Goal: Task Accomplishment & Management: Manage account settings

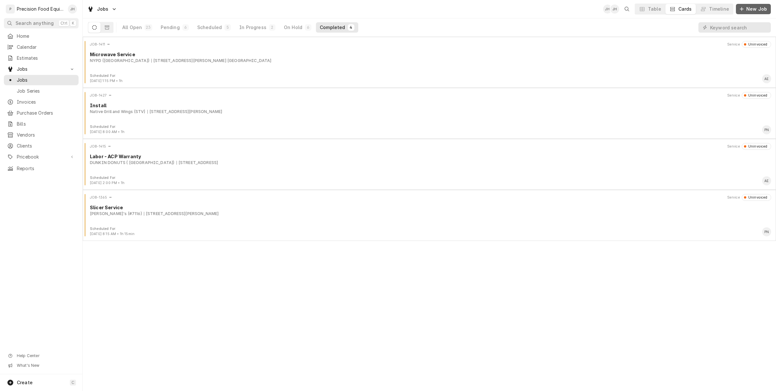
click at [753, 6] on span "New Job" at bounding box center [756, 9] width 23 height 6
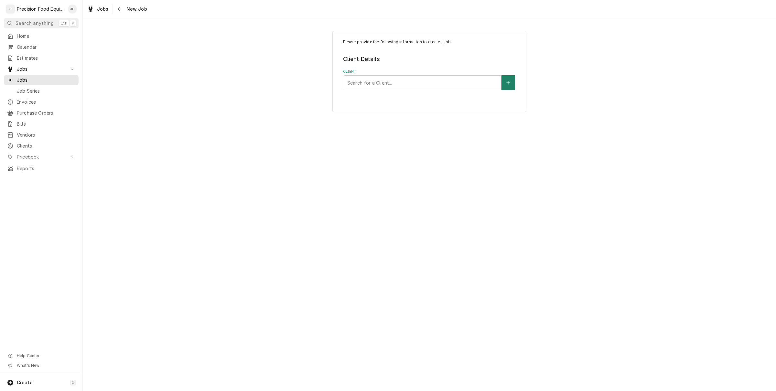
click at [508, 84] on icon "Create New Client" at bounding box center [508, 83] width 4 height 4
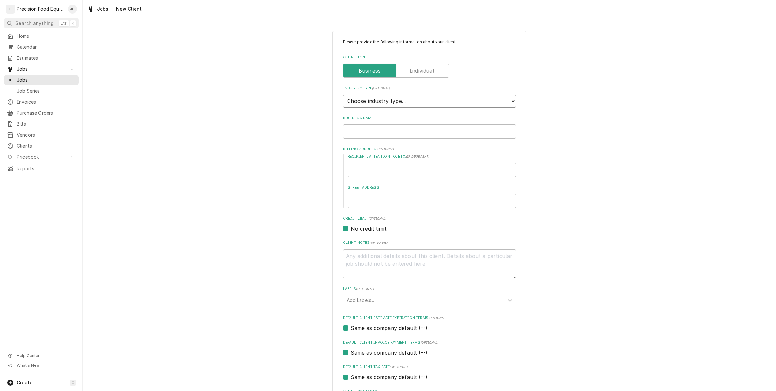
click at [412, 100] on select "Choose industry type... Residential Commercial Industrial Government" at bounding box center [429, 101] width 173 height 13
select select "2"
click at [343, 95] on select "Choose industry type... Residential Commercial Industrial Government" at bounding box center [429, 101] width 173 height 13
click at [397, 129] on input "Business Name" at bounding box center [429, 131] width 173 height 14
type textarea "x"
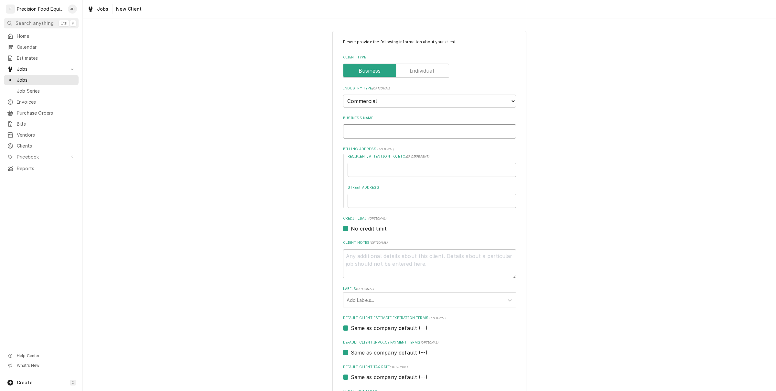
type input "N"
type textarea "x"
type input "No"
type textarea "x"
type input "Not"
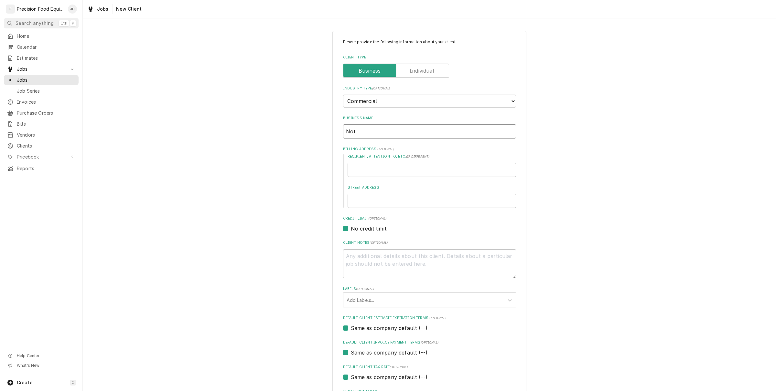
type textarea "x"
type input "Noth"
type textarea "x"
type input "Nothi"
type textarea "x"
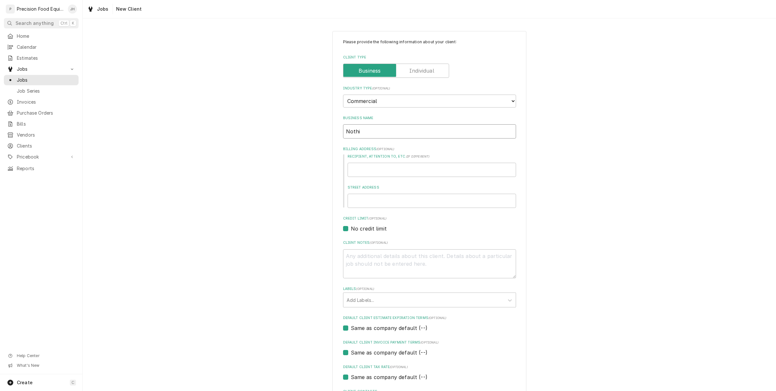
type input "Nothin"
type textarea "x"
type input "Nothing"
type textarea "x"
type input "Nothing"
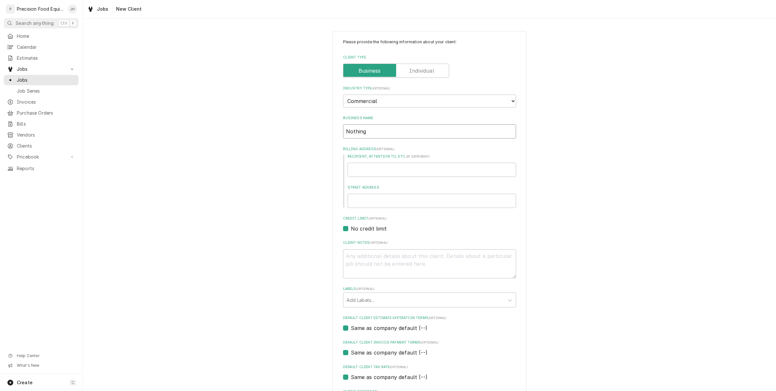
type textarea "x"
type input "Nothing B"
type textarea "x"
type input "Nothing Bu"
type textarea "x"
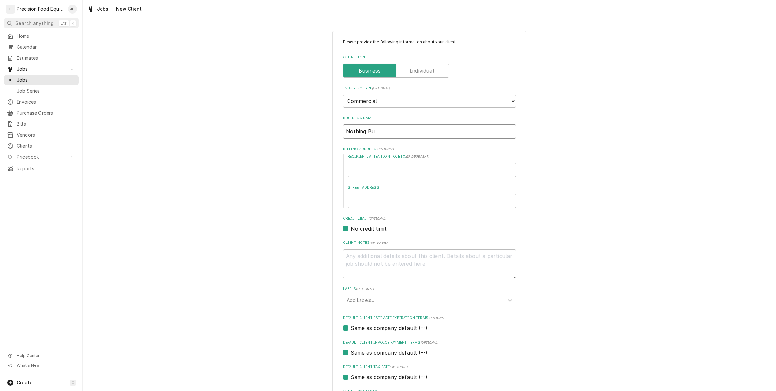
type input "Nothing Bun"
type textarea "x"
type input "Nothing Bunt"
type textarea "x"
type input "Nothing Bunt"
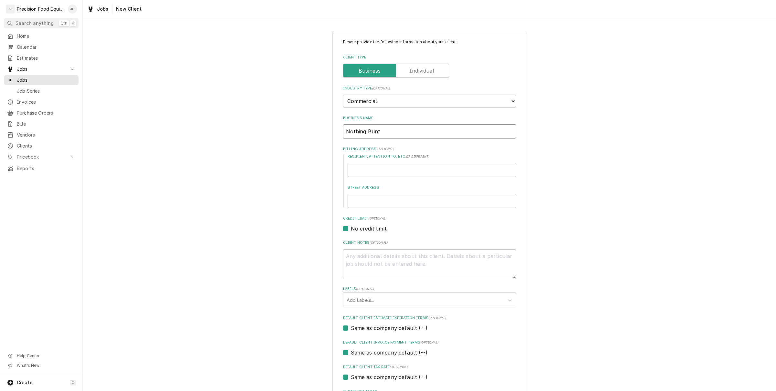
type textarea "x"
type input "Nothing Bunt C"
type textarea "x"
type input "Nothing Bunt Cak"
type textarea "x"
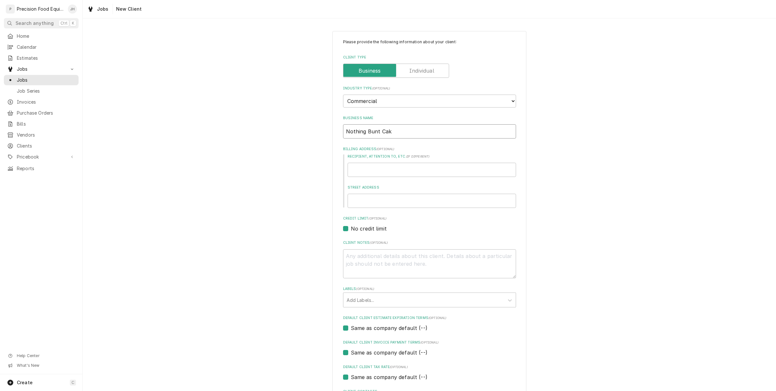
type input "Nothing Bunt Cake"
type textarea "x"
type input "Nothing Bunt Cakes"
type textarea "x"
type input "Nothing Bunt Cakes"
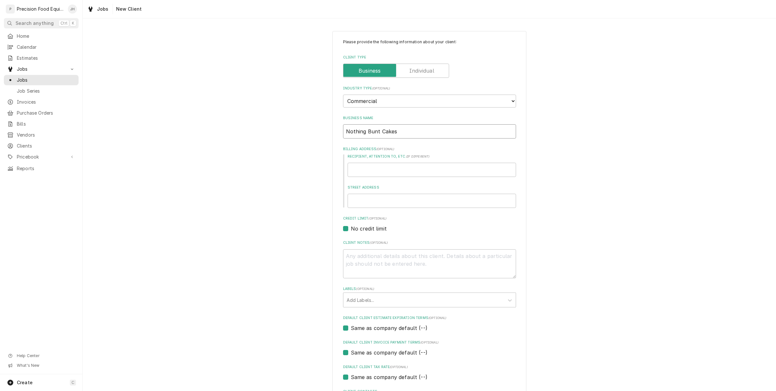
type textarea "x"
type input "Nothing Bunt Cakes ("
type textarea "x"
type input "Nothing Bunt Cakes ("
type textarea "x"
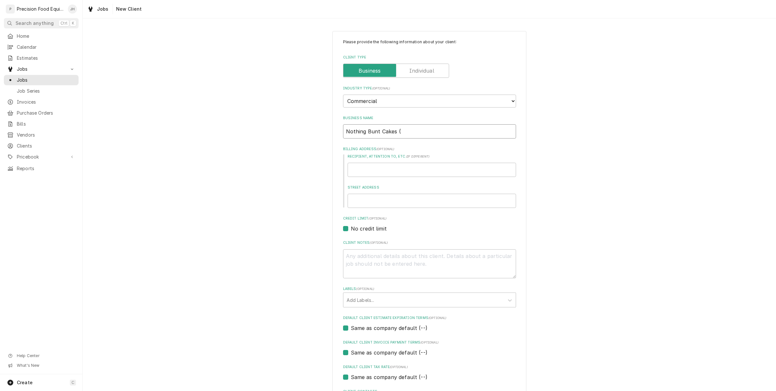
type input "Nothing Bunt Cakes ( G"
type textarea "x"
type input "Nothing Bunt Cakes ( GL"
type textarea "x"
type input "Nothing Bunt Cakes ( GLe"
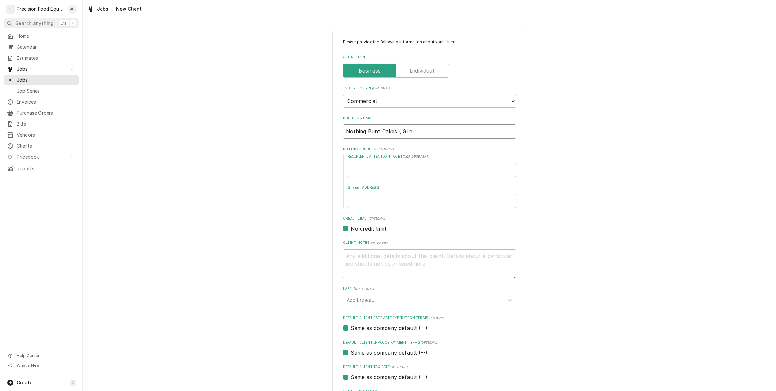
type textarea "x"
type input "Nothing Bunt Cakes ( GLen"
type textarea "x"
type input "Nothing Bunt Cakes ( GLe"
type textarea "x"
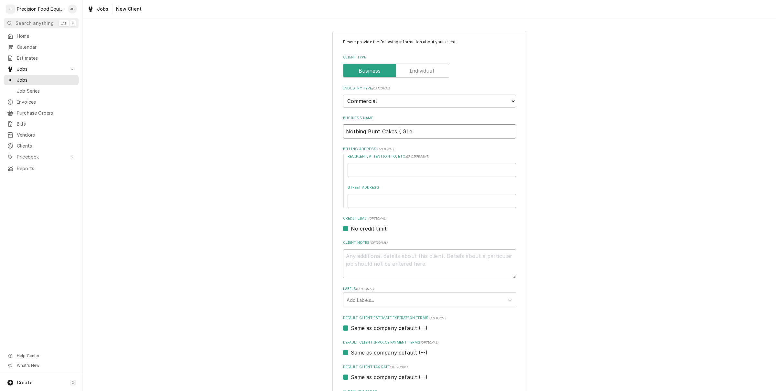
type input "Nothing Bunt Cakes ( GL"
type textarea "x"
type input "Nothing Bunt Cakes ( G"
type textarea "x"
type input "Nothing Bunt Cakes ( Gl"
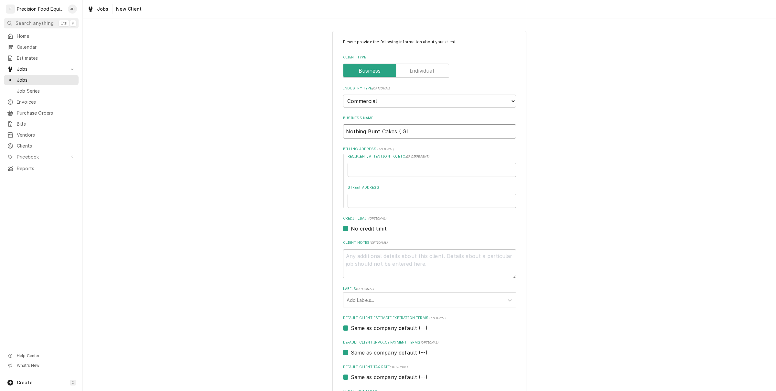
type textarea "x"
type input "Nothing Bunt Cakes ( Gle"
type textarea "x"
type input "Nothing Bunt Cakes ( Glen"
type textarea "x"
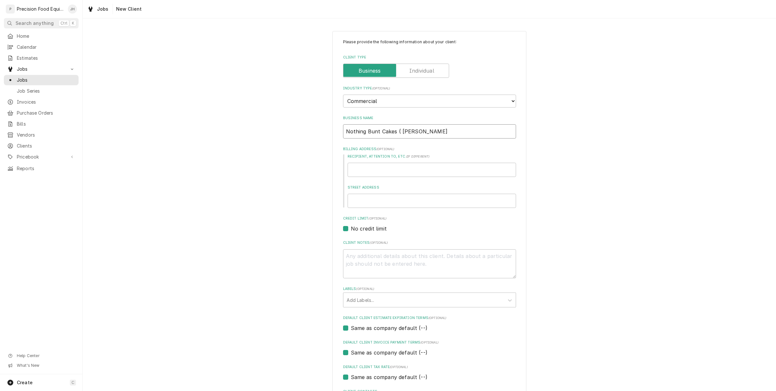
type input "Nothing Bunt Cakes ( Glend"
type textarea "x"
type input "Nothing Bunt Cakes ( Glenda"
type textarea "x"
type input "Nothing Bunt Cakes ( Glendal"
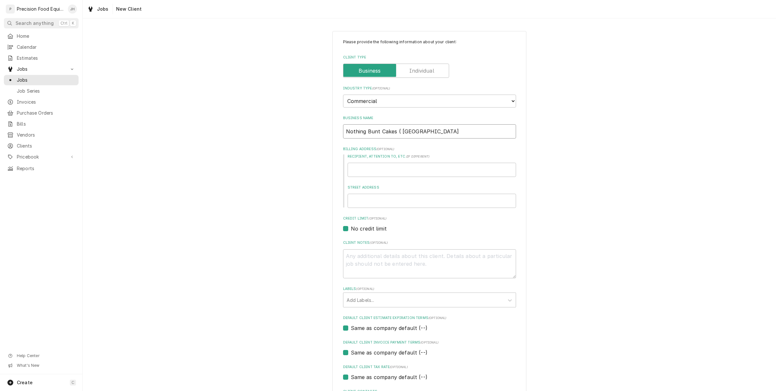
type textarea "x"
type input "Nothing Bunt Cakes ( Glendale"
type textarea "x"
type input "Nothing Bunt Cakes ( Glendale("
type textarea "x"
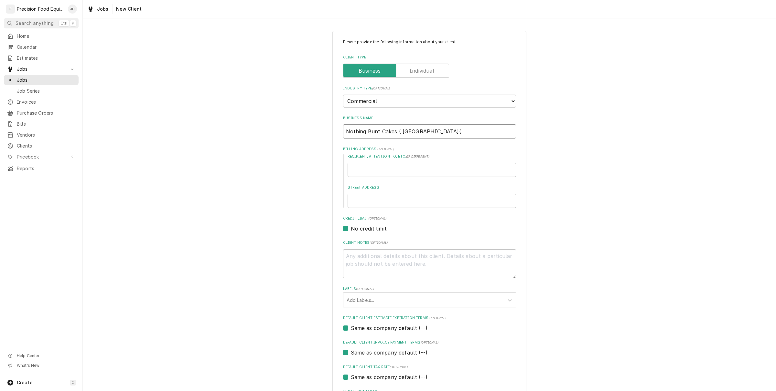
type input "Nothing Bunt Cakes ( Glendale"
type textarea "x"
type input "Nothing Bunt Cakes ( Glendale("
type textarea "x"
type input "Nothing Bunt Cakes ( Glendale"
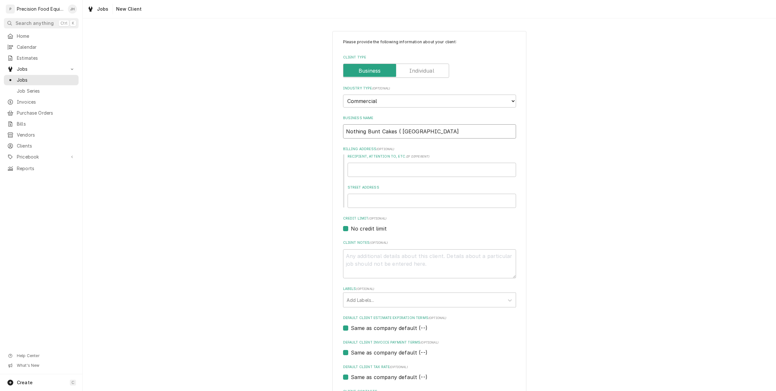
type textarea "x"
type input "Nothing Bunt Cakes ( Glendale)"
type textarea "x"
type input "Nothing Bunt Cakes ( Glendale)"
click at [404, 174] on input "Recipient, Attention To, etc. ( if different )" at bounding box center [431, 170] width 168 height 14
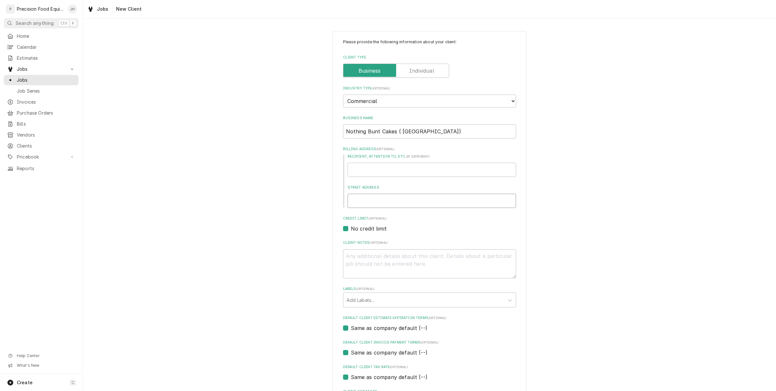
click at [398, 202] on input "Street Address" at bounding box center [431, 201] width 168 height 14
type textarea "x"
type input "5"
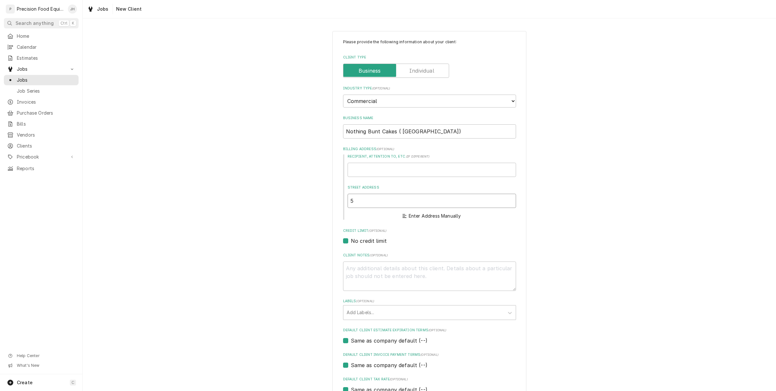
type textarea "x"
type input "58"
type textarea "x"
type input "589"
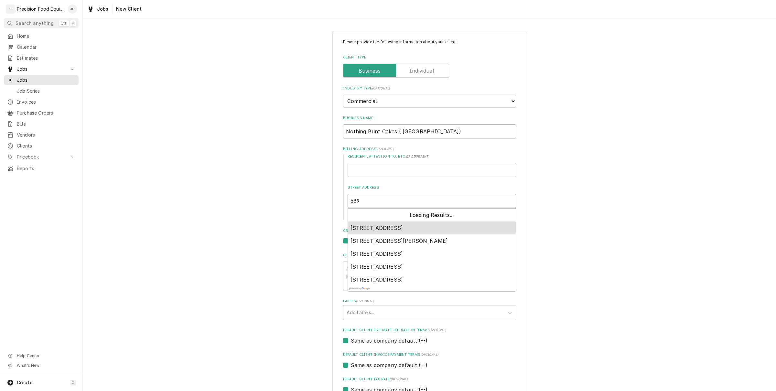
type textarea "x"
type input "5890"
type textarea "x"
type input "5890"
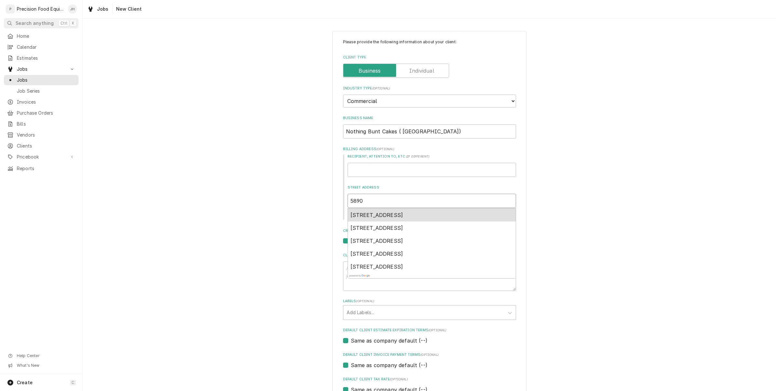
type textarea "x"
type input "5890 w"
type textarea "x"
type input "5890 wes"
type textarea "x"
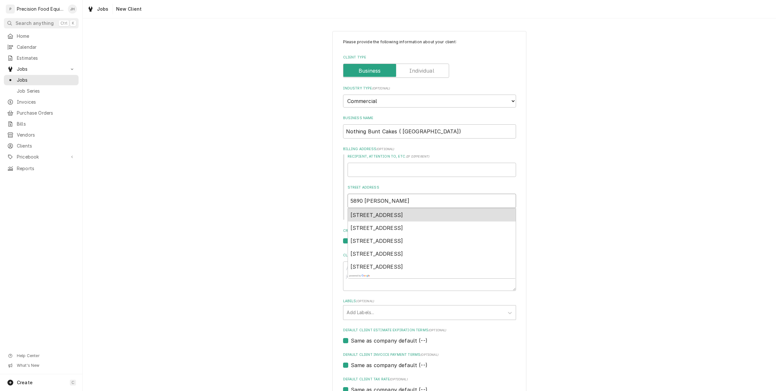
type input "5890 west"
type textarea "x"
type input "5890 west"
type textarea "x"
type input "5890 west b"
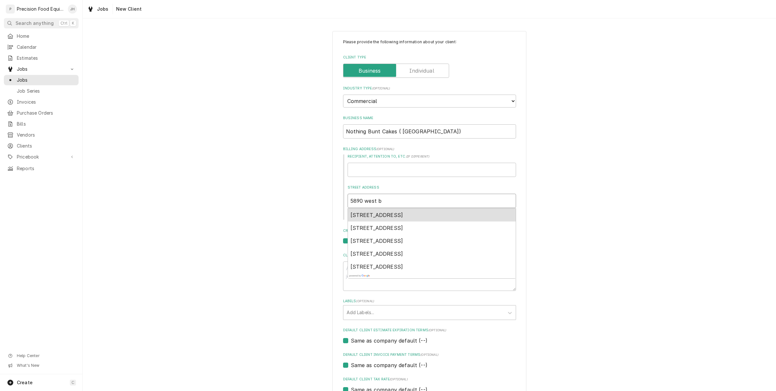
type textarea "x"
type input "5890 west be"
type textarea "x"
type input "5890 west bel"
type textarea "x"
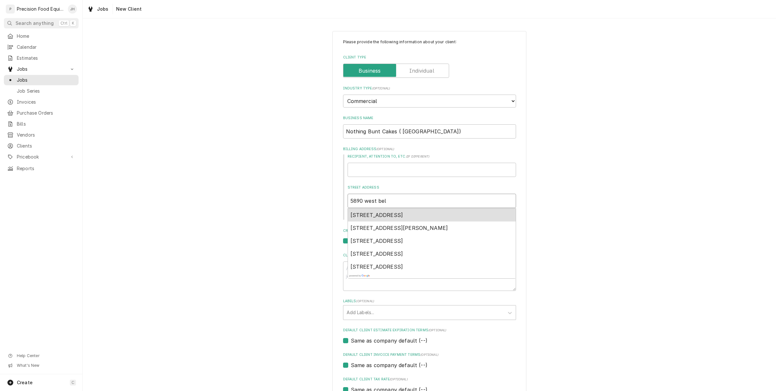
type input "5890 west bell"
type textarea "x"
type input "5890 west bell"
click at [403, 212] on span "5890 West Bell Road, Glendale, AZ, USA" at bounding box center [376, 215] width 53 height 6
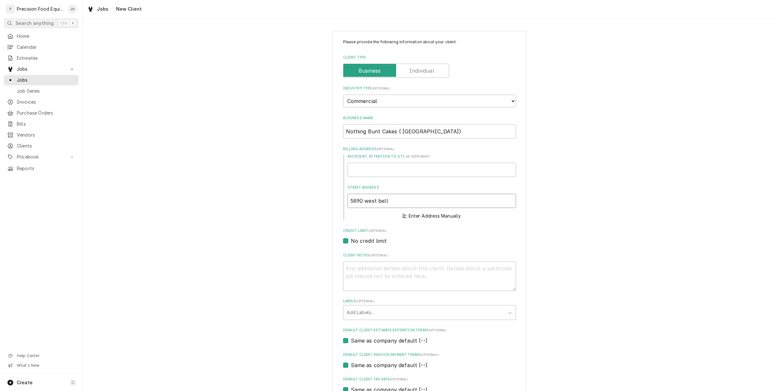
type textarea "x"
type input "5890 W Bell Rd"
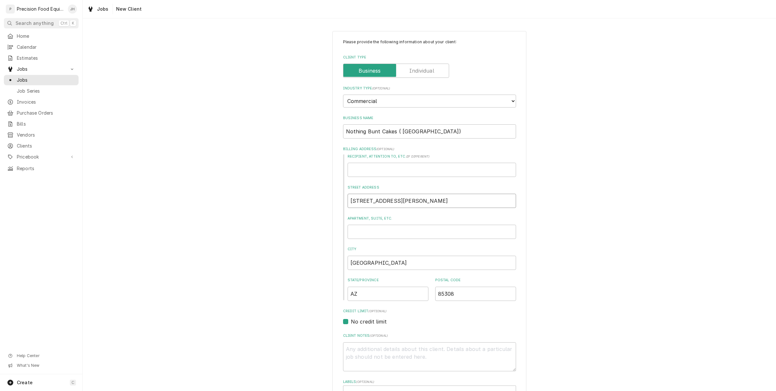
type textarea "x"
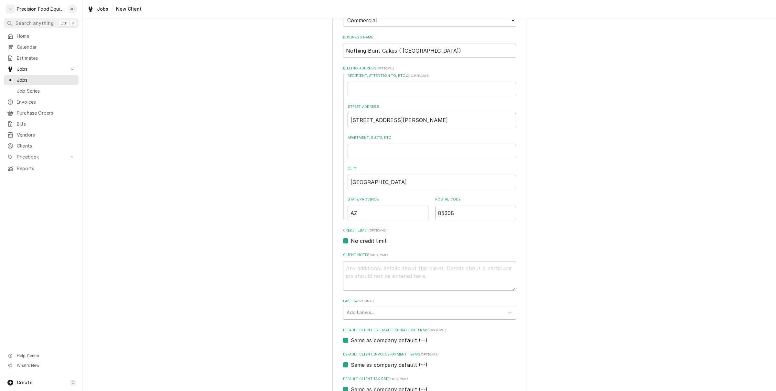
scroll to position [151, 0]
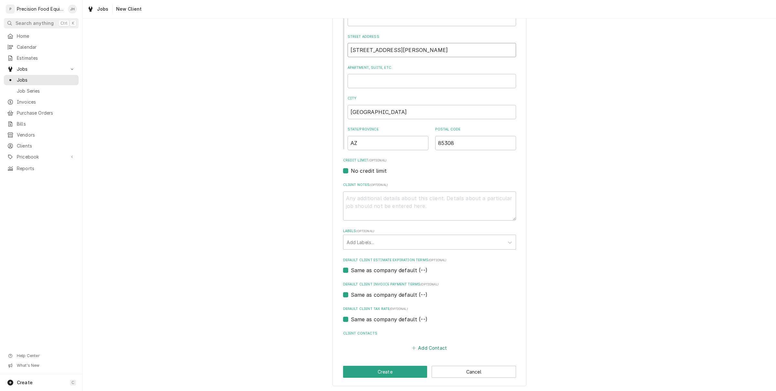
type input "5890 W Bell Rd"
click at [429, 344] on button "Add Contact" at bounding box center [428, 348] width 37 height 9
type textarea "x"
click at [419, 355] on input "Business Name" at bounding box center [429, 361] width 159 height 14
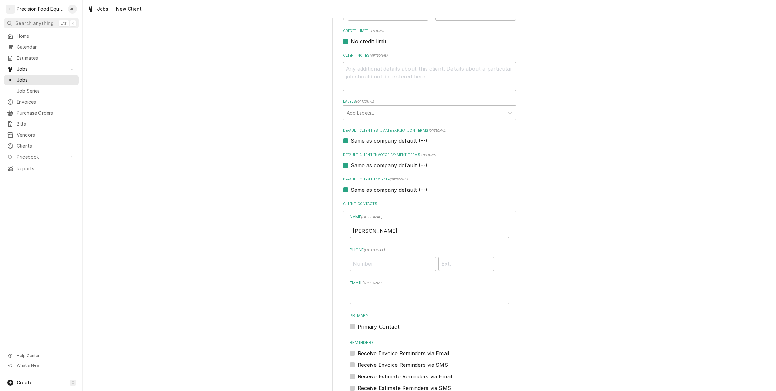
scroll to position [313, 0]
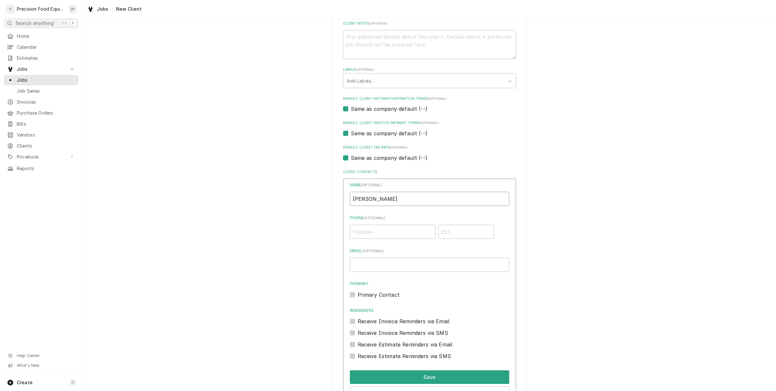
type input "Tara"
click at [382, 228] on input "Phone ( optional )" at bounding box center [393, 232] width 86 height 14
type input "(602) 670-1946"
click at [406, 260] on input "Email ( optional )" at bounding box center [429, 265] width 159 height 14
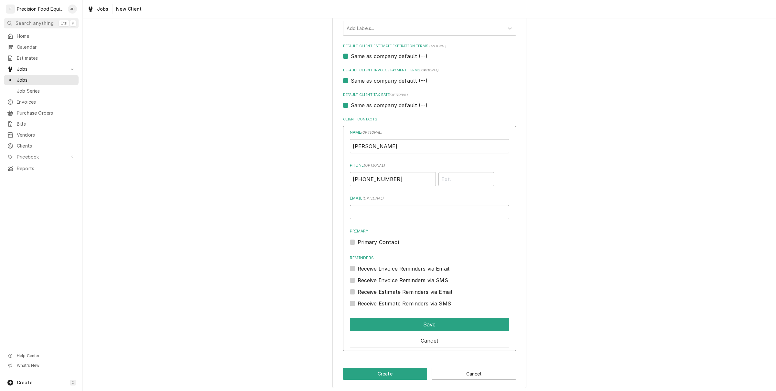
scroll to position [367, 0]
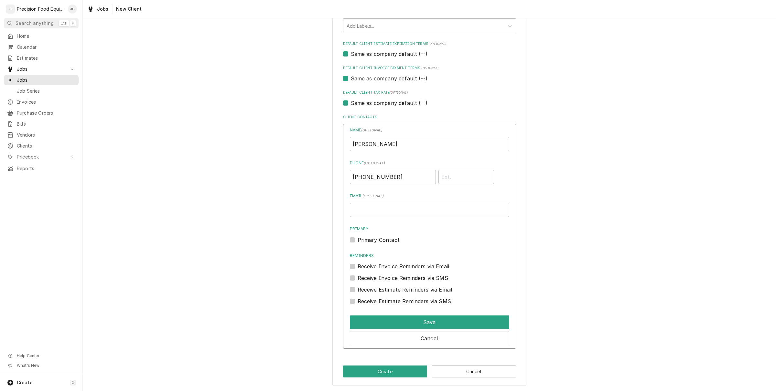
click at [357, 276] on label "Receive Invoice Reminders via SMS" at bounding box center [402, 278] width 90 height 8
click at [357, 276] on input "Contact Edit Form" at bounding box center [436, 281] width 159 height 14
checkbox input "true"
click at [357, 301] on label "Receive Estimate Reminders via SMS" at bounding box center [403, 302] width 93 height 8
click at [357, 301] on input "Contact Edit Form" at bounding box center [436, 305] width 159 height 14
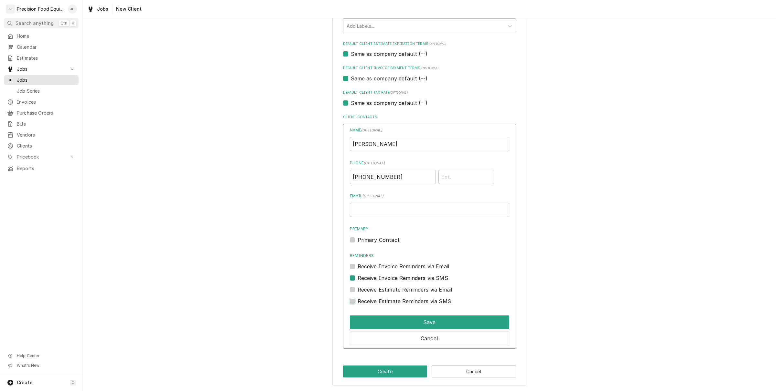
checkbox input "true"
click at [427, 317] on button "Save" at bounding box center [429, 323] width 159 height 14
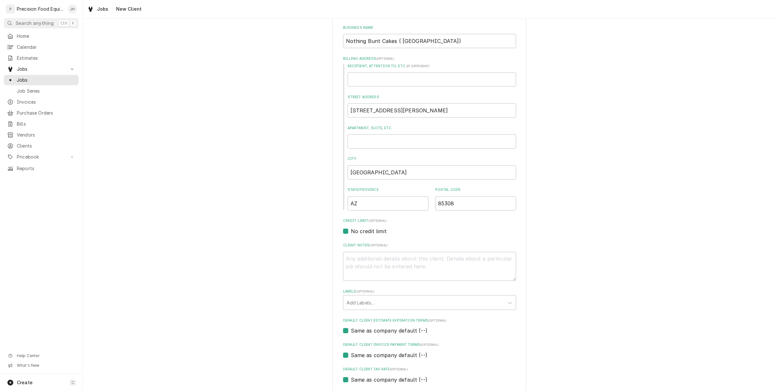
scroll to position [252, 0]
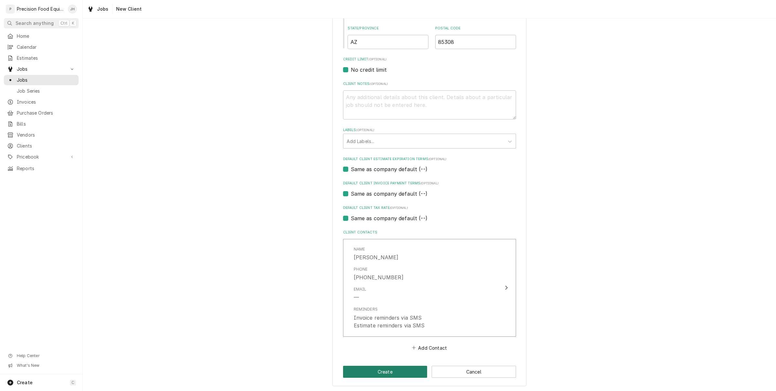
click at [402, 369] on button "Create" at bounding box center [385, 372] width 84 height 12
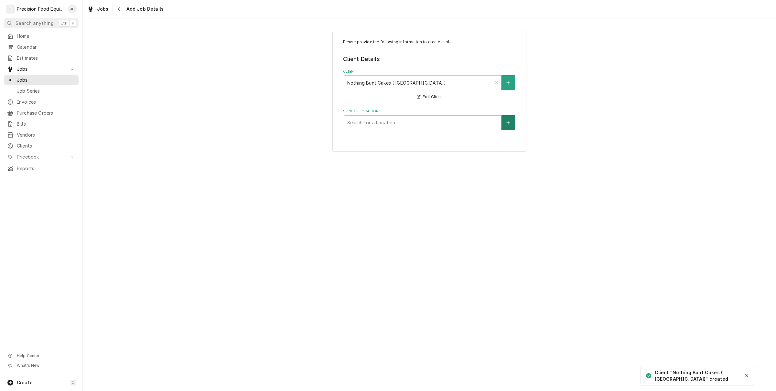
click at [508, 125] on button "Service Location" at bounding box center [508, 122] width 14 height 15
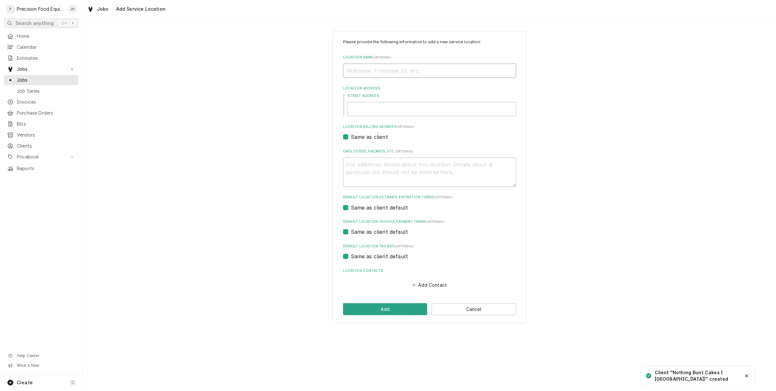
click at [408, 65] on input "Location Name ( optional )" at bounding box center [429, 71] width 173 height 14
type textarea "x"
type input "N"
type textarea "x"
type input "No"
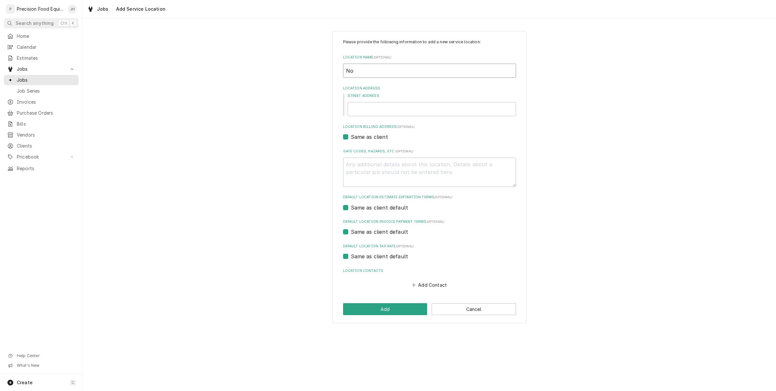
type textarea "x"
type input "Not"
type textarea "x"
type input "Noth"
type textarea "x"
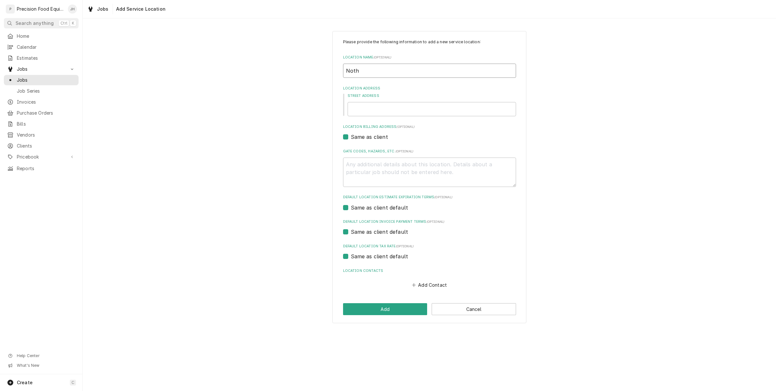
type input "Nothi"
type textarea "x"
type input "Nothin"
type textarea "x"
type input "Nothing"
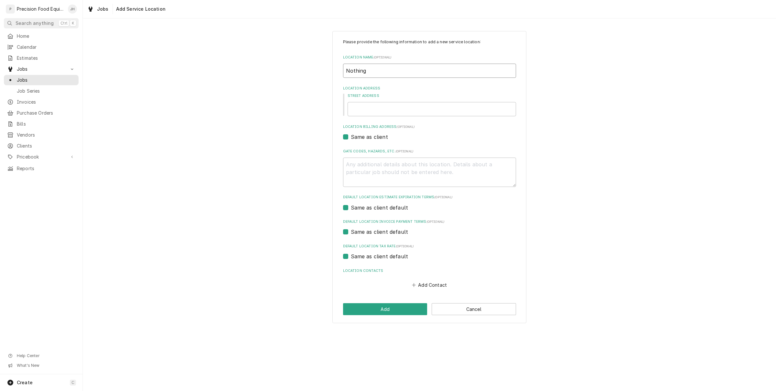
type textarea "x"
type input "Nothing B"
type textarea "x"
type input "Nothing Bu"
type textarea "x"
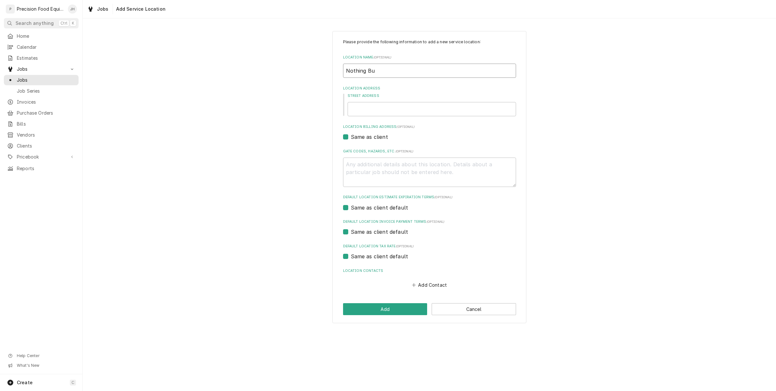
type input "Nothing Bun"
type textarea "x"
type input "Nothing Bund"
type textarea "x"
type input "Nothing Bun"
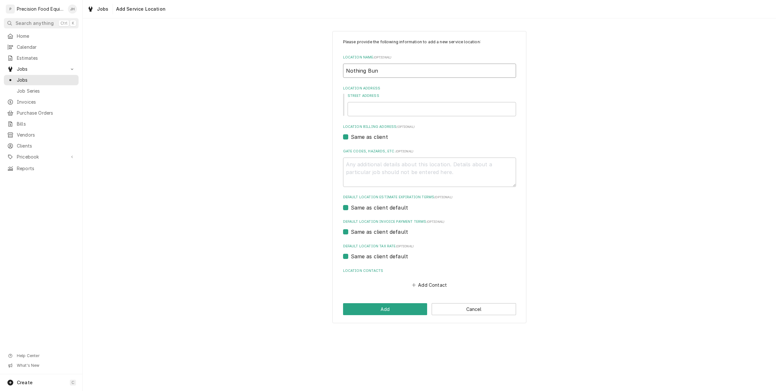
type textarea "x"
type input "Nothing Bunt"
type textarea "x"
type input "Nothing Bun"
type textarea "x"
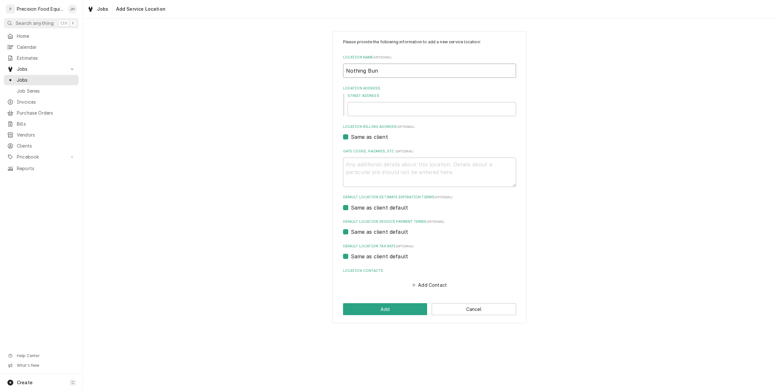
type input "Nothing Bund"
type textarea "x"
type input "Nothing Bundt"
type textarea "x"
type input "Nothing Bundt"
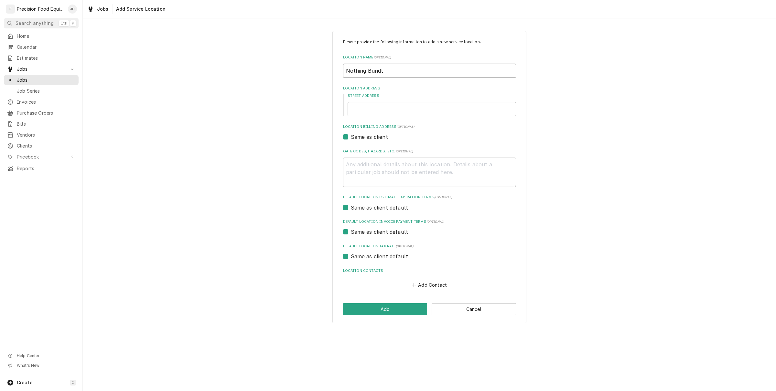
type textarea "x"
type input "Nothing Bunt"
type textarea "x"
type input "Nothing Bunt"
type textarea "x"
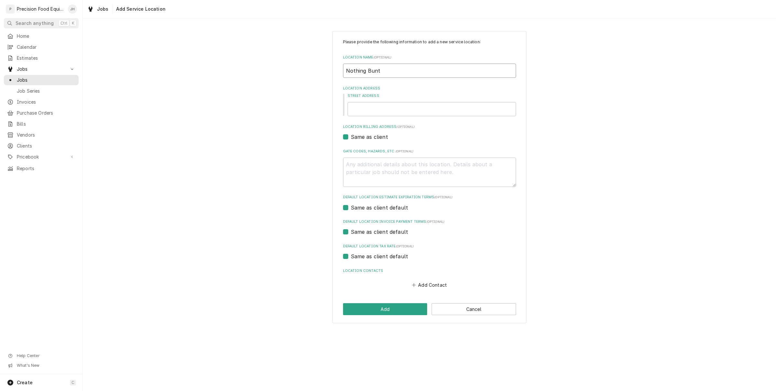
type input "Nothing Bunt c"
type textarea "x"
type input "Nothing Bunt ca"
type textarea "x"
type input "Nothing Bunt cak"
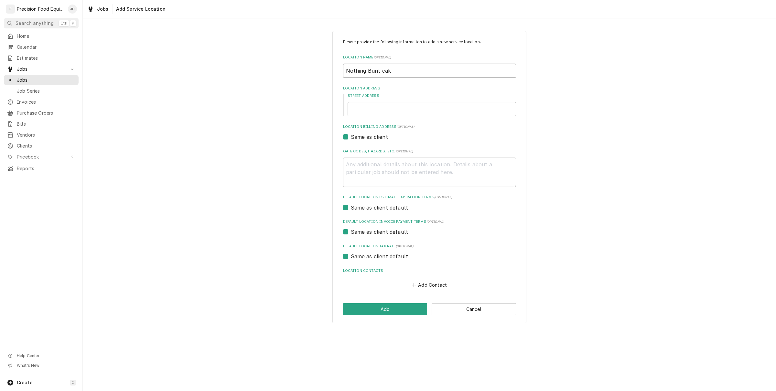
type textarea "x"
type input "Nothing Bunt cake"
type textarea "x"
type input "Nothing Bunt cakes"
type textarea "x"
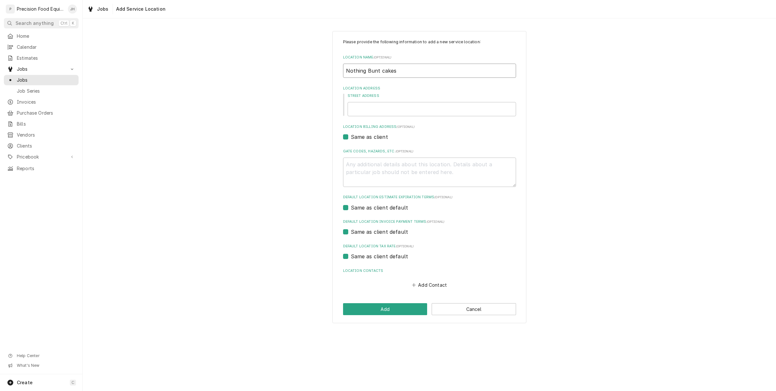
type input "Nothing Bunt cakes"
type textarea "x"
type input "Nothing Bunt cakes"
type textarea "x"
type input "Nothing Bunt cake"
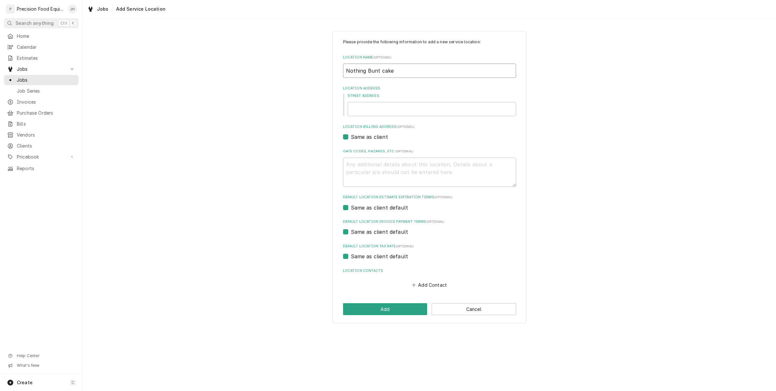
type textarea "x"
type input "Nothing Bunt cak"
type textarea "x"
type input "Nothing Bunt ca"
type textarea "x"
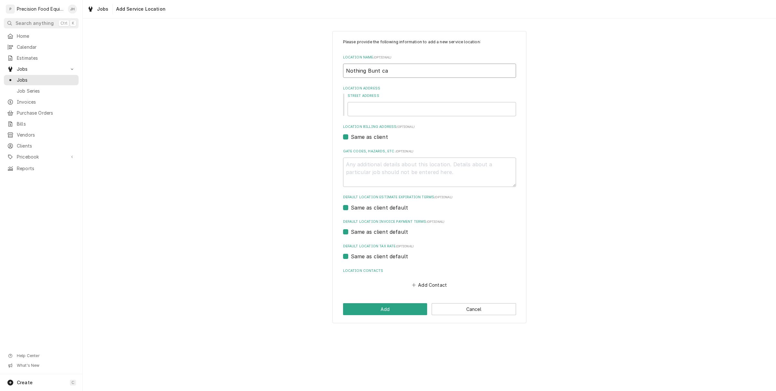
type input "Nothing Bunt c"
type textarea "x"
type input "Nothing Bunt cc"
type textarea "x"
type input "Nothing Bunt c"
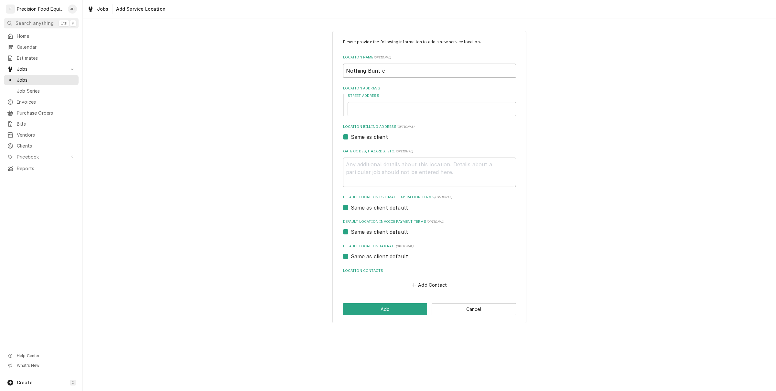
type textarea "x"
type input "Nothing Bunt"
type textarea "x"
type input "Nothing Bunt C"
type textarea "x"
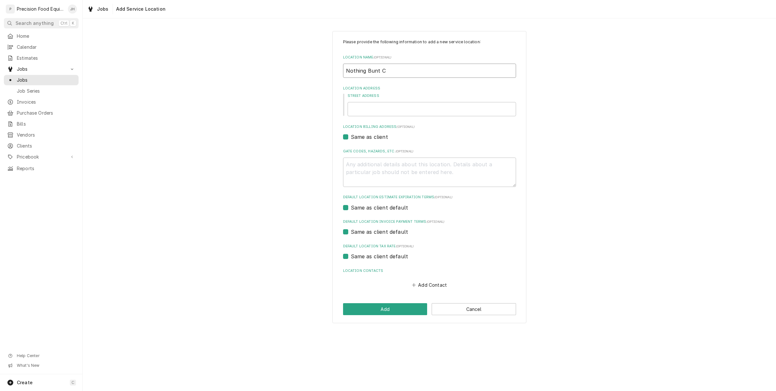
type input "Nothing Bunt Ca"
type textarea "x"
type input "Nothing Bunt Cak"
type textarea "x"
type input "Nothing Bunt Cake"
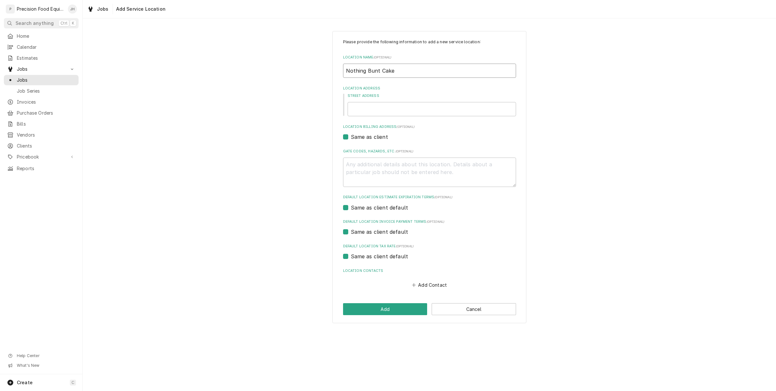
type textarea "x"
type input "Nothing Bunt Cakes"
type textarea "x"
type input "Nothing Bunt Cakes"
type textarea "x"
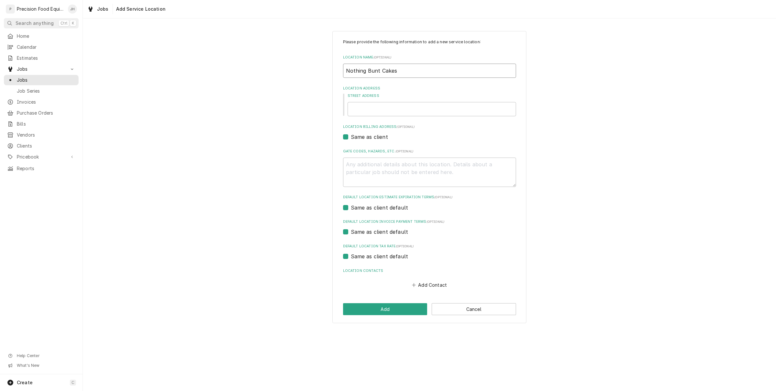
type input "Nothing Bunt Cakes ("
type textarea "x"
type input "Nothing Bunt Cakes ("
click at [367, 115] on input "Street Address" at bounding box center [431, 109] width 168 height 14
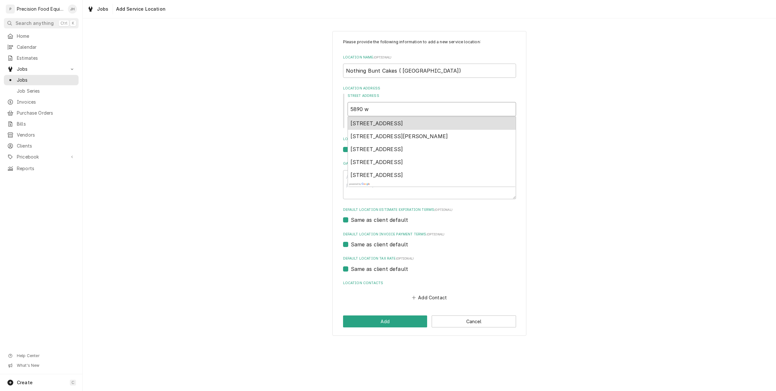
click at [379, 124] on span "5890 West Bell Road, Glendale, AZ, USA" at bounding box center [376, 123] width 53 height 6
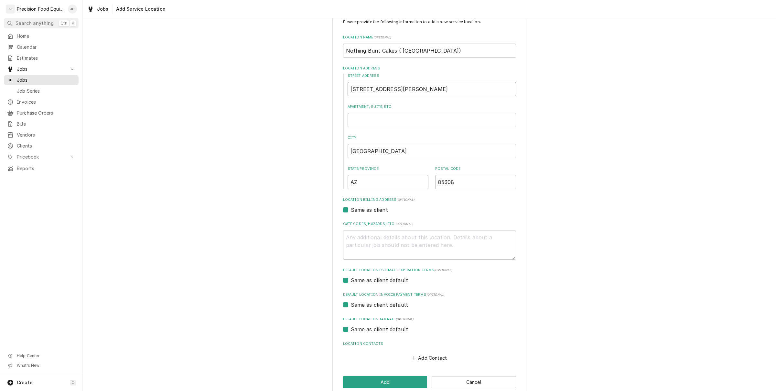
scroll to position [31, 0]
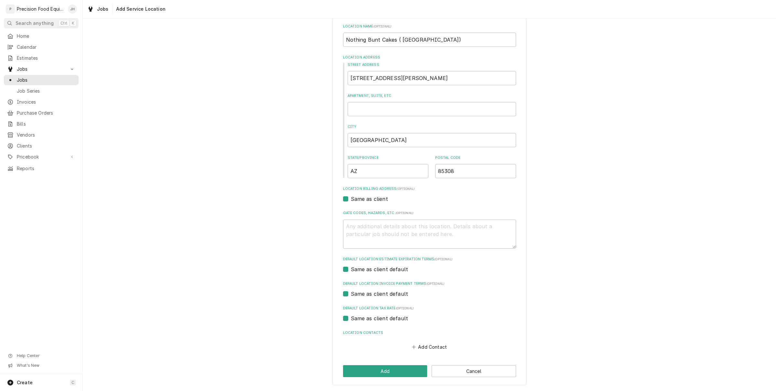
click at [401, 364] on div "Please provide the following information to add a new service location: Locatio…" at bounding box center [429, 193] width 194 height 386
click at [401, 371] on button "Add" at bounding box center [385, 372] width 84 height 12
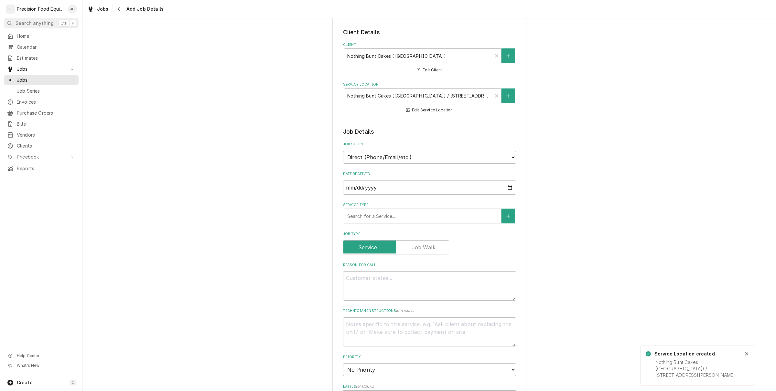
scroll to position [81, 0]
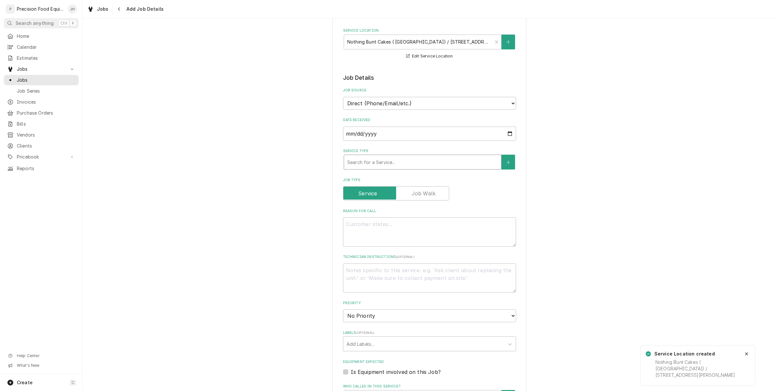
click at [395, 164] on div "Service Type" at bounding box center [422, 162] width 151 height 12
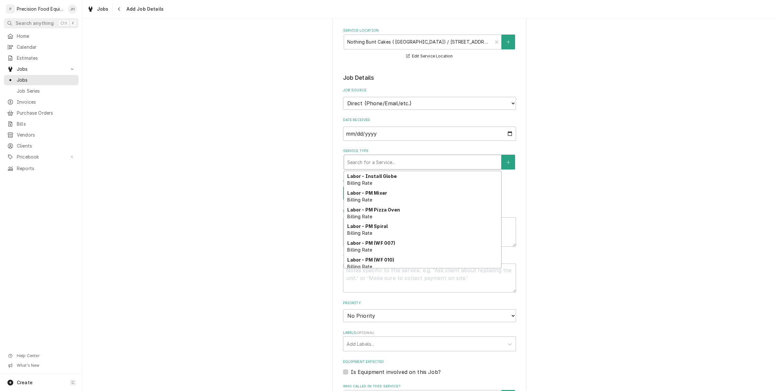
scroll to position [137, 0]
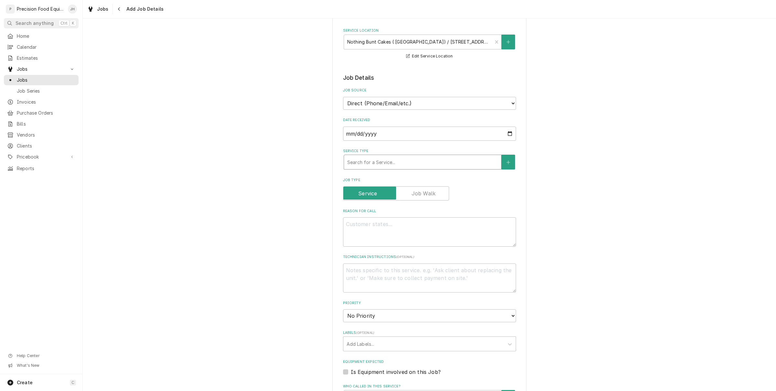
click at [425, 165] on div "Service Type" at bounding box center [422, 162] width 151 height 12
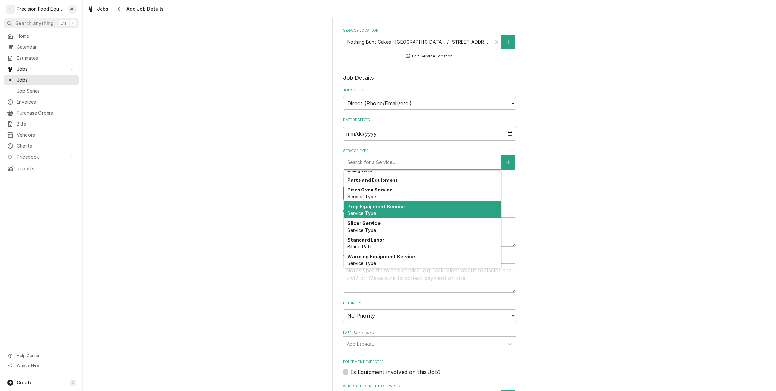
scroll to position [262, 0]
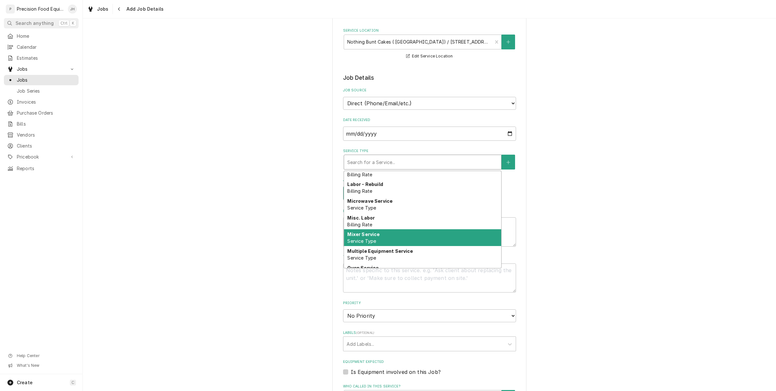
click at [389, 232] on div "Mixer Service Service Type" at bounding box center [422, 237] width 157 height 17
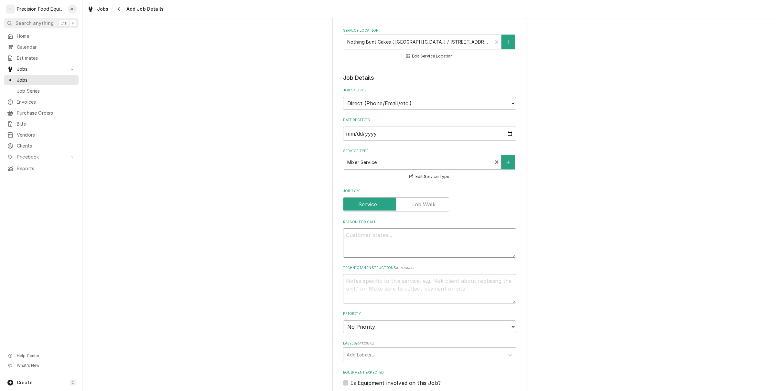
click at [395, 235] on textarea "Reason For Call" at bounding box center [429, 242] width 173 height 29
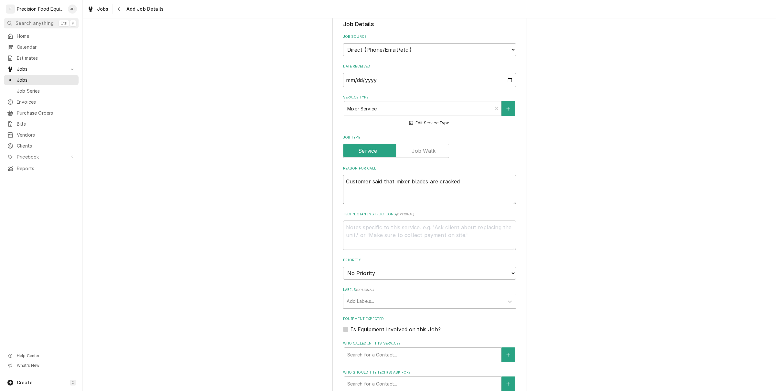
scroll to position [242, 0]
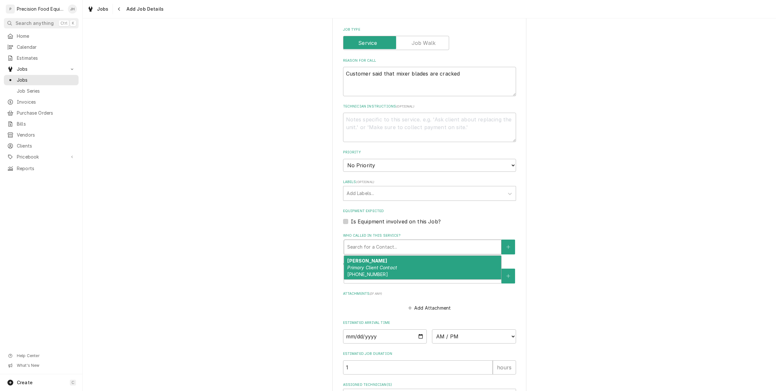
click at [417, 243] on div "Who called in this service?" at bounding box center [422, 247] width 151 height 12
click at [417, 263] on div "Tara Primary Client Contact (602) 670-1946" at bounding box center [422, 268] width 157 height 24
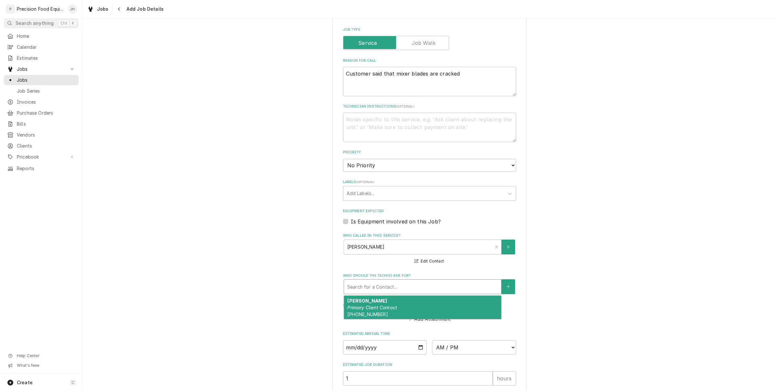
click at [413, 288] on div "Who should the tech(s) ask for?" at bounding box center [422, 287] width 151 height 12
click at [405, 309] on div "Tara Primary Client Contact (602) 670-1946" at bounding box center [422, 308] width 157 height 24
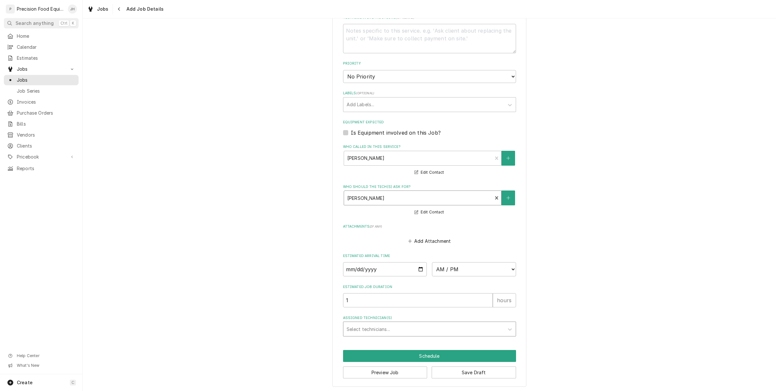
scroll to position [332, 0]
click at [416, 270] on input "Date" at bounding box center [385, 269] width 84 height 14
click at [451, 272] on select "AM / PM 6:00 AM 6:15 AM 6:30 AM 6:45 AM 7:00 AM 7:15 AM 7:30 AM 7:45 AM 8:00 AM…" at bounding box center [474, 269] width 84 height 14
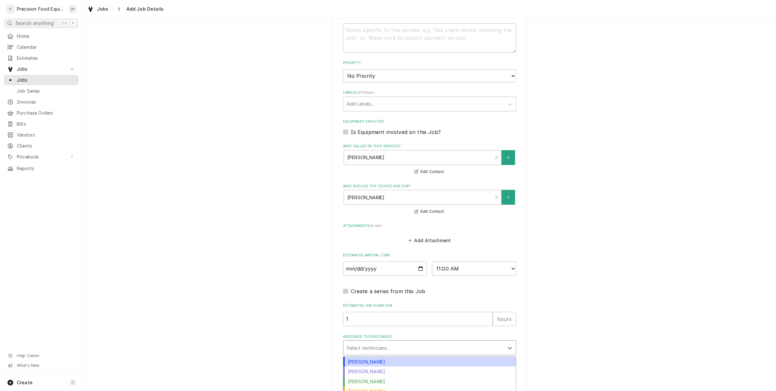
click at [380, 344] on div "Assigned Technician(s)" at bounding box center [423, 348] width 154 height 12
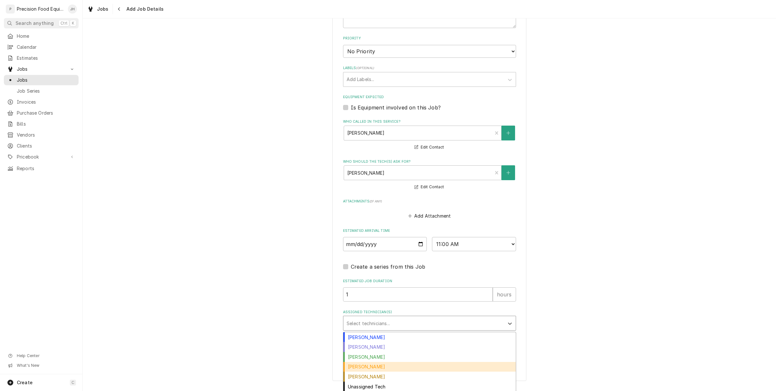
click at [372, 369] on div "[PERSON_NAME]" at bounding box center [429, 367] width 172 height 10
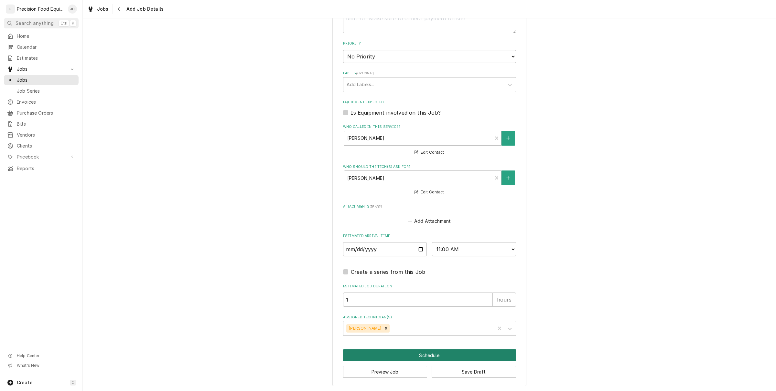
click at [393, 354] on button "Schedule" at bounding box center [429, 356] width 173 height 12
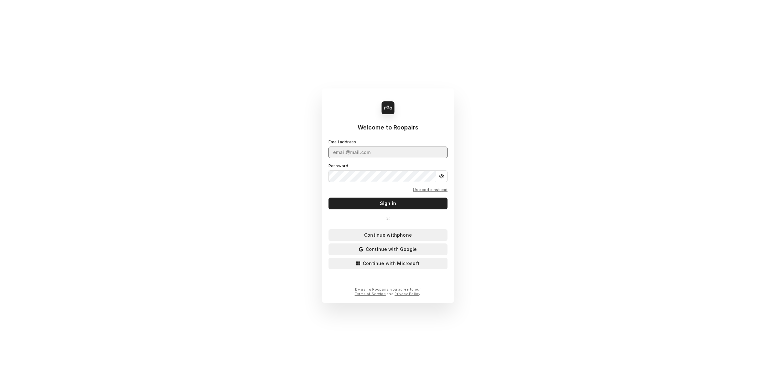
type input "[PERSON_NAME][EMAIL_ADDRESS][DOMAIN_NAME]"
click at [378, 159] on form "Email address [PERSON_NAME][EMAIL_ADDRESS][DOMAIN_NAME] Password Use code inste…" at bounding box center [387, 171] width 119 height 78
click at [380, 149] on input "[PERSON_NAME][EMAIL_ADDRESS][DOMAIN_NAME]" at bounding box center [387, 153] width 119 height 12
click at [420, 202] on button "Sign in" at bounding box center [387, 204] width 119 height 12
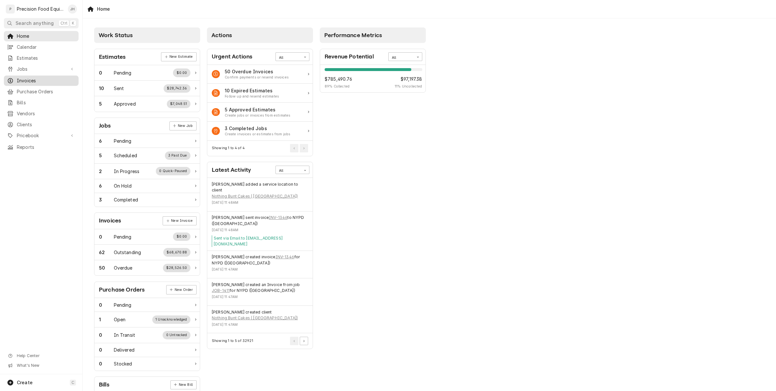
click at [27, 76] on link "Invoices" at bounding box center [41, 81] width 75 height 10
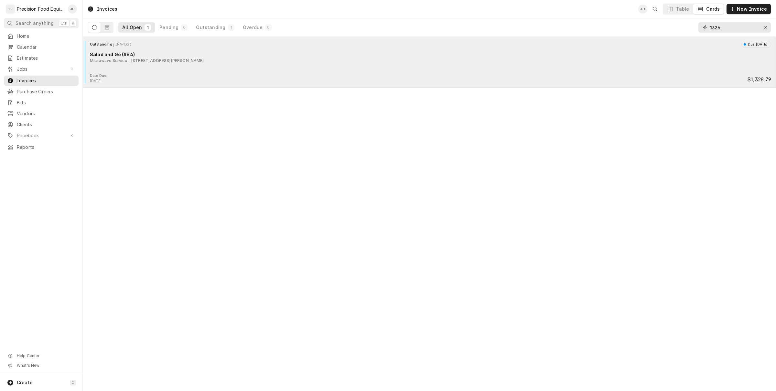
drag, startPoint x: 727, startPoint y: 28, endPoint x: 547, endPoint y: 58, distance: 183.1
click at [547, 58] on div "Invoices JH Table Cards New Invoice All Open 1 Pending 0 Outstanding 1 Overdue …" at bounding box center [429, 195] width 693 height 391
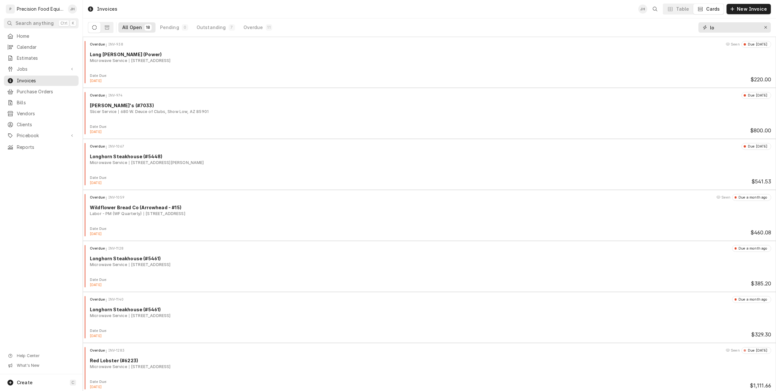
type input "l"
drag, startPoint x: 723, startPoint y: 30, endPoint x: 674, endPoint y: 33, distance: 49.2
click at [674, 32] on div "All Open 8 Pending 0 Outstanding 2 Overdue 6 po" at bounding box center [429, 27] width 683 height 18
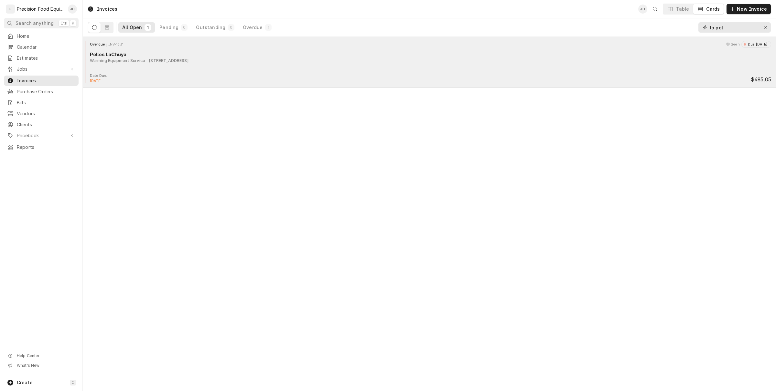
type input "lo pol"
click at [256, 86] on div "Overdue INV-1331 Seen Due 6 days ago Pollos LaChuya Warming Equipment Service 2…" at bounding box center [429, 62] width 693 height 51
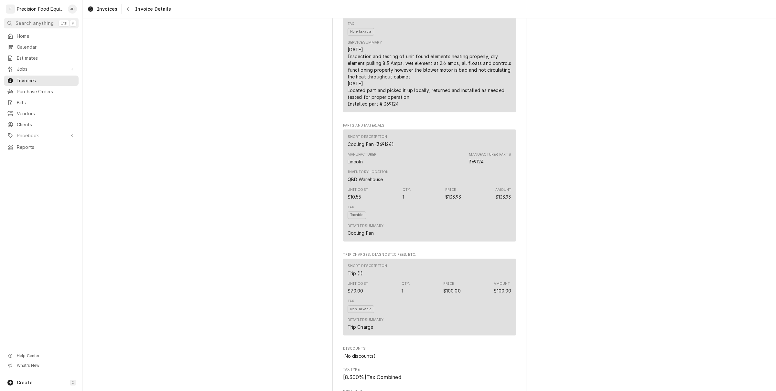
scroll to position [720, 0]
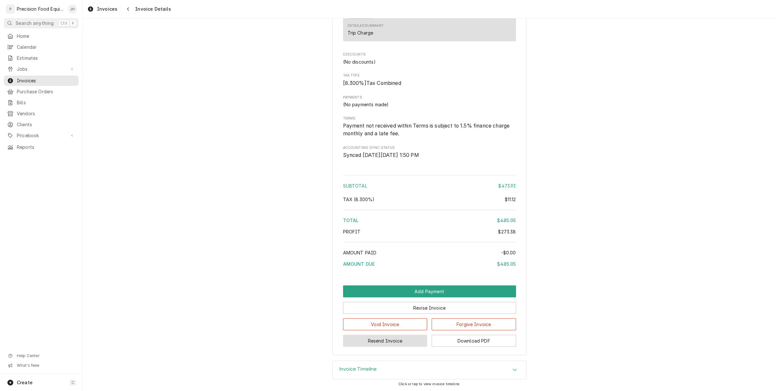
click at [409, 335] on button "Resend Invoice" at bounding box center [385, 341] width 84 height 12
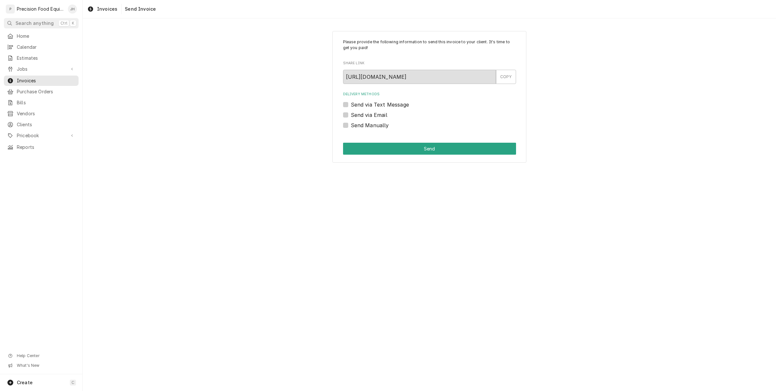
click at [351, 105] on label "Send via Text Message" at bounding box center [380, 105] width 58 height 8
click at [351, 105] on input "Send via Text Message" at bounding box center [437, 108] width 173 height 14
checkbox input "true"
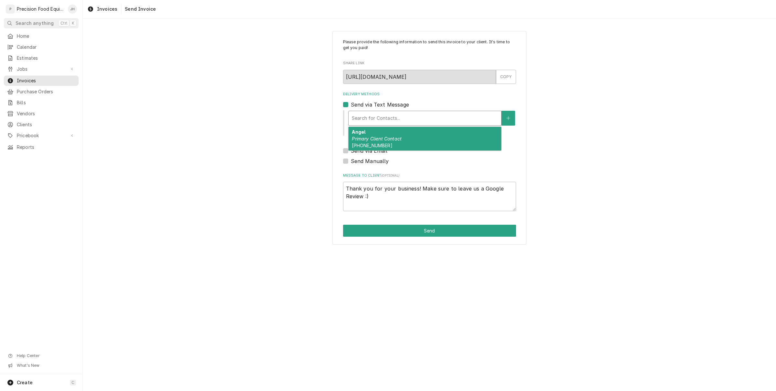
click at [366, 116] on div "Delivery Methods" at bounding box center [425, 118] width 146 height 12
click at [372, 131] on div "Angel Primary Client Contact (602) 930-3022" at bounding box center [424, 139] width 153 height 24
type textarea "x"
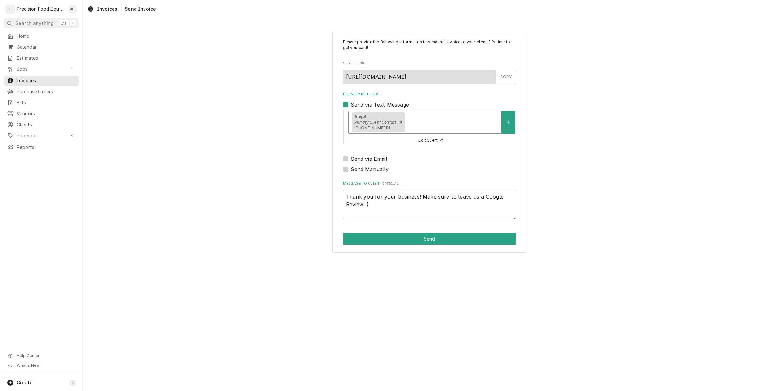
click at [351, 159] on label "Send via Email" at bounding box center [369, 159] width 37 height 8
click at [351, 159] on input "Send via Email" at bounding box center [437, 162] width 173 height 14
checkbox input "true"
type textarea "x"
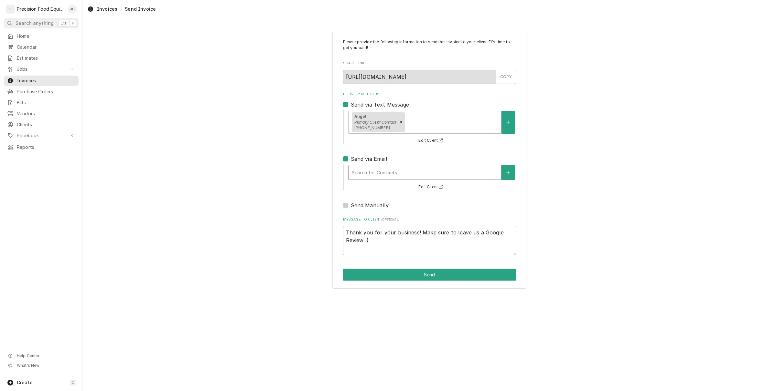
click at [369, 173] on div "Delivery Methods" at bounding box center [425, 173] width 146 height 12
click at [351, 157] on label "Send via Email" at bounding box center [369, 159] width 37 height 8
click at [351, 157] on input "Send via Email" at bounding box center [437, 162] width 173 height 14
checkbox input "false"
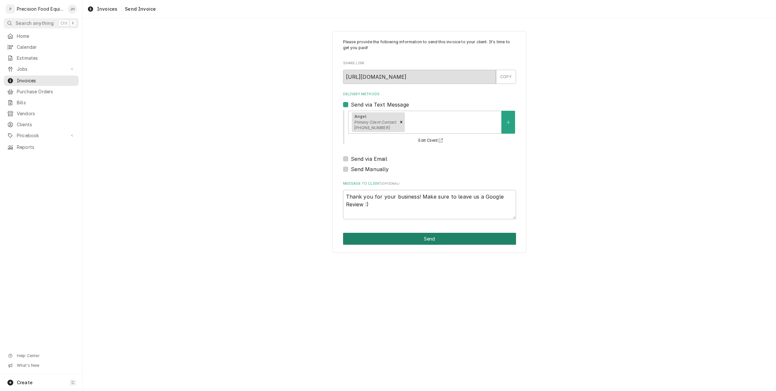
click at [424, 238] on button "Send" at bounding box center [429, 239] width 173 height 12
type textarea "x"
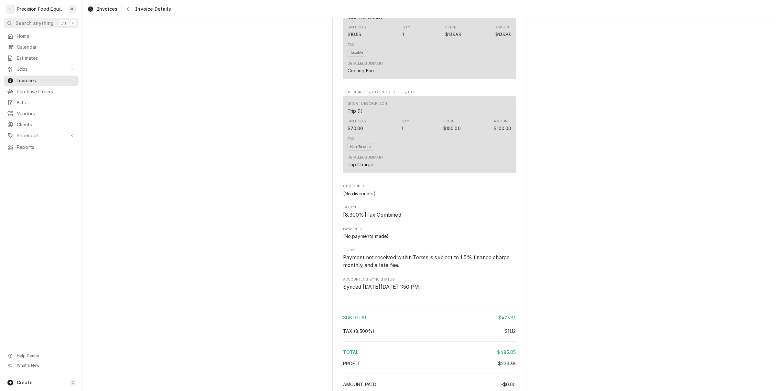
scroll to position [720, 0]
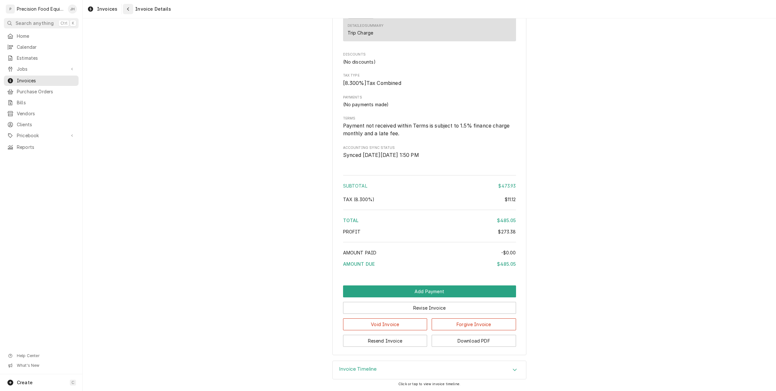
click at [123, 13] on button "Navigate back" at bounding box center [128, 9] width 10 height 10
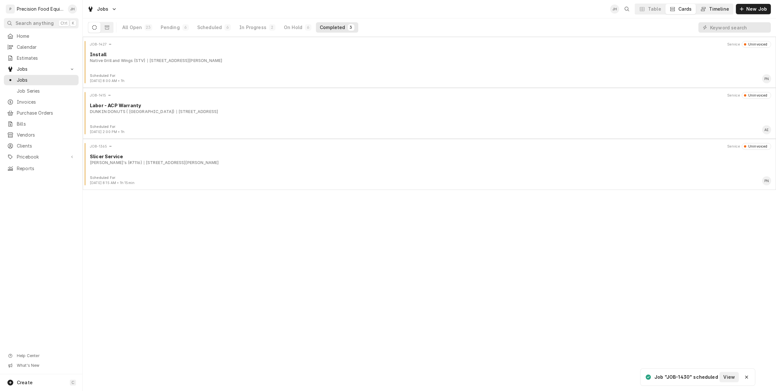
click at [715, 4] on button "Timeline" at bounding box center [714, 9] width 37 height 10
click at [715, 5] on button "Timeline" at bounding box center [714, 9] width 37 height 10
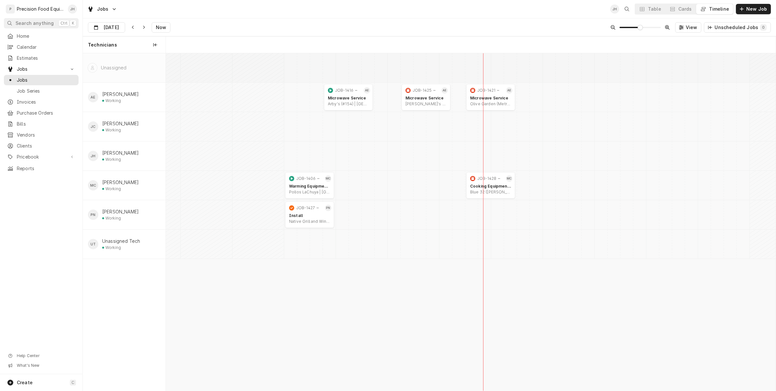
scroll to position [0, 12073]
click at [106, 23] on input "Sep 3" at bounding box center [101, 29] width 27 height 13
click at [143, 67] on div "4" at bounding box center [141, 67] width 9 height 9
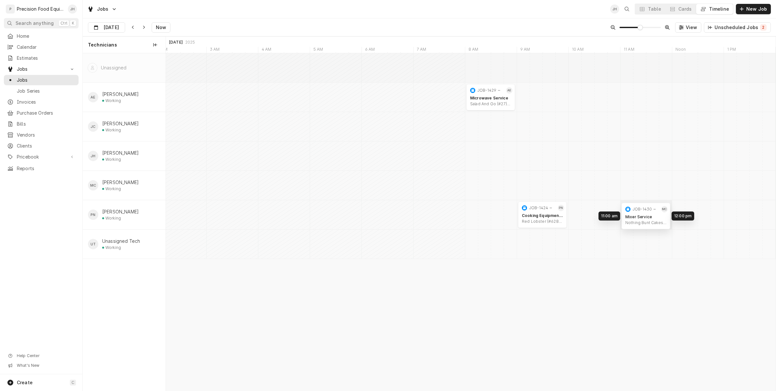
drag, startPoint x: 642, startPoint y: 185, endPoint x: 642, endPoint y: 216, distance: 30.7
click at [642, 216] on div "11:00 AM 12:00 PM JOB-1430 MC Mixer Service Nothing Bunt Cakes ( Glendale) | Gl…" at bounding box center [471, 222] width 610 height 338
click at [112, 27] on input "Sep 4" at bounding box center [101, 29] width 27 height 13
click at [128, 65] on div "3" at bounding box center [129, 67] width 9 height 9
type input "[DATE]"
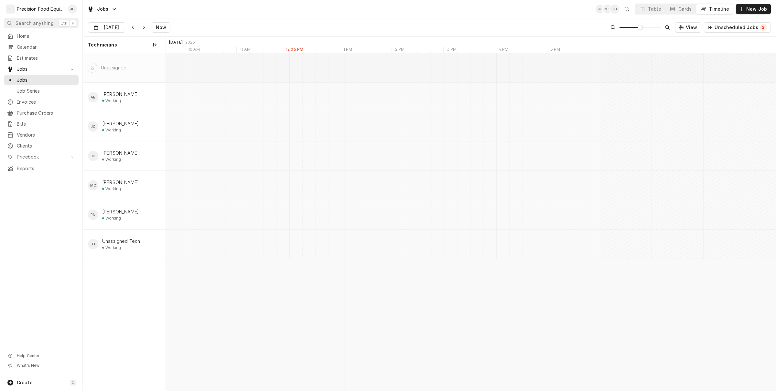
scroll to position [0, 12091]
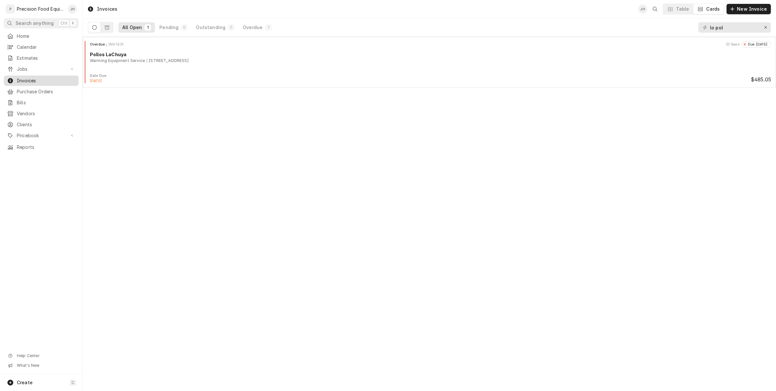
click at [32, 80] on span "Invoices" at bounding box center [46, 81] width 58 height 6
click at [764, 27] on icon "Erase input" at bounding box center [766, 27] width 4 height 5
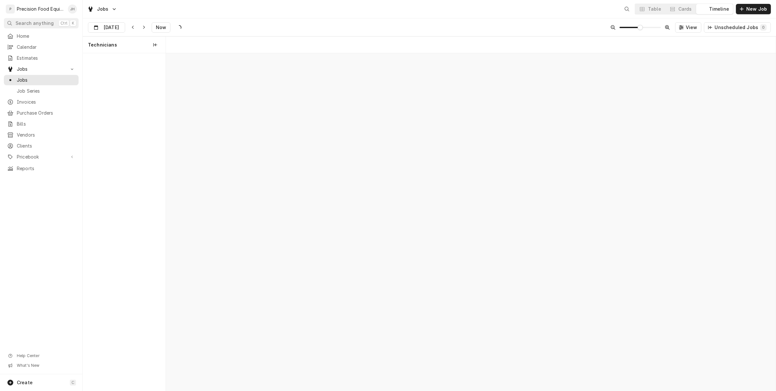
scroll to position [0, 12078]
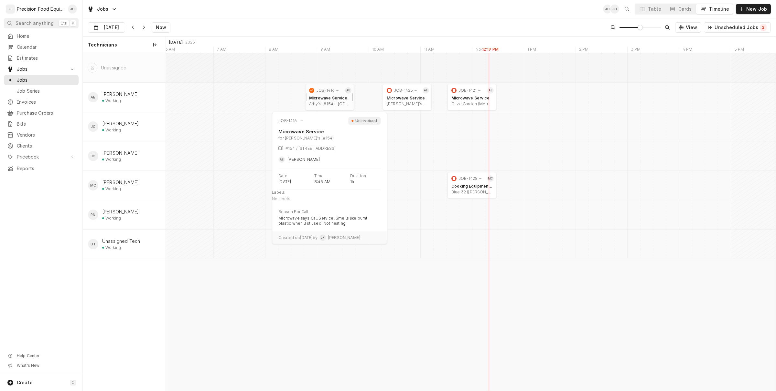
click at [324, 99] on div "Microwave Service" at bounding box center [329, 98] width 41 height 5
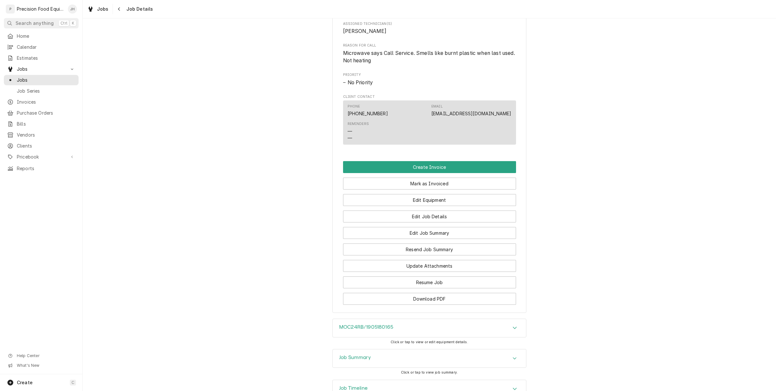
scroll to position [283, 0]
click at [429, 239] on button "Edit Job Summary" at bounding box center [429, 233] width 173 height 12
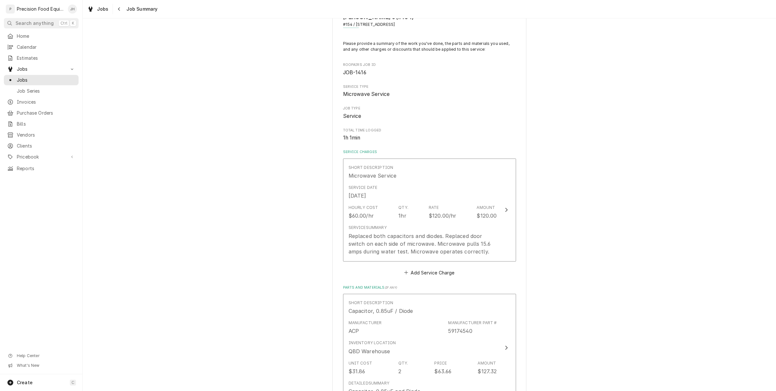
scroll to position [40, 0]
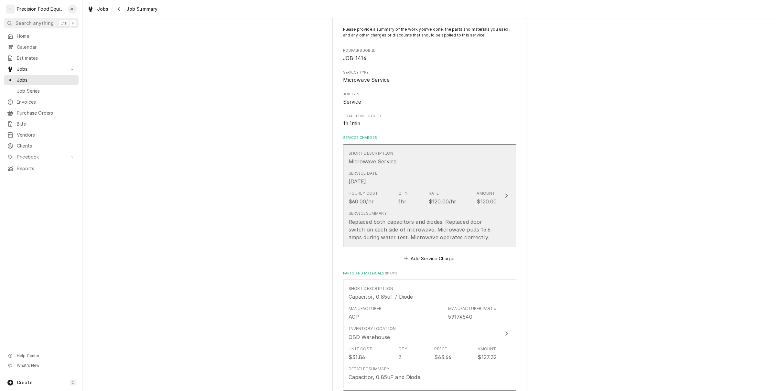
click at [402, 218] on div "Service Summary Replaced both capacitors and diodes. Replaced door switch on ea…" at bounding box center [422, 226] width 148 height 30
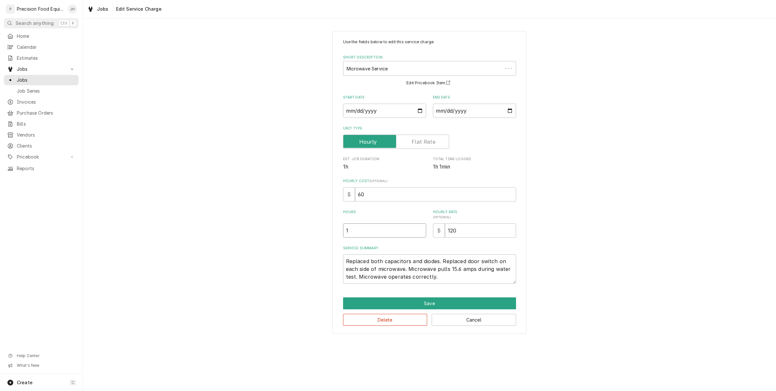
click at [390, 227] on input "1" at bounding box center [384, 231] width 83 height 14
type textarea "x"
type input "1.2"
type textarea "x"
type input "1.25"
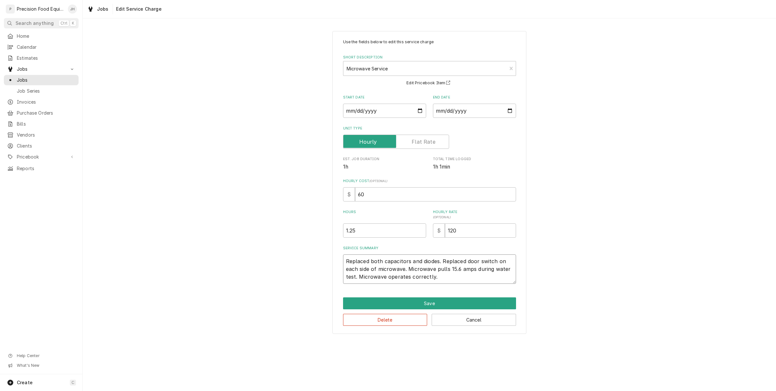
click at [430, 271] on textarea "Replaced both capacitors and diodes. Replaced door switch on each side of micro…" at bounding box center [429, 269] width 173 height 29
click at [447, 273] on textarea "Replaced both capacitors and diodes. Replaced door switch on each side of micro…" at bounding box center [429, 269] width 173 height 29
click at [452, 276] on textarea "Replaced both capacitors and diodes. Replaced door switch on each side of micro…" at bounding box center [429, 269] width 173 height 29
click at [432, 300] on button "Save" at bounding box center [429, 304] width 173 height 12
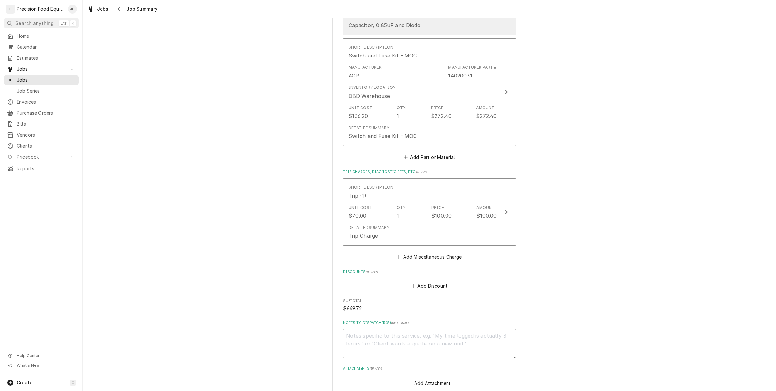
scroll to position [404, 0]
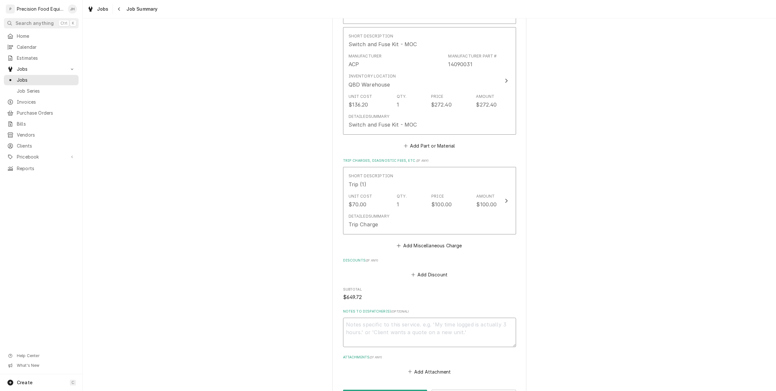
click at [433, 340] on textarea "Notes to Dispatcher(s) ( optional )" at bounding box center [429, 332] width 173 height 29
type textarea "x"
type textarea "R"
type textarea "x"
type textarea "Re"
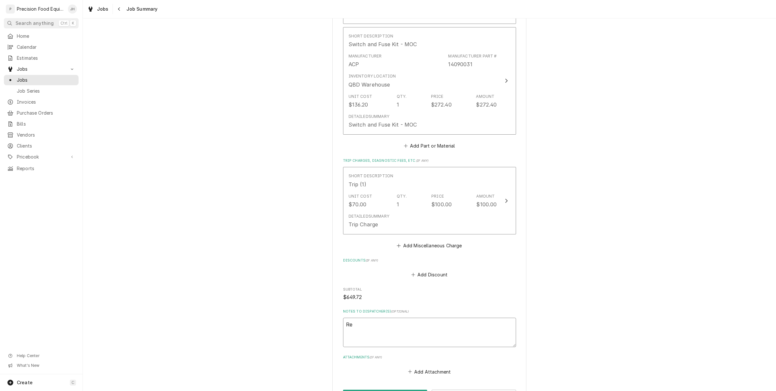
type textarea "x"
type textarea "Rea"
type textarea "x"
type textarea "Read"
type textarea "x"
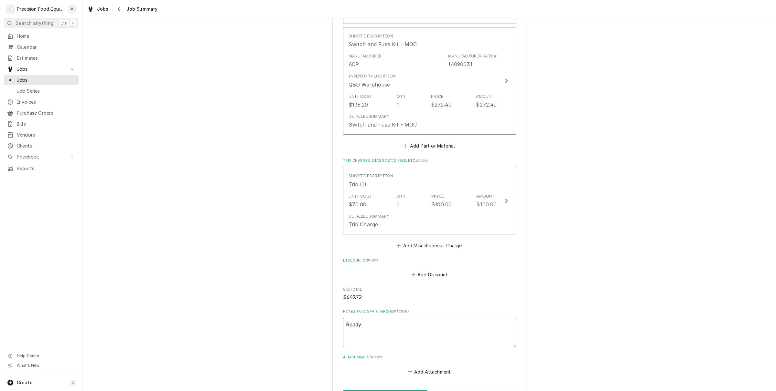
type textarea "Ready"
type textarea "x"
type textarea "Ready t"
type textarea "x"
type textarea "Ready to"
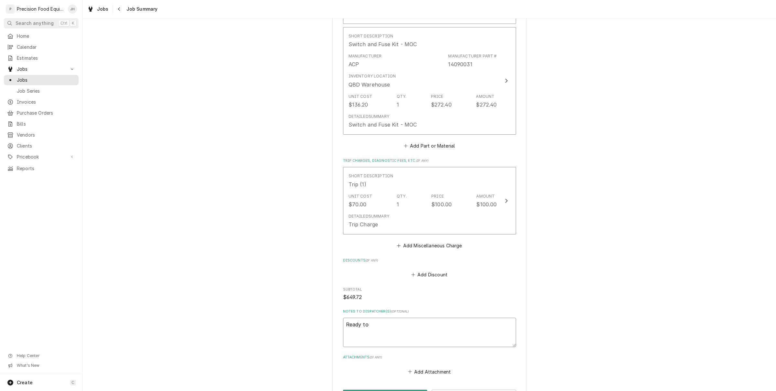
type textarea "x"
type textarea "Ready to i"
type textarea "x"
type textarea "Ready to in"
type textarea "x"
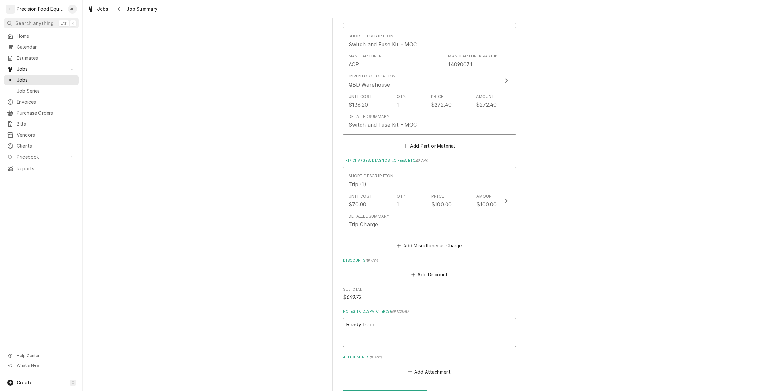
type textarea "Ready to inb"
type textarea "x"
type textarea "Ready to inbo"
type textarea "x"
type textarea "Ready to inboi"
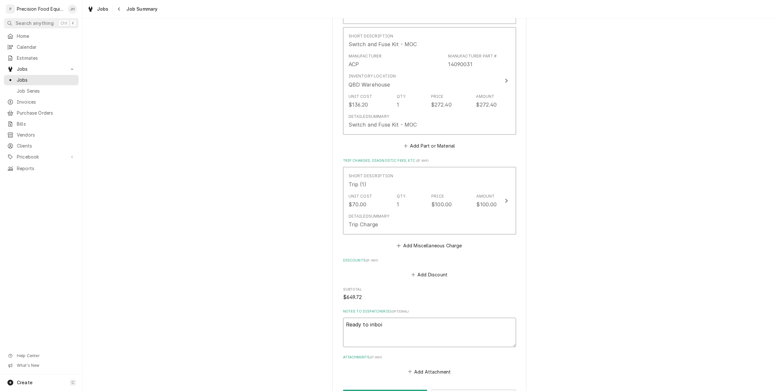
type textarea "x"
type textarea "Ready to inbo"
type textarea "x"
type textarea "Ready to inb"
type textarea "x"
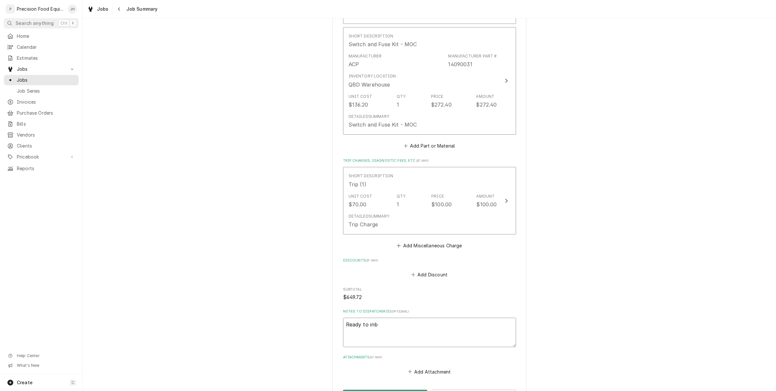
type textarea "Ready to in"
type textarea "x"
type textarea "Ready to invo"
type textarea "x"
type textarea "Ready to invoic"
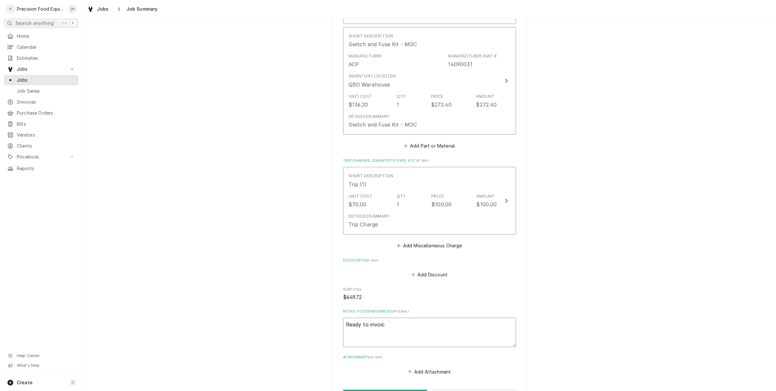
type textarea "x"
type textarea "Ready to invoice"
type textarea "x"
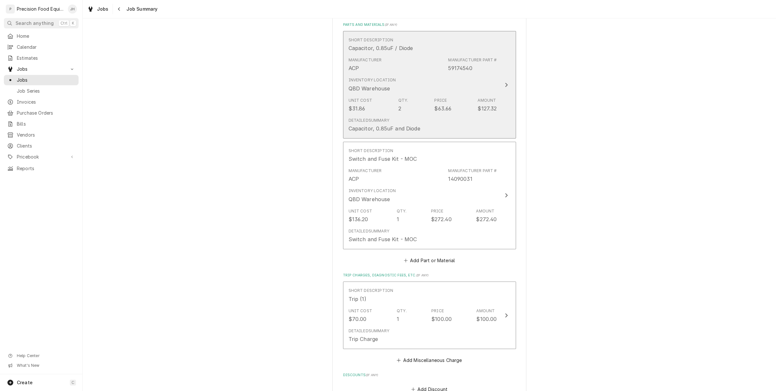
scroll to position [121, 0]
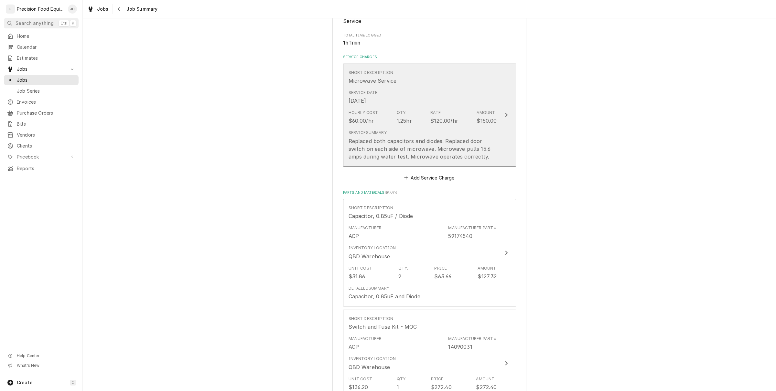
type textarea "Ready to invoice"
click at [379, 125] on div "Hourly Cost $60.00/hr Qty. 1.25hr Rate $120.00/hr Amount $150.00" at bounding box center [422, 117] width 148 height 20
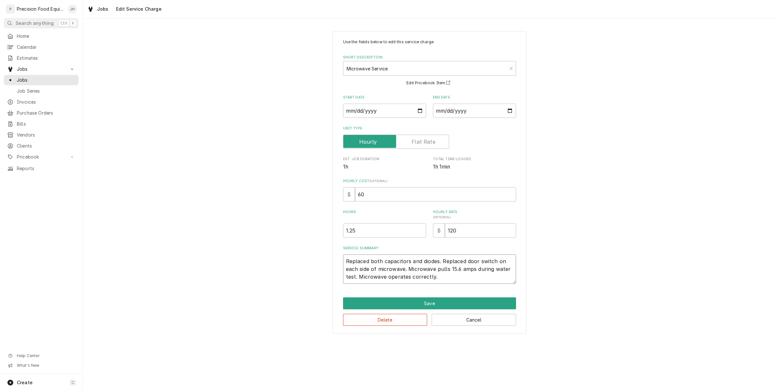
click at [348, 261] on textarea "Replaced both capacitors and diodes. Replaced door switch on each side of micro…" at bounding box center [429, 269] width 173 height 29
click at [377, 299] on button "Save" at bounding box center [429, 304] width 173 height 12
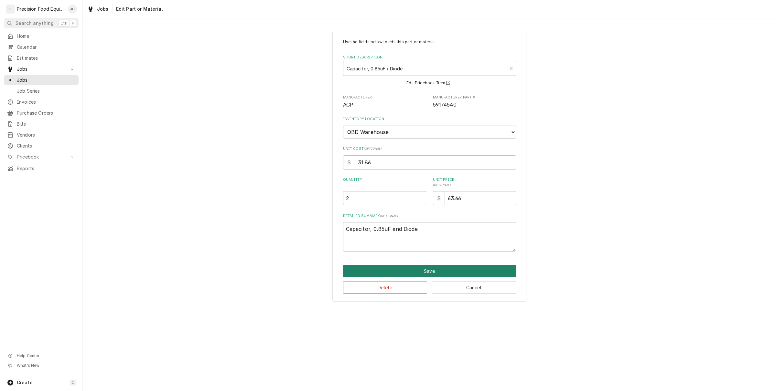
click at [444, 271] on button "Save" at bounding box center [429, 271] width 173 height 12
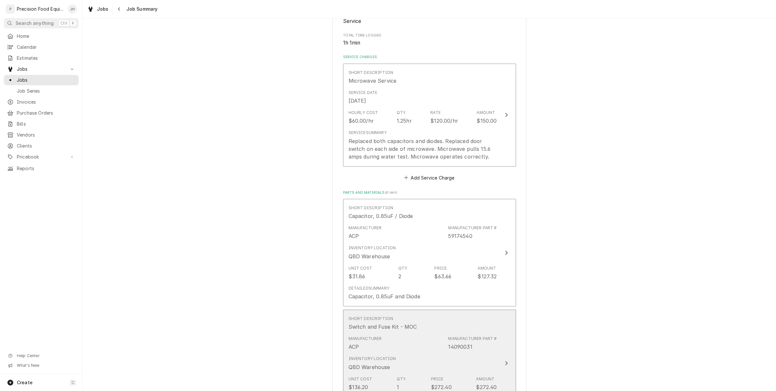
scroll to position [444, 0]
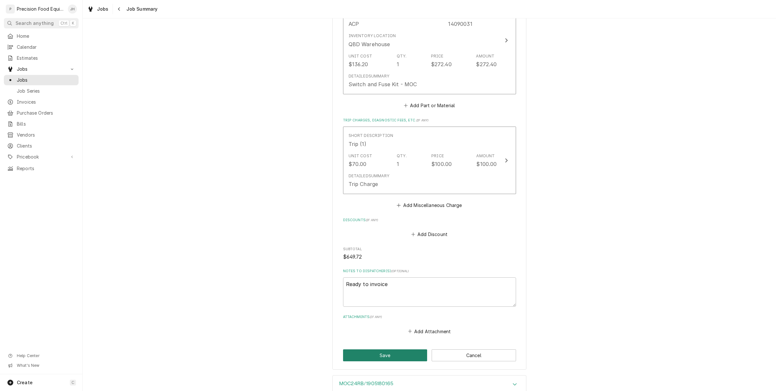
click at [410, 353] on button "Save" at bounding box center [385, 356] width 84 height 12
type textarea "x"
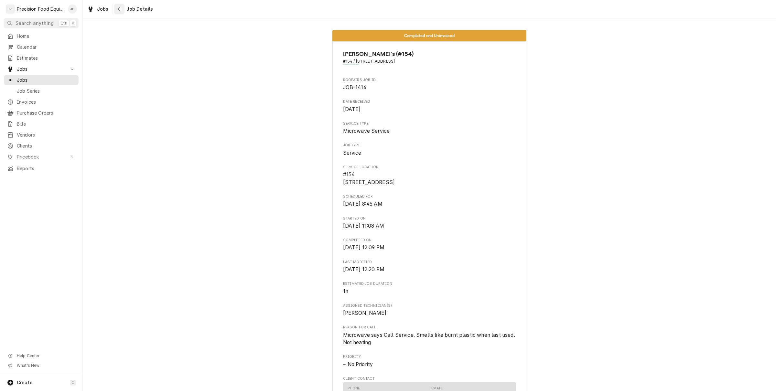
click at [121, 10] on div "Navigate back" at bounding box center [119, 9] width 6 height 6
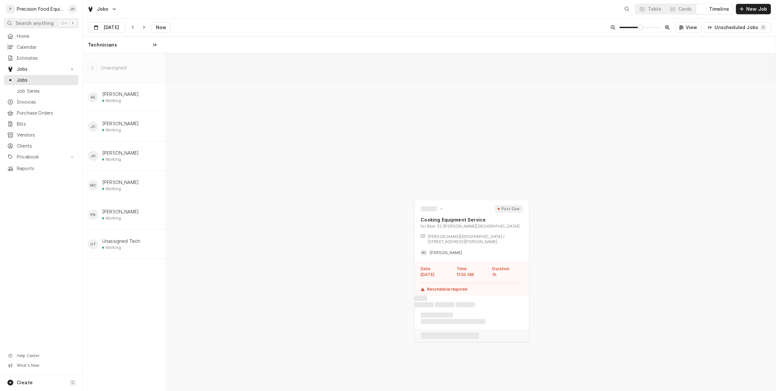
scroll to position [0, 12078]
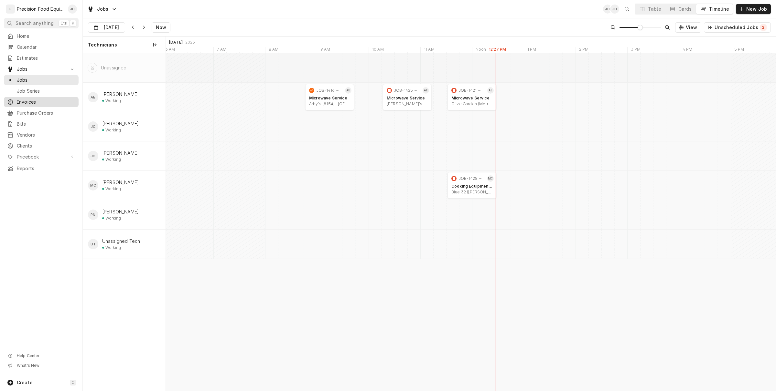
click at [36, 99] on span "Invoices" at bounding box center [46, 102] width 58 height 6
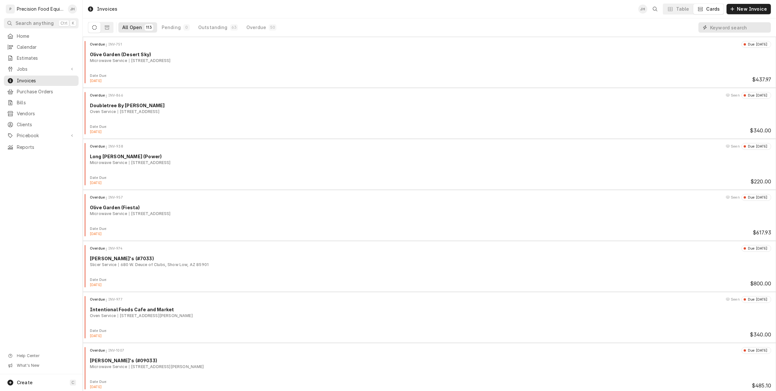
click at [727, 28] on input "Dynamic Content Wrapper" at bounding box center [739, 27] width 58 height 10
type input "2"
type input "1242"
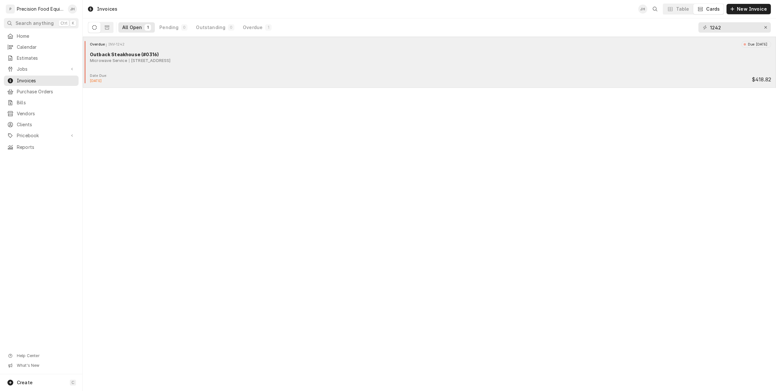
click at [461, 65] on div "Overdue INV-1242 Due 3 days ago Outback Steakhouse (#0316) Microwave Service 10…" at bounding box center [429, 57] width 688 height 32
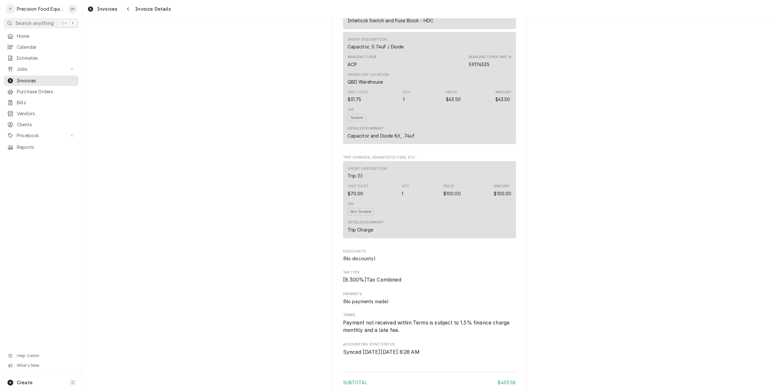
scroll to position [808, 0]
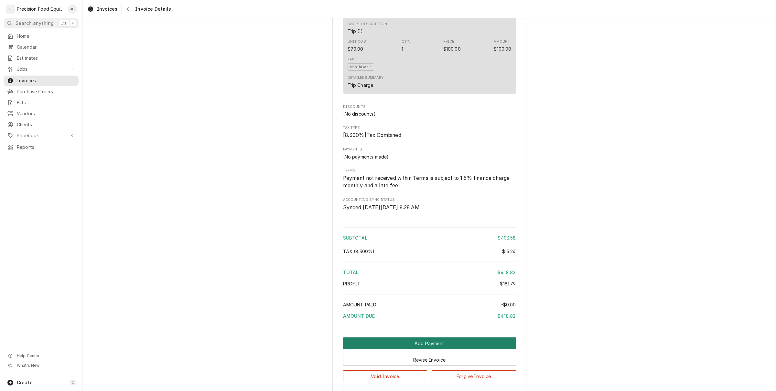
click at [420, 350] on button "Add Payment" at bounding box center [429, 344] width 173 height 12
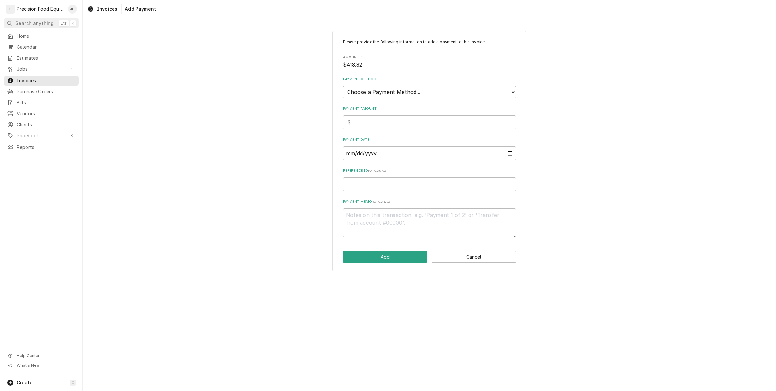
click at [417, 92] on select "Choose a Payment Method... Cash Check Credit/Debit Card ACH/eCheck Other" at bounding box center [429, 92] width 173 height 13
select select "2"
click at [343, 86] on select "Choose a Payment Method... Cash Check Credit/Debit Card ACH/eCheck Other" at bounding box center [429, 92] width 173 height 13
click at [411, 122] on input "Payment Amount" at bounding box center [435, 122] width 161 height 14
type textarea "x"
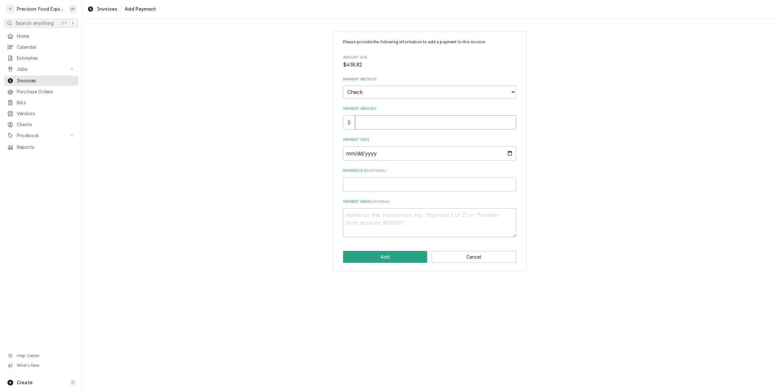
type input "1"
type textarea "x"
type input "14"
type textarea "x"
type input "142"
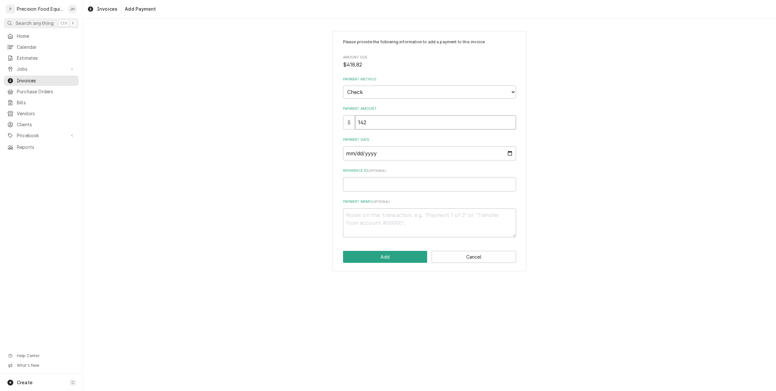
type textarea "x"
type input "1425"
type textarea "x"
type input "14257"
type textarea "x"
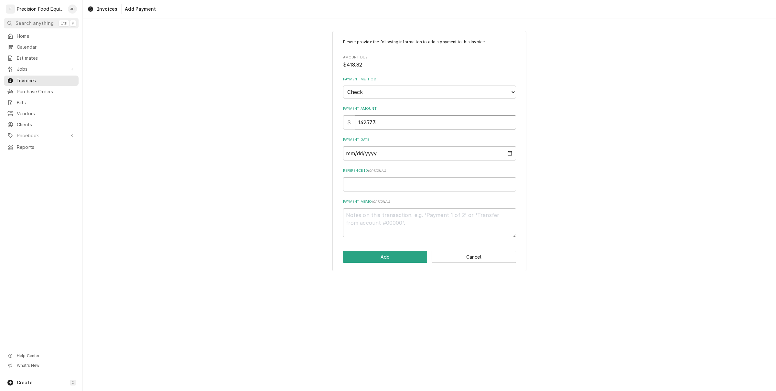
type input "142573"
click at [397, 150] on input "Payment Date" at bounding box center [429, 153] width 173 height 14
click at [507, 155] on input "Payment Date" at bounding box center [429, 153] width 173 height 14
type textarea "x"
type input "2025-09-03"
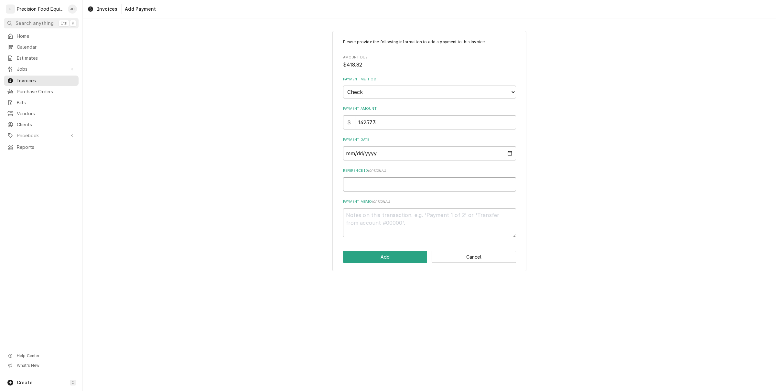
click at [409, 185] on input "Reference ID ( optional )" at bounding box center [429, 184] width 173 height 14
drag, startPoint x: 386, startPoint y: 123, endPoint x: 275, endPoint y: 136, distance: 112.0
click at [275, 136] on div "Please provide the following information to add a payment to this invoice Amoun…" at bounding box center [429, 151] width 693 height 252
type textarea "x"
type input "4"
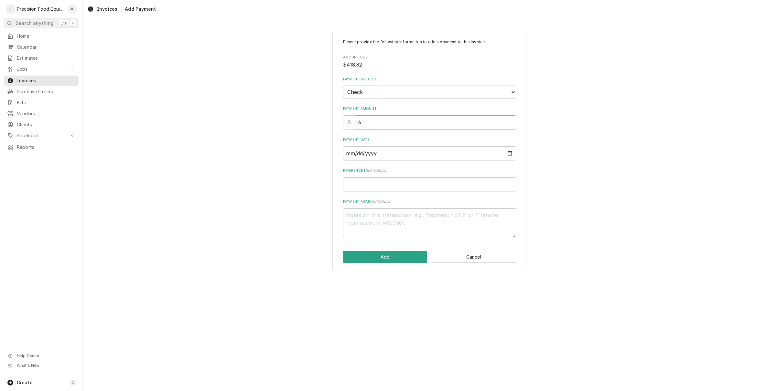
type textarea "x"
type input "41"
type textarea "x"
type input "418"
type textarea "x"
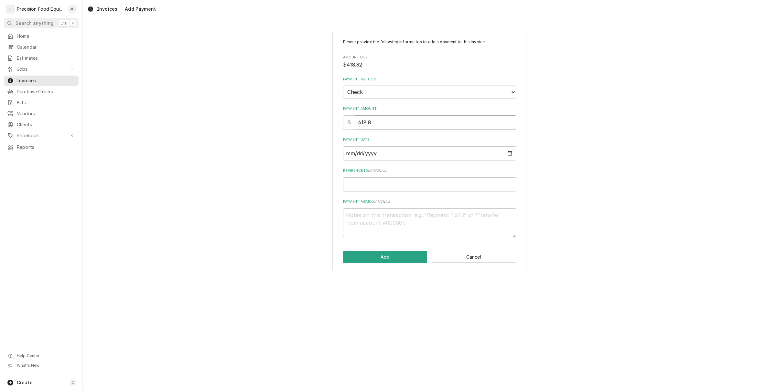
type input "418.82"
type textarea "x"
type input "418.825"
type textarea "x"
type input "418.82"
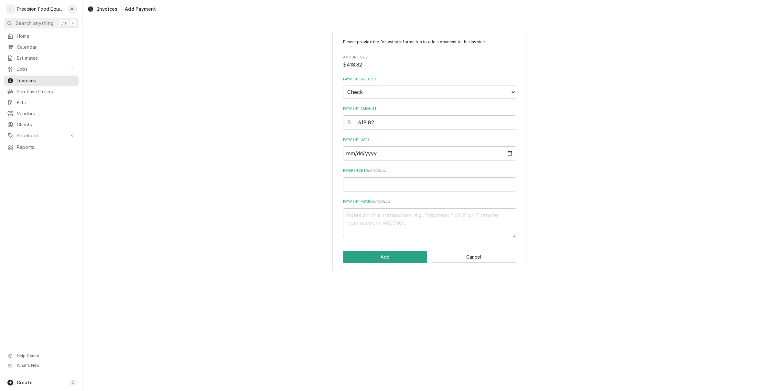
click at [388, 192] on div "Please provide the following information to add a payment to this invoice Amoun…" at bounding box center [429, 138] width 173 height 198
click at [388, 186] on input "Reference ID ( optional )" at bounding box center [429, 184] width 173 height 14
type textarea "x"
type input "1"
type textarea "x"
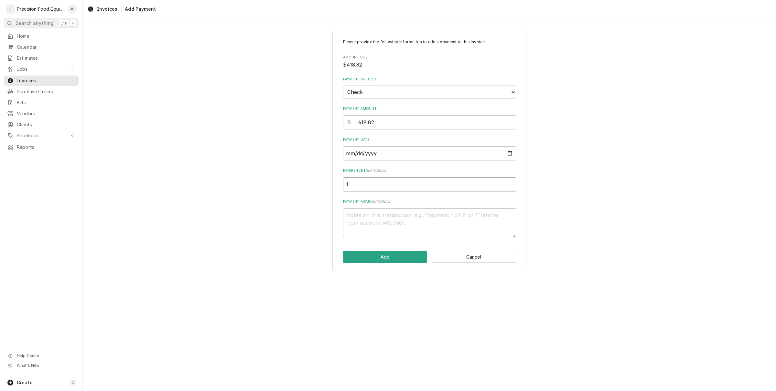
type input "14"
type textarea "x"
type input "142"
type textarea "x"
type input "1425"
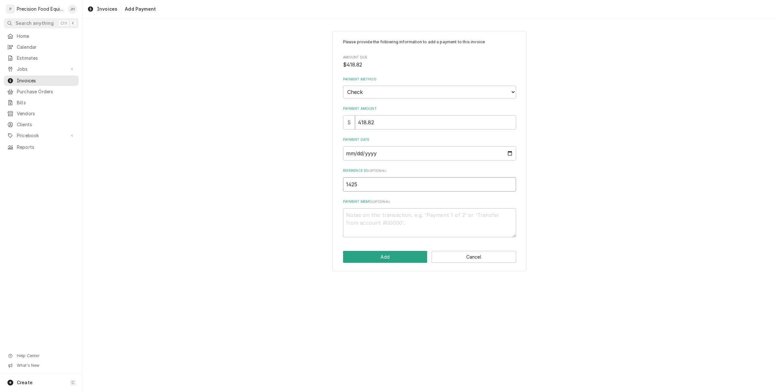
type textarea "x"
type input "14257"
type textarea "x"
type input "142573"
click at [412, 260] on button "Add" at bounding box center [385, 257] width 84 height 12
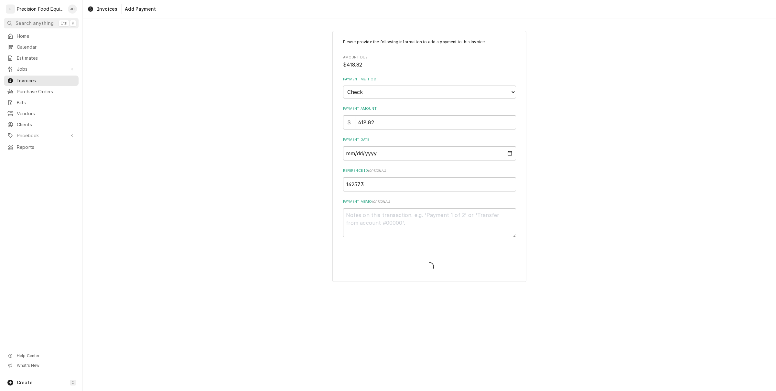
type textarea "x"
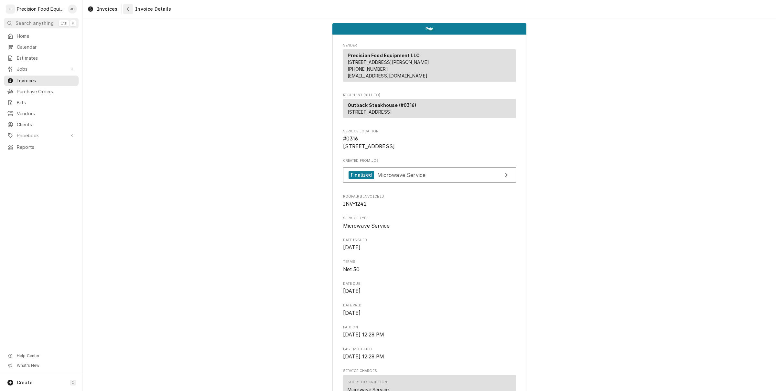
click at [125, 7] on div "Navigate back" at bounding box center [128, 9] width 6 height 6
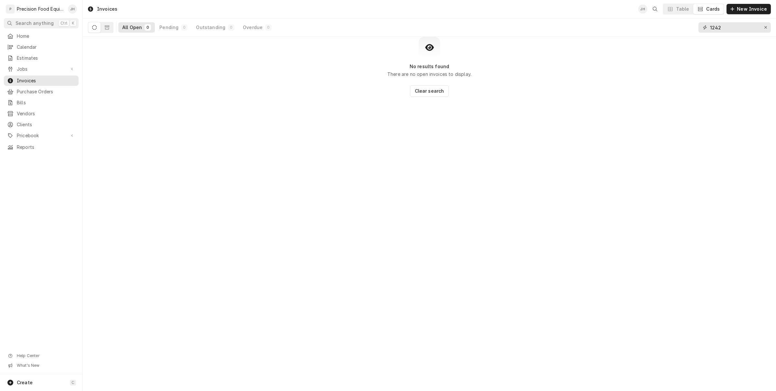
click at [727, 29] on input "1242" at bounding box center [734, 27] width 48 height 10
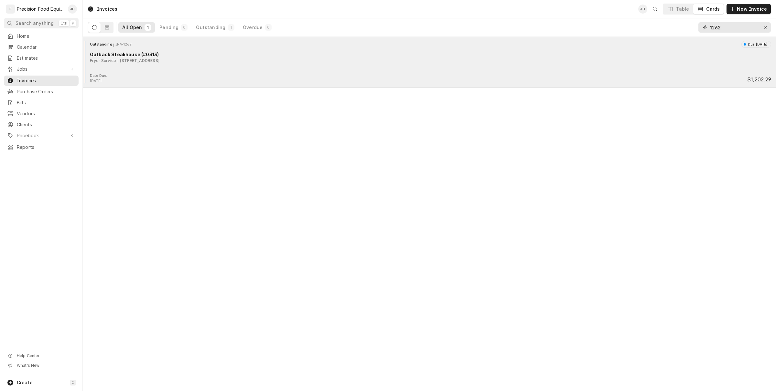
type input "1262"
click at [172, 76] on div "Date Due: [DATE] $1,202.29" at bounding box center [429, 78] width 688 height 10
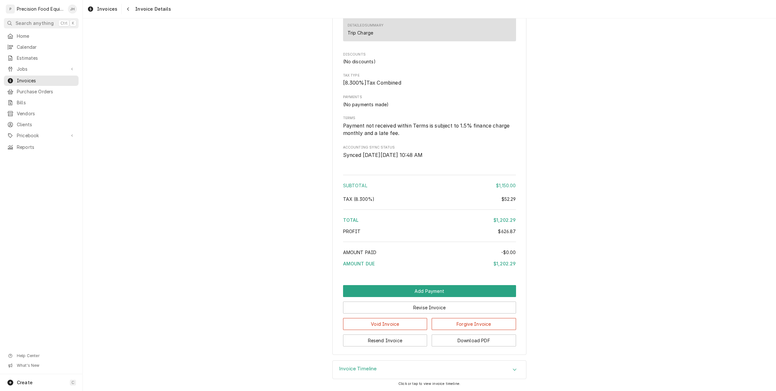
scroll to position [942, 0]
click at [454, 291] on button "Add Payment" at bounding box center [429, 291] width 173 height 12
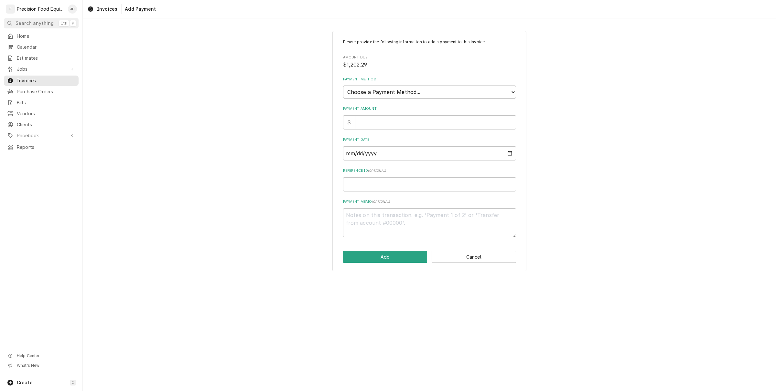
click at [431, 90] on select "Choose a Payment Method... Cash Check Credit/Debit Card ACH/eCheck Other" at bounding box center [429, 92] width 173 height 13
select select "2"
click at [343, 86] on select "Choose a Payment Method... Cash Check Credit/Debit Card ACH/eCheck Other" at bounding box center [429, 92] width 173 height 13
click at [419, 128] on input "Payment Amount" at bounding box center [435, 122] width 161 height 14
type textarea "x"
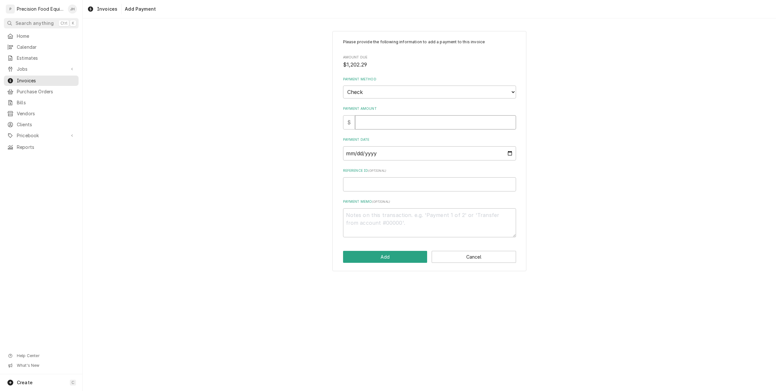
type input "1"
type textarea "x"
type input "12"
type textarea "x"
type input "120"
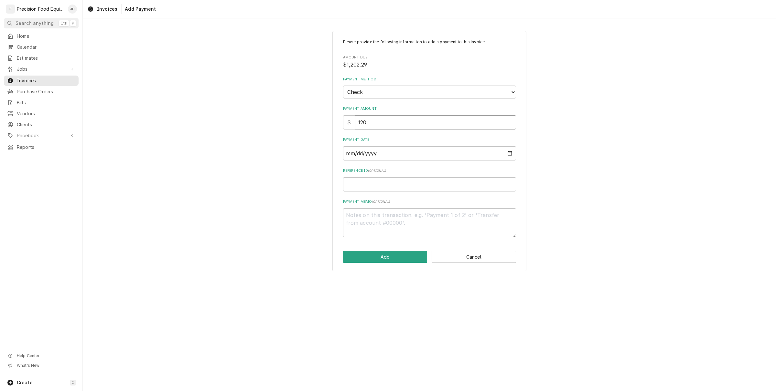
type textarea "x"
type input "1202"
type textarea "x"
type input "1202.2"
type textarea "x"
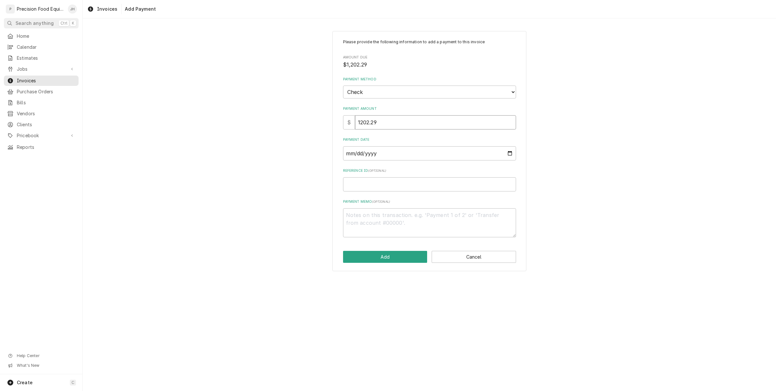
type input "1202.29"
click at [393, 154] on input "Payment Date" at bounding box center [429, 153] width 173 height 14
click at [505, 153] on input "Payment Date" at bounding box center [429, 153] width 173 height 14
click at [509, 153] on input "Payment Date" at bounding box center [429, 153] width 173 height 14
type input "2025-09-03"
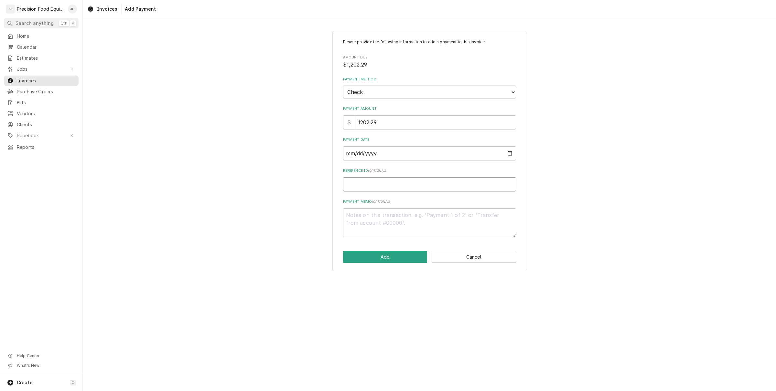
click at [396, 182] on input "Reference ID ( optional )" at bounding box center [429, 184] width 173 height 14
type textarea "x"
type input "1"
type textarea "x"
type input "14"
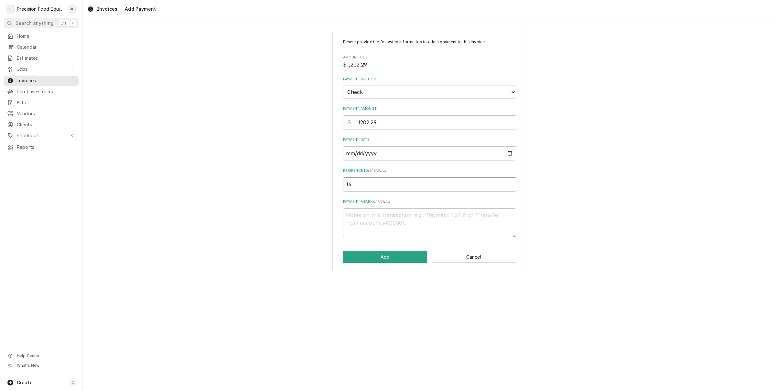
type textarea "x"
type input "142"
type textarea "x"
type input "1425"
type textarea "x"
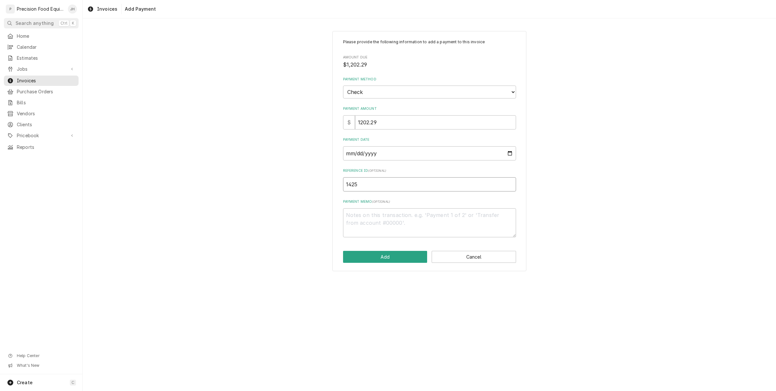
type input "14257"
type textarea "x"
type input "142573"
click at [388, 253] on button "Add" at bounding box center [385, 257] width 84 height 12
type textarea "x"
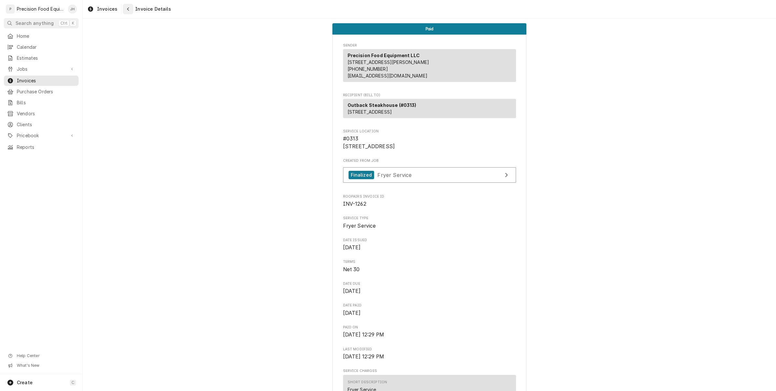
click at [127, 10] on icon "Navigate back" at bounding box center [128, 9] width 3 height 5
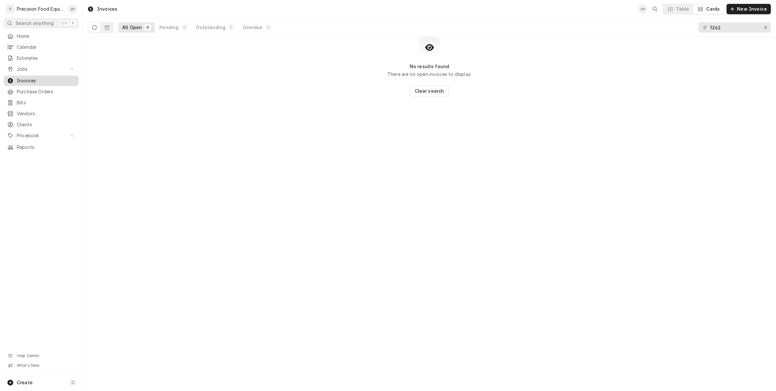
click at [39, 80] on span "Invoices" at bounding box center [46, 81] width 58 height 6
drag, startPoint x: 748, startPoint y: 24, endPoint x: 450, endPoint y: 28, distance: 298.3
click at [450, 28] on div "All Open 0 Pending 0 Outstanding 0 Overdue 0 1262" at bounding box center [429, 27] width 683 height 18
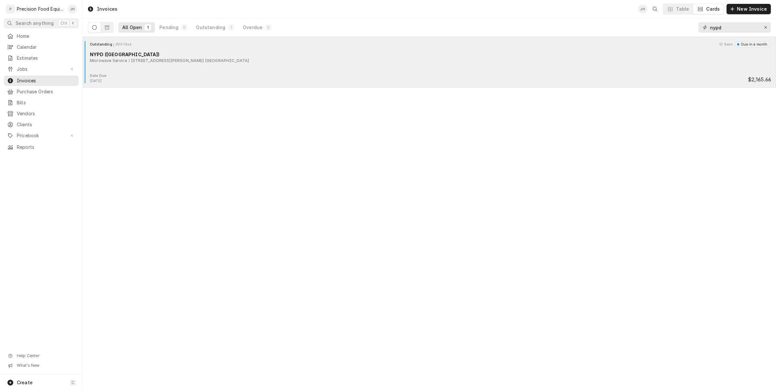
type input "nypd"
click at [461, 70] on div "Outstanding INV-1346 Seen Due in a month NYPD (Arrowhead) Microwave Service 765…" at bounding box center [429, 57] width 688 height 32
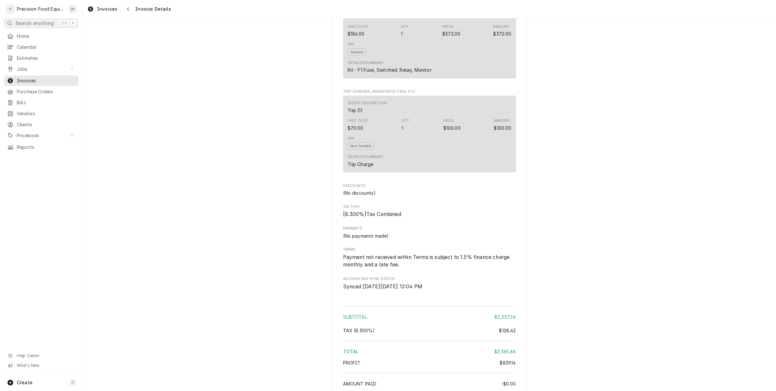
scroll to position [1166, 0]
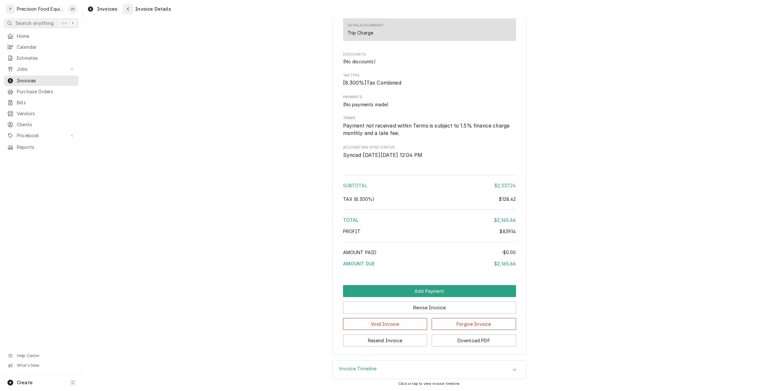
click at [123, 10] on button "Navigate back" at bounding box center [128, 9] width 10 height 10
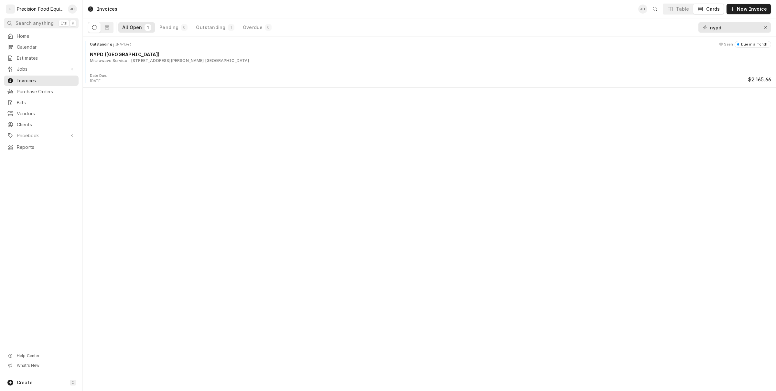
click at [27, 63] on div "Home Calendar Estimates Jobs Jobs Job Series Invoices Purchase Orders Bills Ven…" at bounding box center [41, 92] width 82 height 122
click at [26, 70] on span "Jobs" at bounding box center [41, 69] width 49 height 6
click at [24, 83] on span "Jobs" at bounding box center [46, 80] width 58 height 6
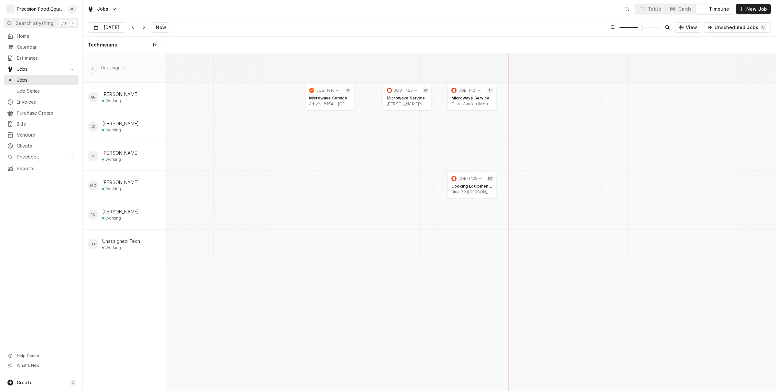
scroll to position [0, 12078]
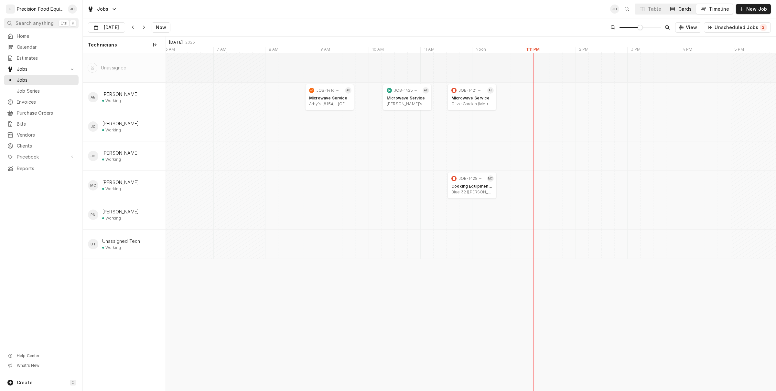
click at [681, 6] on div "Cards" at bounding box center [685, 9] width 14 height 6
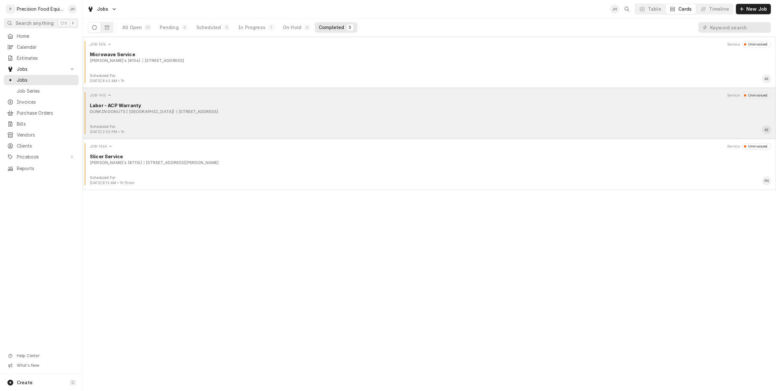
click at [157, 120] on div "JOB-1415 Service Uninvoiced Labor - ACP Warranty DUNKIN DONUTS ( Peoria) 9940 W…" at bounding box center [429, 108] width 688 height 32
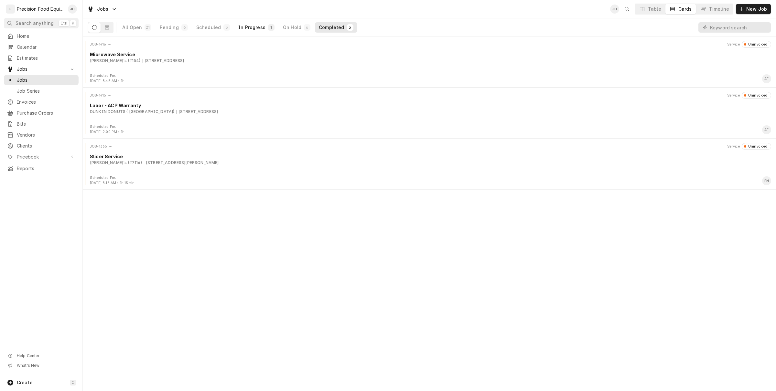
click at [260, 23] on button "In Progress 1" at bounding box center [256, 27] width 44 height 10
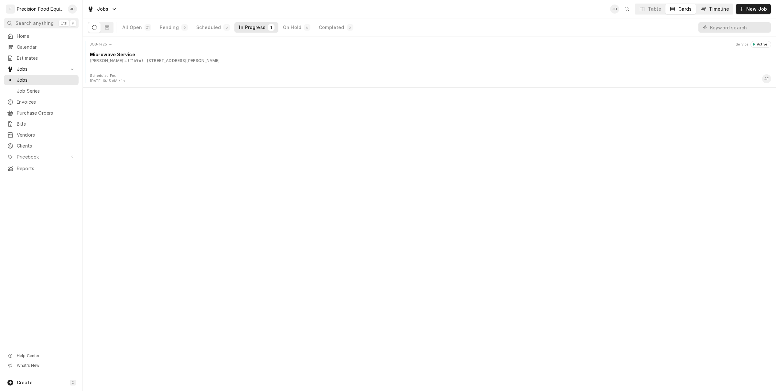
click at [725, 9] on div "Timeline" at bounding box center [719, 9] width 20 height 6
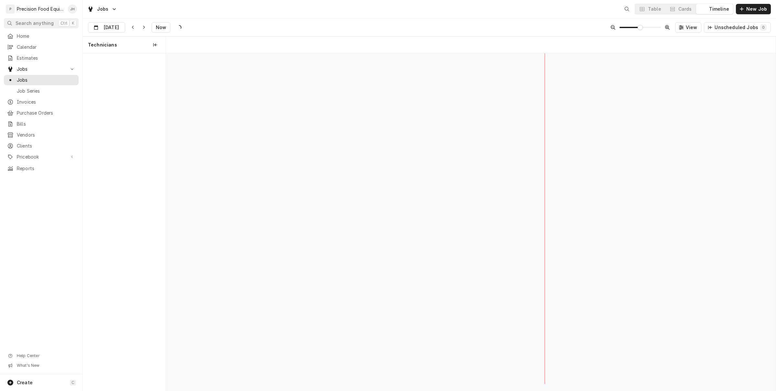
scroll to position [0, 12078]
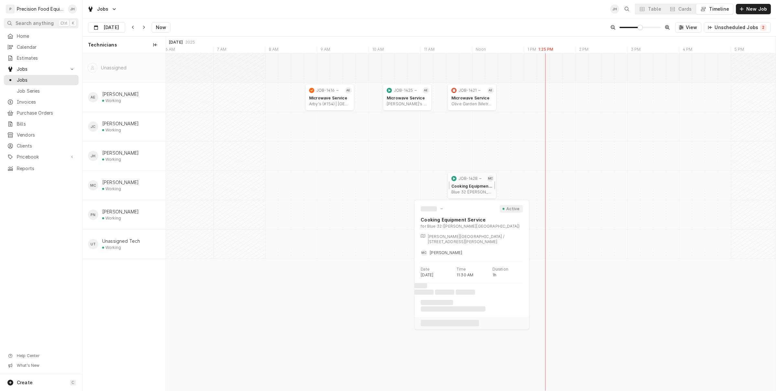
click at [472, 185] on div "Cooking Equipment Service" at bounding box center [471, 186] width 41 height 5
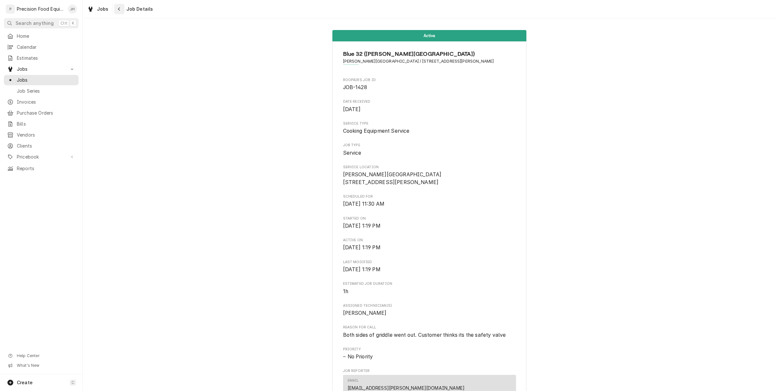
click at [121, 10] on div "Navigate back" at bounding box center [119, 9] width 6 height 6
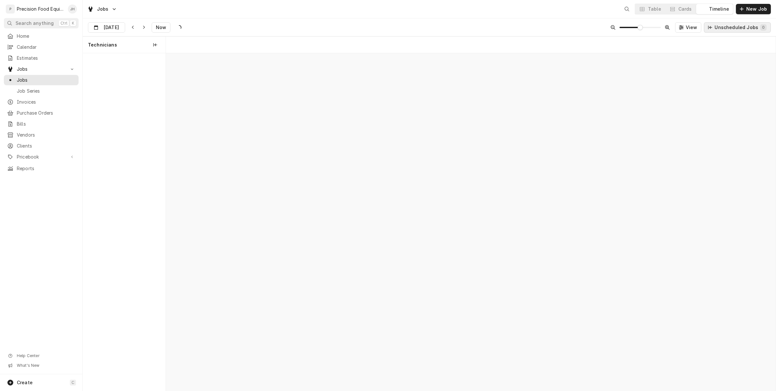
scroll to position [0, 12078]
click at [742, 12] on div "Dynamic Content Wrapper" at bounding box center [741, 9] width 6 height 6
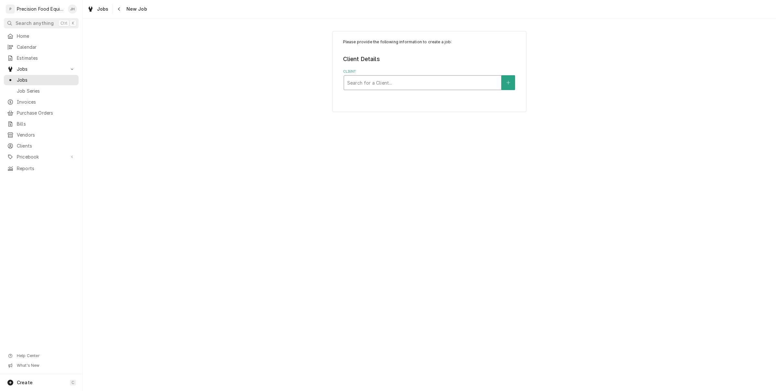
click at [442, 83] on div "Client" at bounding box center [422, 83] width 151 height 12
type input "blue 32"
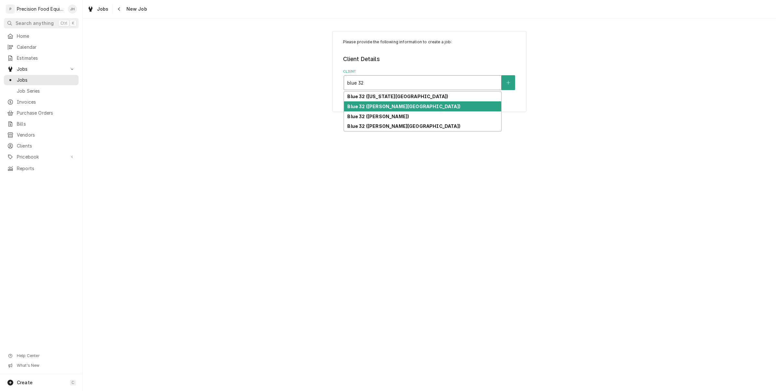
click at [406, 110] on div "Blue 32 ([PERSON_NAME][GEOGRAPHIC_DATA])" at bounding box center [422, 106] width 157 height 10
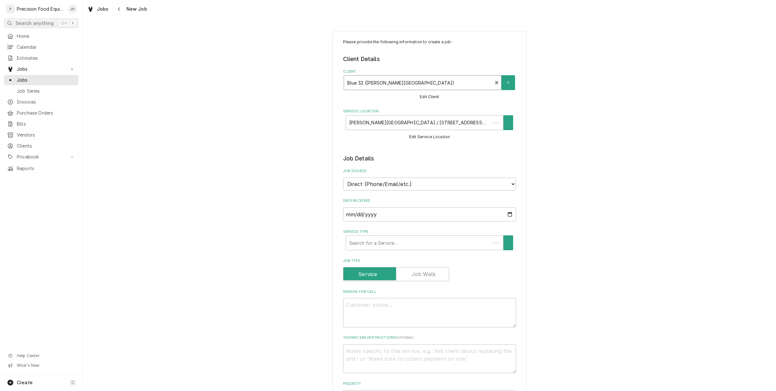
type textarea "x"
click at [118, 8] on icon "Navigate back" at bounding box center [119, 9] width 3 height 5
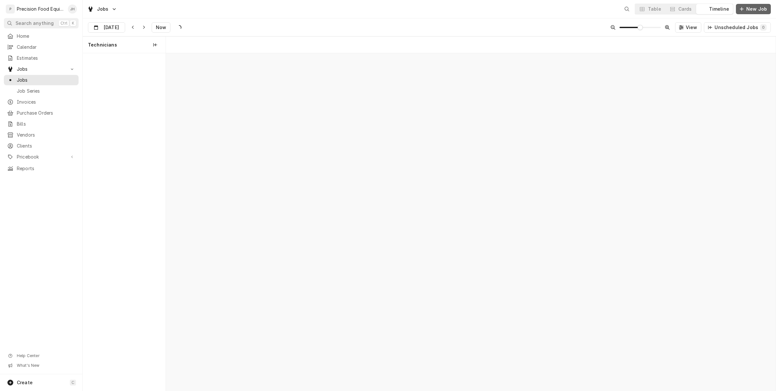
scroll to position [0, 12078]
click at [754, 10] on span "New Job" at bounding box center [756, 9] width 23 height 6
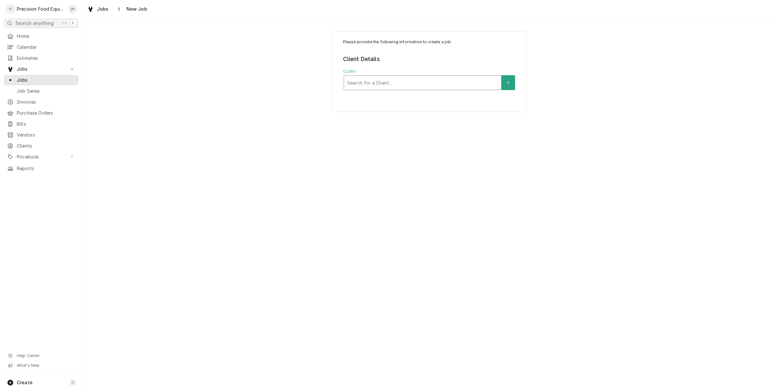
click at [436, 77] on div "Search for a Client..." at bounding box center [422, 83] width 157 height 14
type input "blue 32"
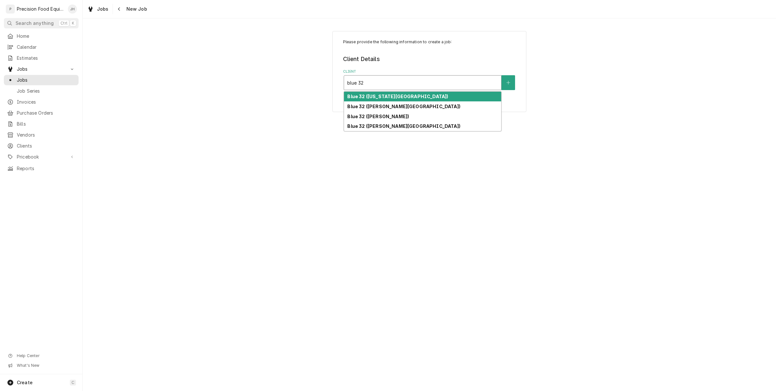
click at [388, 99] on strong "Blue 32 (Arizona Ave)" at bounding box center [397, 96] width 101 height 5
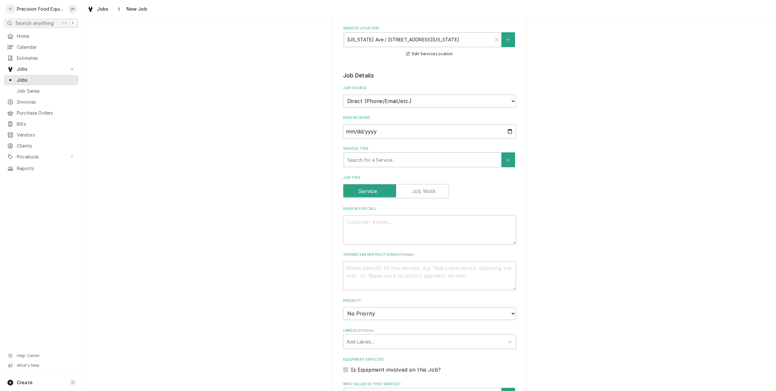
scroll to position [121, 0]
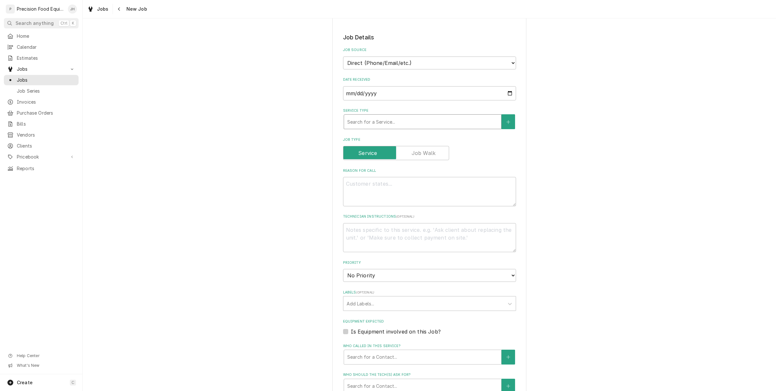
click at [400, 121] on div "Service Type" at bounding box center [422, 122] width 151 height 12
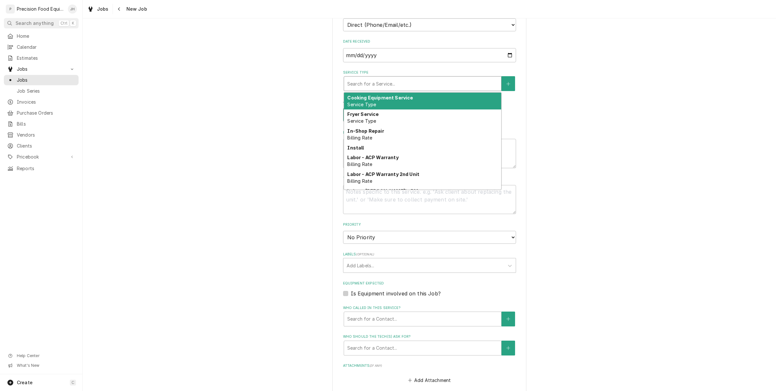
scroll to position [162, 0]
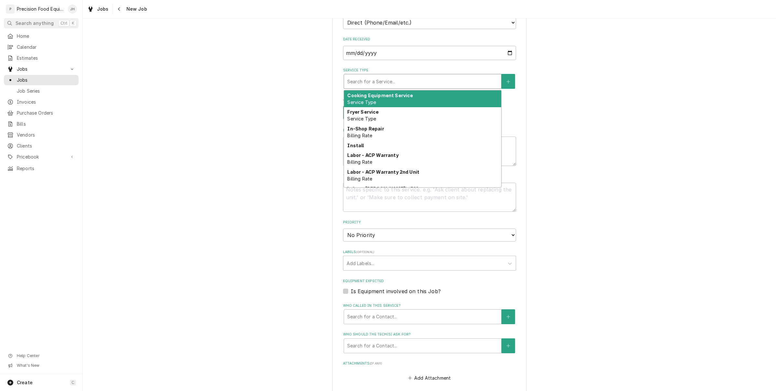
click at [383, 102] on div "Cooking Equipment Service Service Type" at bounding box center [422, 98] width 157 height 17
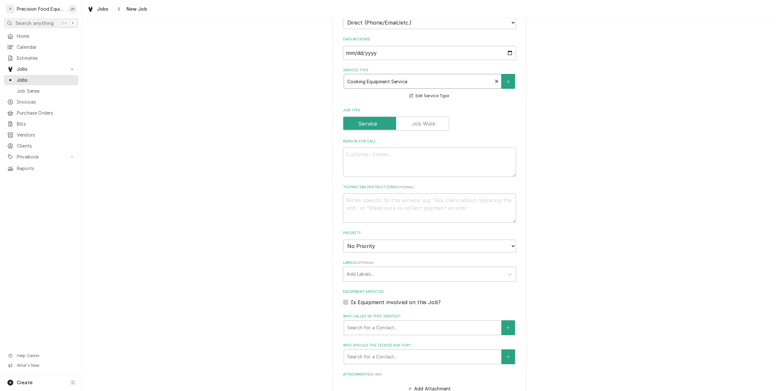
click at [390, 142] on label "Reason For Call" at bounding box center [429, 141] width 173 height 5
click at [390, 148] on textarea "Reason For Call" at bounding box center [429, 162] width 173 height 29
type textarea "x"
type textarea "g"
type textarea "x"
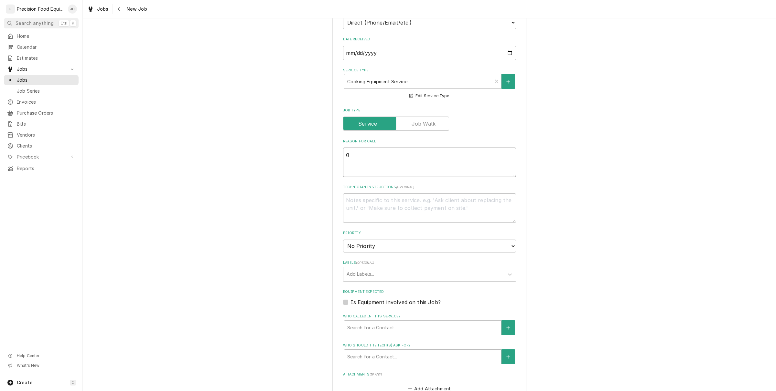
type textarea "gi"
type textarea "x"
type textarea "g"
type textarea "x"
type textarea "gr"
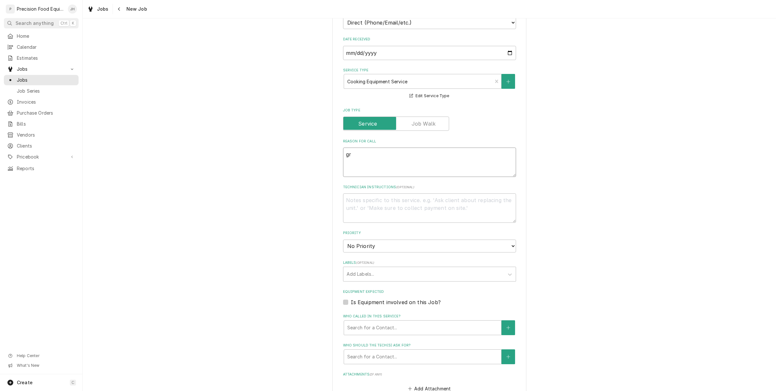
type textarea "x"
type textarea "gri"
type textarea "x"
type textarea "grid"
type textarea "x"
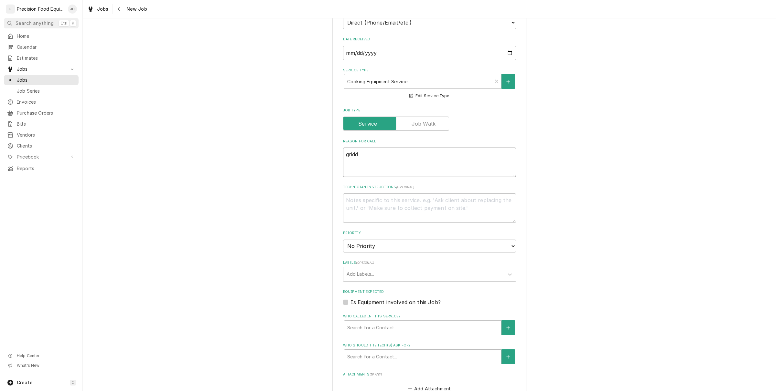
type textarea "griddl"
type textarea "x"
type textarea "griddle"
type textarea "x"
type textarea "griddle is"
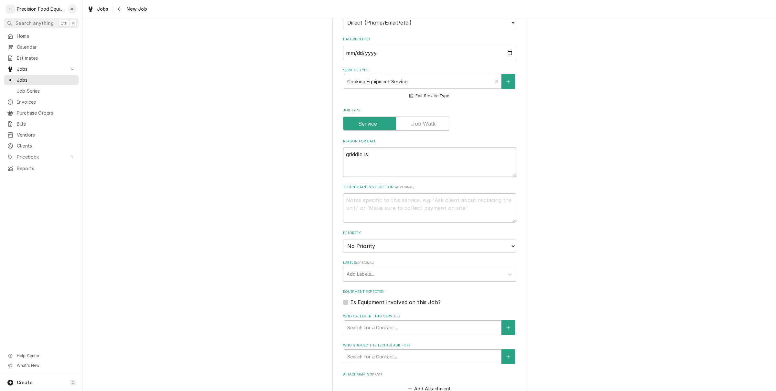
type textarea "x"
type textarea "griddle is"
type textarea "x"
type textarea "griddle is d"
type textarea "x"
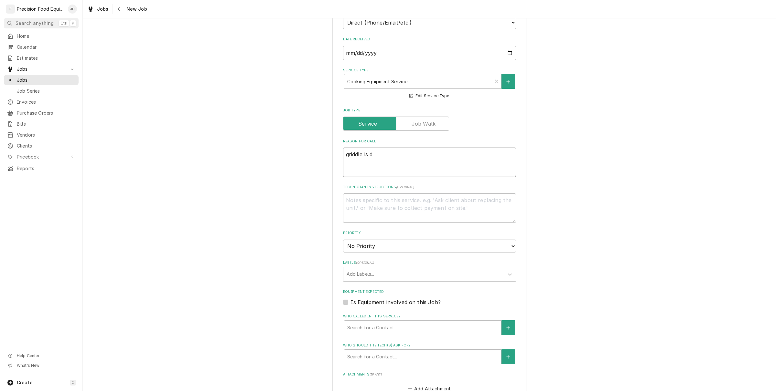
type textarea "griddle is do"
type textarea "x"
type textarea "griddle is dow"
type textarea "x"
type textarea "griddle is down"
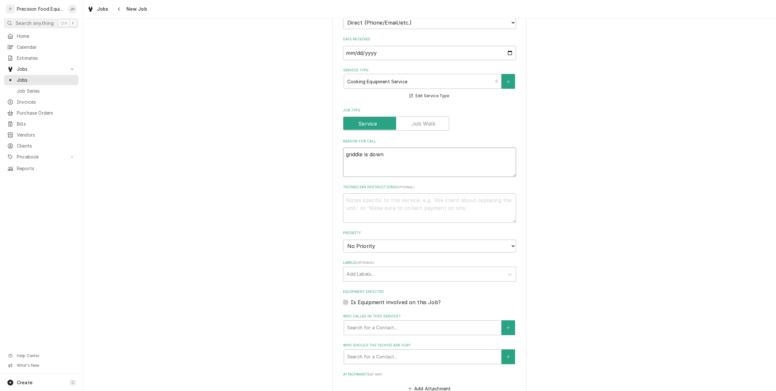
type textarea "x"
type textarea "griddle is down"
type textarea "x"
type textarea "griddle is down o"
type textarea "x"
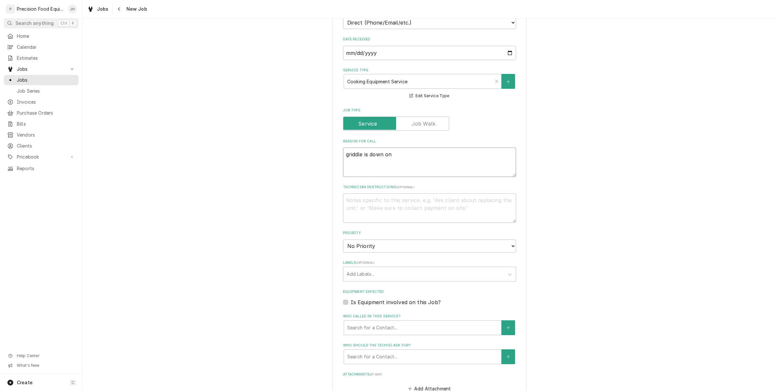
type textarea "griddle is down on"
type textarea "x"
type textarea "griddle is down on o"
type textarea "x"
type textarea "griddle is down on"
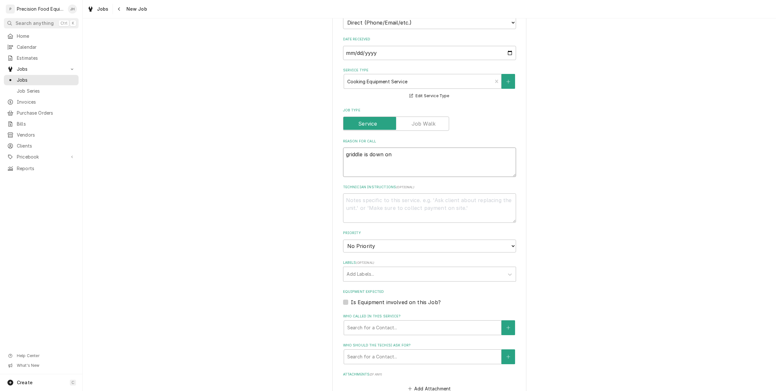
type textarea "x"
type textarea "griddle is down on b"
type textarea "x"
type textarea "griddle is down on bo"
type textarea "x"
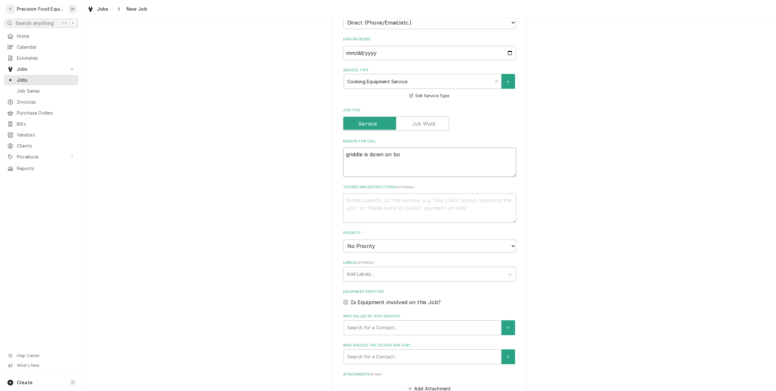
type textarea "griddle is down on bot"
type textarea "x"
type textarea "griddle is down on both"
type textarea "x"
type textarea "griddle is down on both"
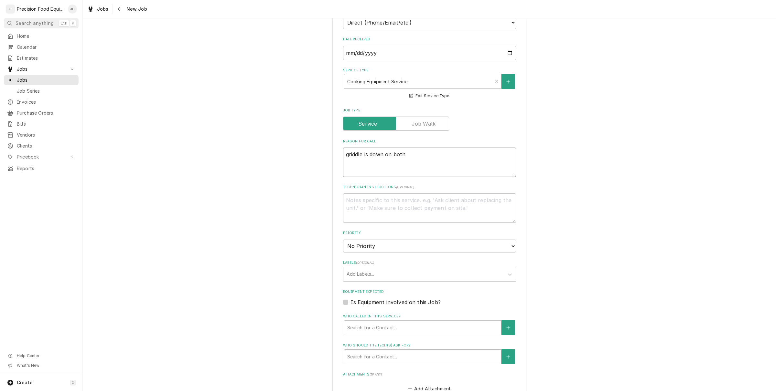
type textarea "x"
type textarea "griddle is down on both s"
type textarea "x"
type textarea "griddle is down on both si"
type textarea "x"
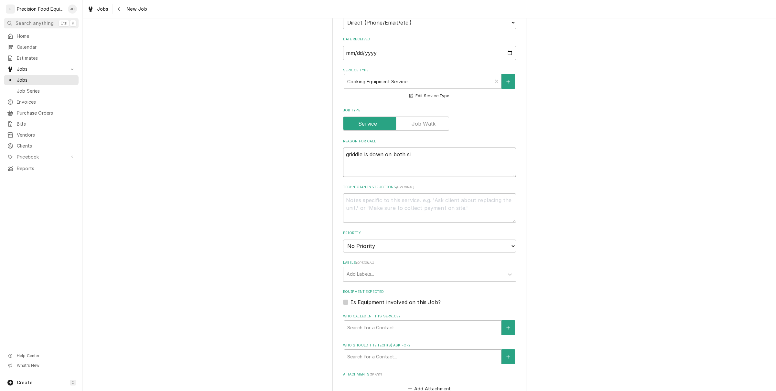
type textarea "griddle is down on both sid"
type textarea "x"
type textarea "griddle is down on both side"
type textarea "x"
type textarea "griddle is down on both sides"
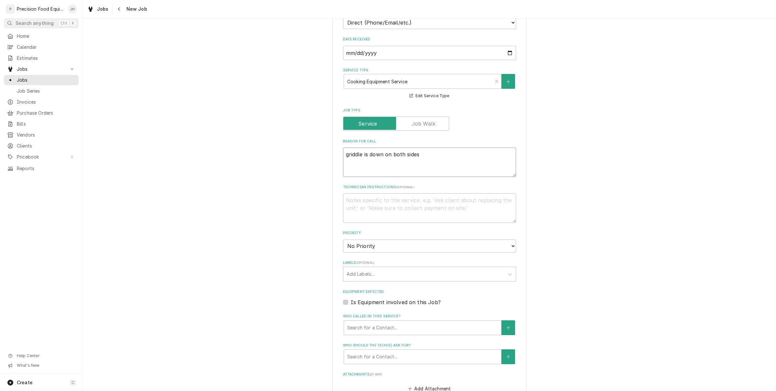
type textarea "x"
type textarea "griddle is down on both sides c"
type textarea "x"
type textarea "griddle is down on both sides cus"
type textarea "x"
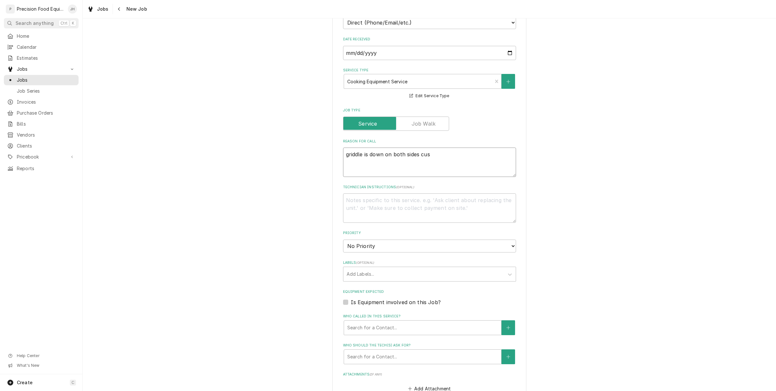
type textarea "griddle is down on both sides cust"
type textarea "x"
type textarea "griddle is down on both sides custo"
type textarea "x"
type textarea "griddle is down on both sides custom"
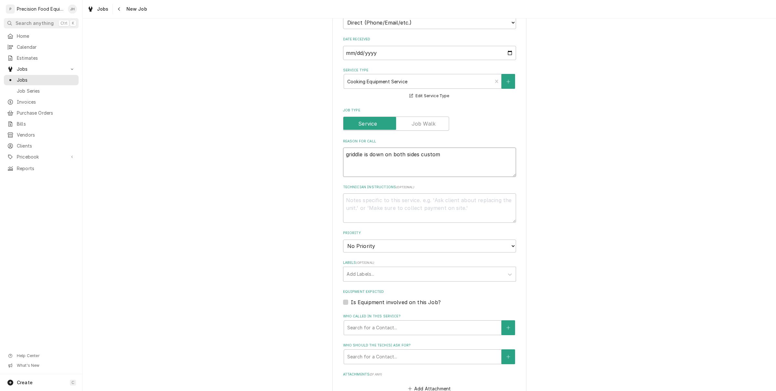
type textarea "x"
type textarea "griddle is down on both sides custome"
type textarea "x"
type textarea "griddle is down on both sides customer"
type textarea "x"
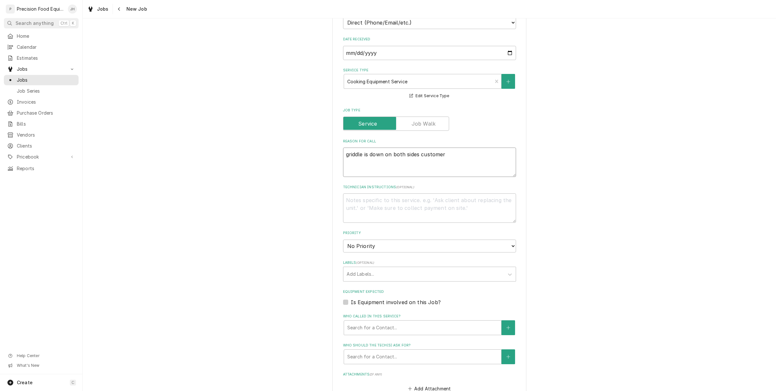
type textarea "griddle is down on both sides customer t"
type textarea "x"
type textarea "griddle is down on both sides customer th"
type textarea "x"
type textarea "griddle is down on both sides customer thi"
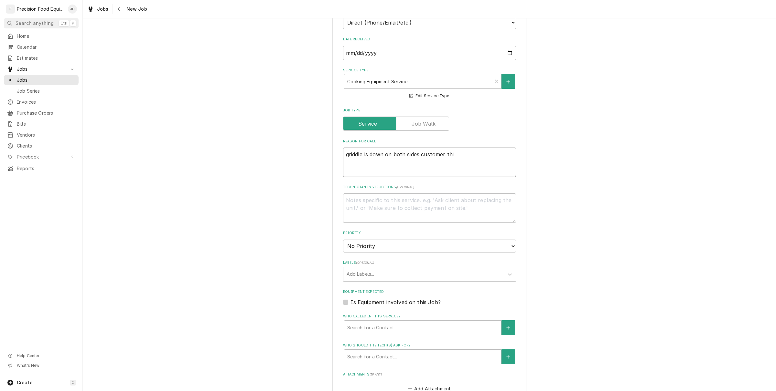
type textarea "x"
type textarea "griddle is down on both sides customer thin"
type textarea "x"
type textarea "griddle is down on both sides customer thing"
type textarea "x"
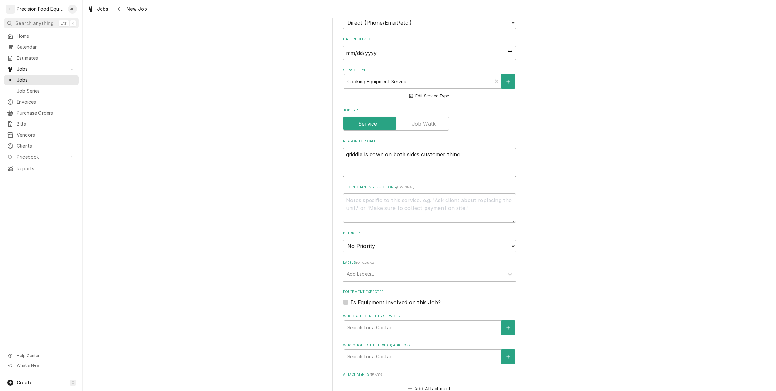
type textarea "griddle is down on both sides customer thin"
type textarea "x"
type textarea "griddle is down on both sides customer think"
type textarea "x"
type textarea "griddle is down on both sides customer thinks"
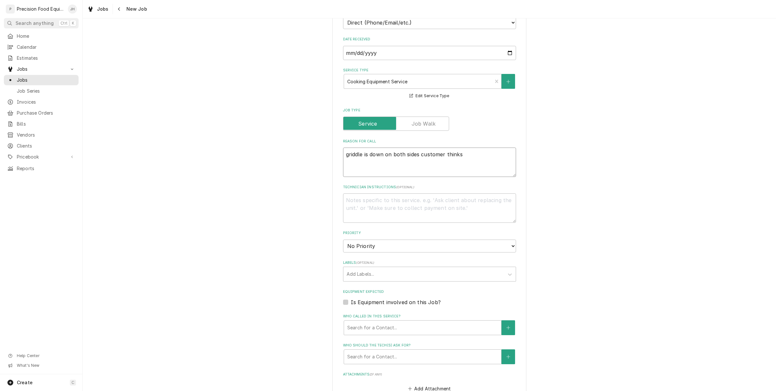
type textarea "x"
type textarea "griddle is down on both sides customer thinks"
type textarea "x"
type textarea "griddle is down on both sides customer thinks i"
type textarea "x"
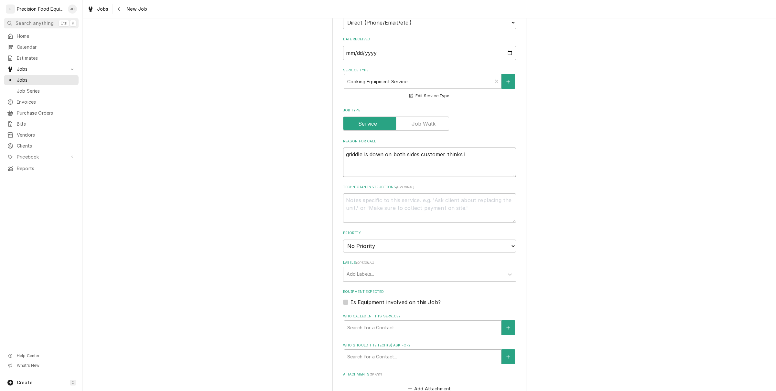
type textarea "griddle is down on both sides customer thinks it"
type textarea "x"
type textarea "griddle is down on both sides customer thinks its"
type textarea "x"
type textarea "griddle is down on both sides customer thinks its"
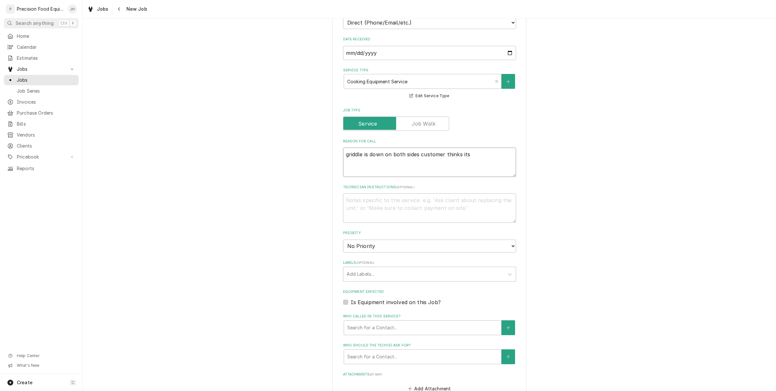
type textarea "x"
type textarea "griddle is down on both sides customer thinks its t"
type textarea "x"
type textarea "griddle is down on both sides customer thinks its th"
type textarea "x"
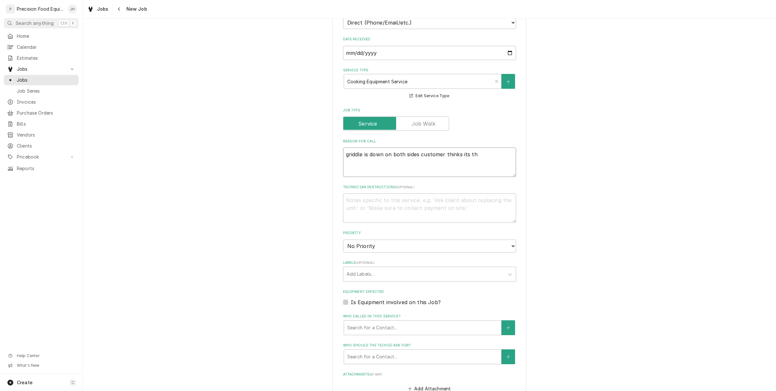
type textarea "griddle is down on both sides customer thinks its th"
type textarea "x"
type textarea "griddle is down on both sides customer thinks its th"
type textarea "x"
type textarea "griddle is down on both sides customer thinks its the"
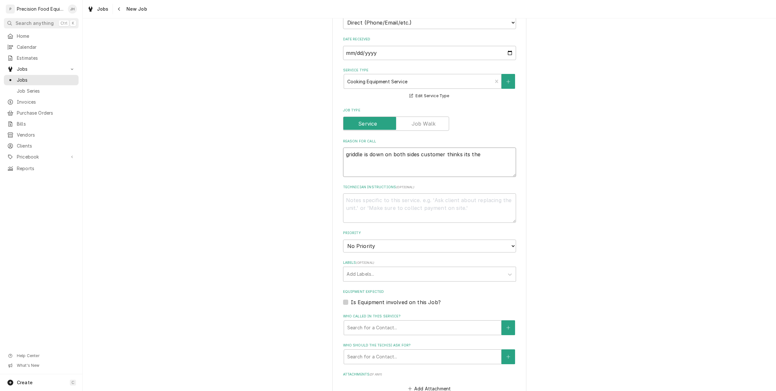
type textarea "x"
type textarea "griddle is down on both sides customer thinks its the"
type textarea "x"
type textarea "griddle is down on both sides customer thinks its the h"
type textarea "x"
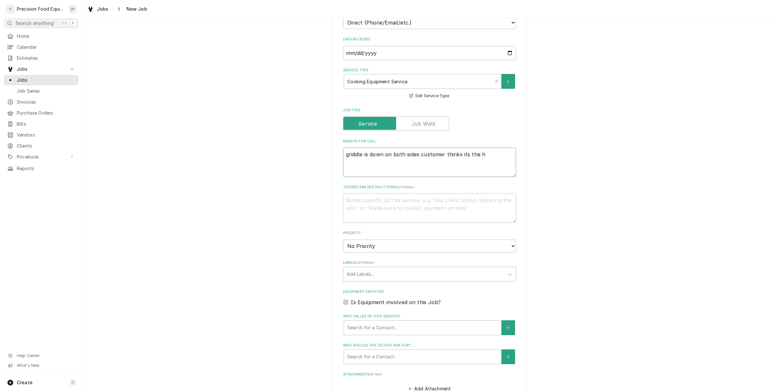
type textarea "griddle is down on both sides customer thinks its the he"
type textarea "x"
type textarea "griddle is down on both sides customer thinks its the hea"
type textarea "x"
type textarea "griddle is down on both sides customer thinks its the heat"
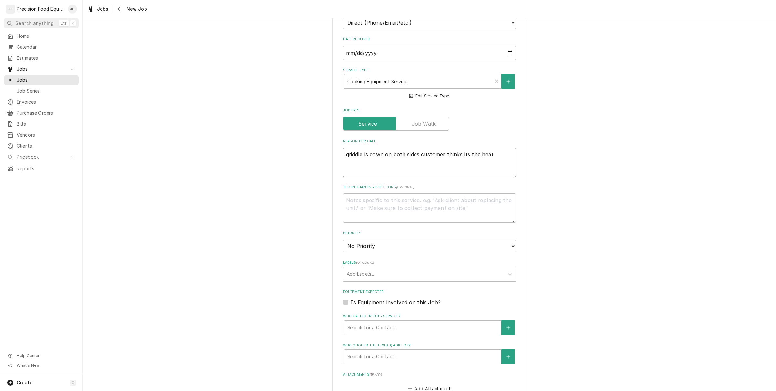
type textarea "x"
type textarea "griddle is down on both sides customer thinks its the heat v"
type textarea "x"
type textarea "griddle is down on both sides customer thinks its the heat va"
type textarea "x"
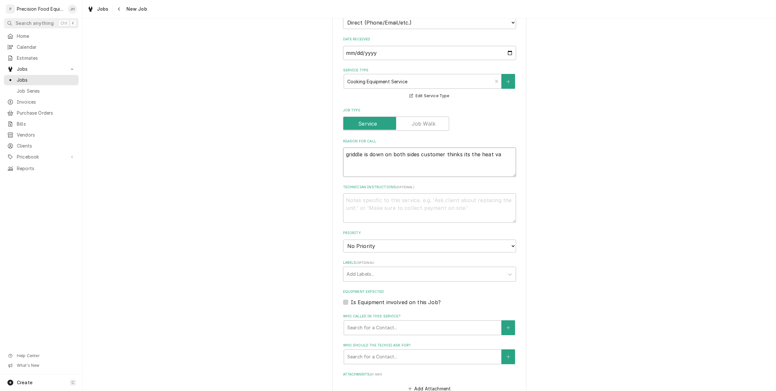
type textarea "griddle is down on both sides customer thinks its the heat val"
type textarea "x"
type textarea "griddle is down on both sides customer thinks its the heat valv"
type textarea "x"
type textarea "griddle is down on both sides customer thinks its the heat valve"
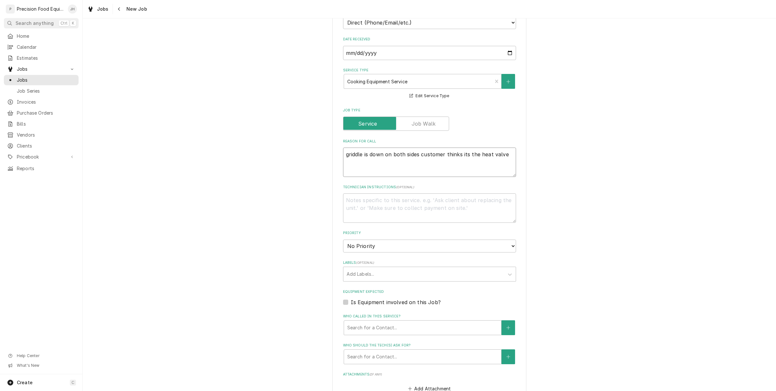
type textarea "x"
type textarea "griddle is down on both sides customer thinks its the heat valve"
type textarea "x"
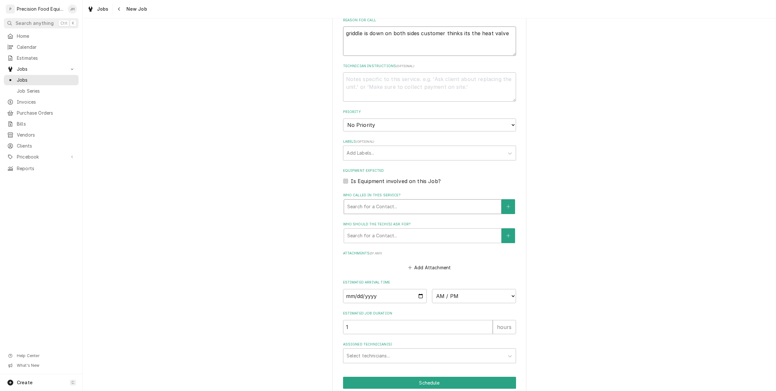
type textarea "griddle is down on both sides customer thinks its the heat valve"
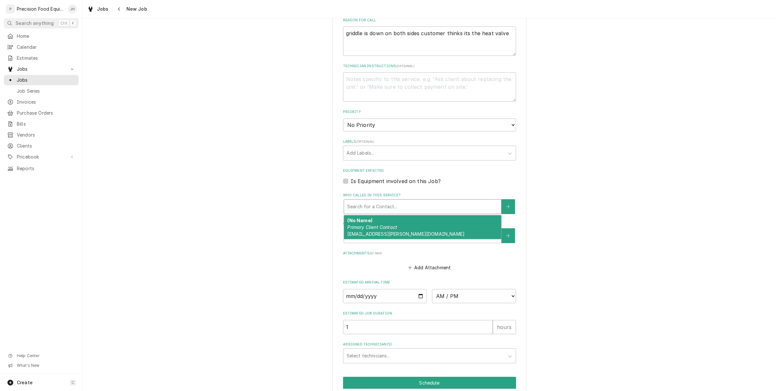
click at [411, 204] on div "Who called in this service?" at bounding box center [422, 207] width 151 height 12
click at [408, 225] on div "(No Name) Primary Client Contact blue32chandler@cox.net" at bounding box center [422, 228] width 157 height 24
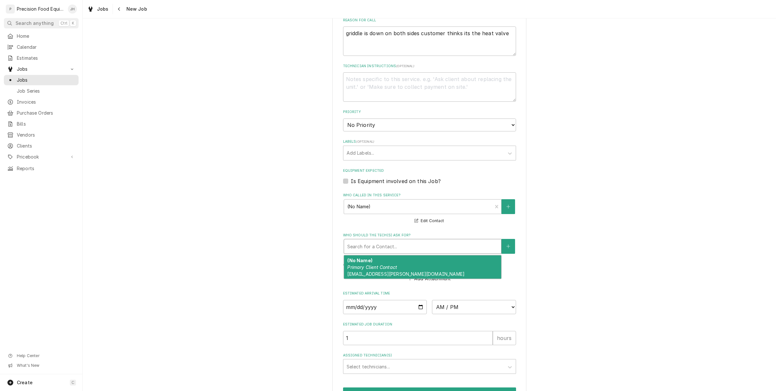
click at [406, 242] on div "Who should the tech(s) ask for?" at bounding box center [422, 247] width 151 height 12
click at [393, 274] on span "blue32chandler@cox.net" at bounding box center [405, 273] width 117 height 5
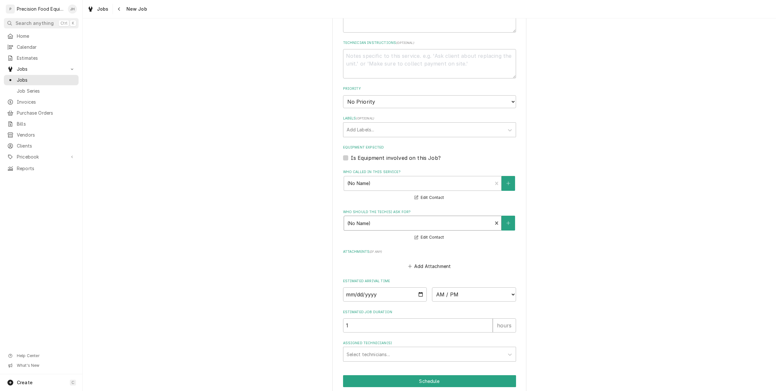
scroll to position [332, 0]
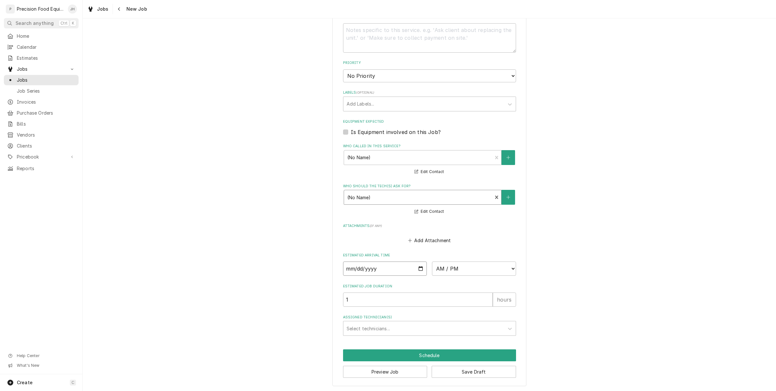
click at [418, 272] on input "Date" at bounding box center [385, 269] width 84 height 14
click at [416, 266] on input "Date" at bounding box center [385, 269] width 84 height 14
type textarea "x"
type input "[DATE]"
click at [465, 267] on select "AM / PM 6:00 AM 6:15 AM 6:30 AM 6:45 AM 7:00 AM 7:15 AM 7:30 AM 7:45 AM 8:00 AM…" at bounding box center [474, 269] width 84 height 14
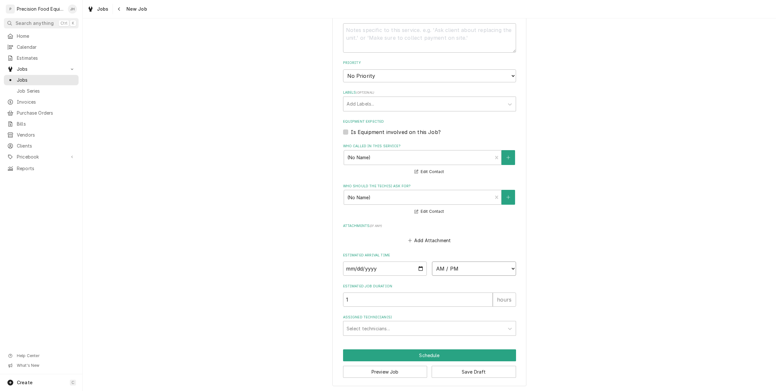
type textarea "x"
select select "14:45:00"
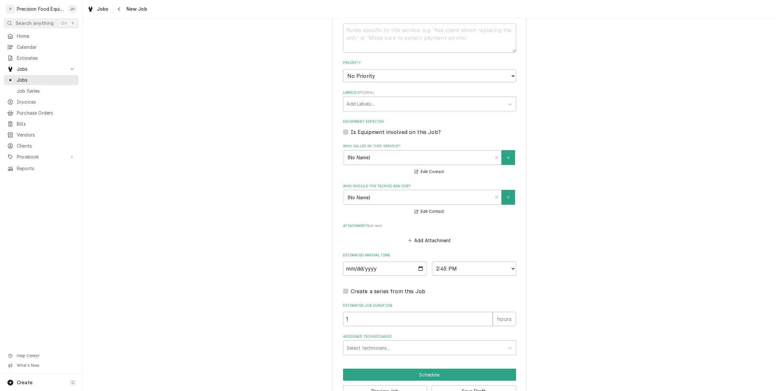
click at [392, 308] on div "Estimated Job Duration 1 hours" at bounding box center [429, 314] width 173 height 23
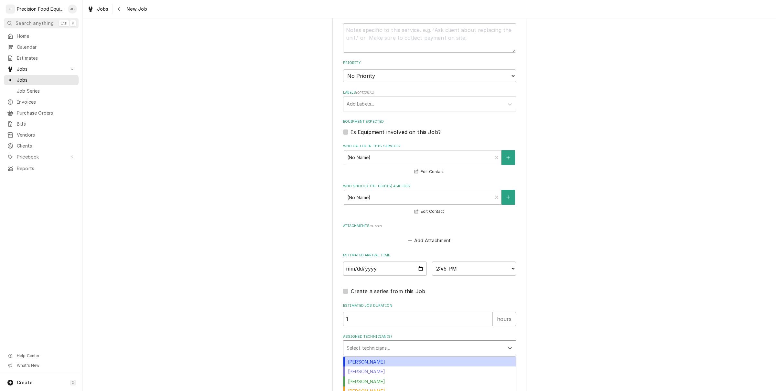
click at [389, 344] on div "Assigned Technician(s)" at bounding box center [423, 348] width 154 height 12
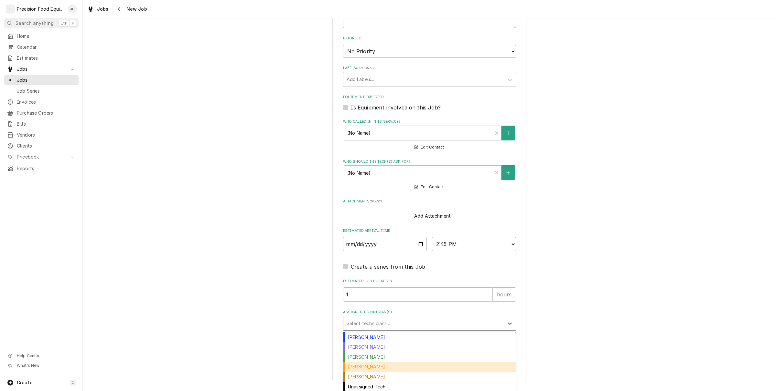
click at [367, 363] on div "Mike Caster" at bounding box center [429, 367] width 172 height 10
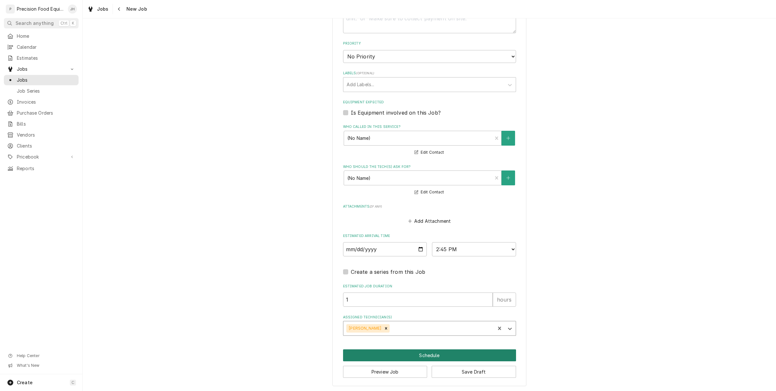
click at [411, 351] on button "Schedule" at bounding box center [429, 356] width 173 height 12
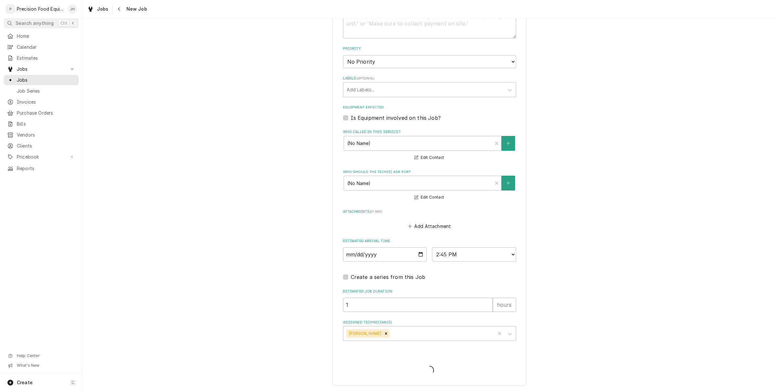
scroll to position [345, 0]
type textarea "x"
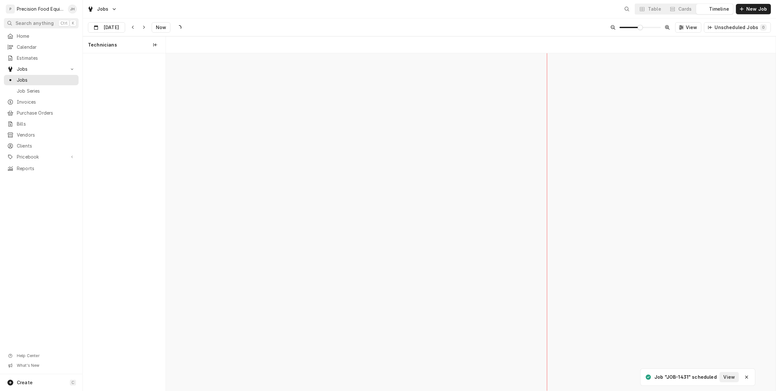
scroll to position [0, 12078]
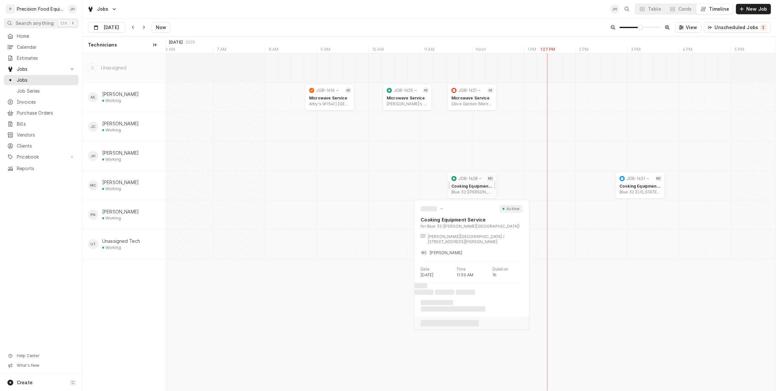
click at [478, 186] on div "Cooking Equipment Service" at bounding box center [471, 186] width 41 height 5
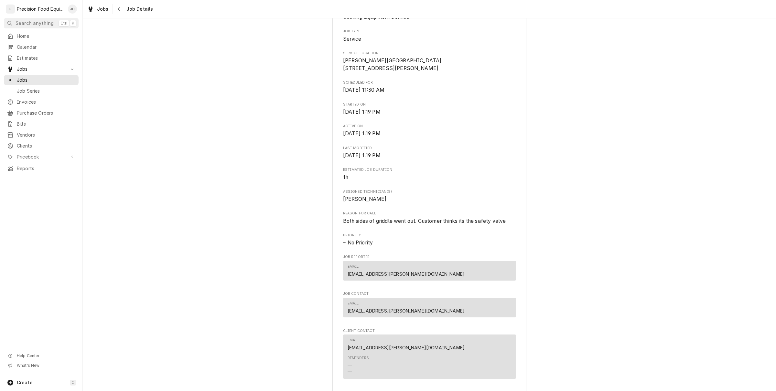
scroll to position [283, 0]
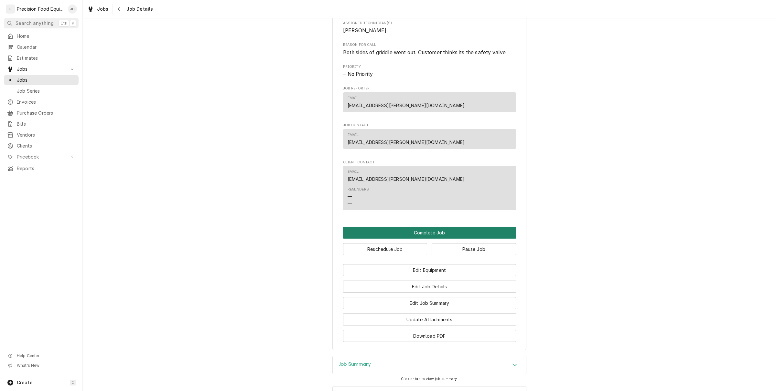
click at [420, 239] on button "Complete Job" at bounding box center [429, 233] width 173 height 12
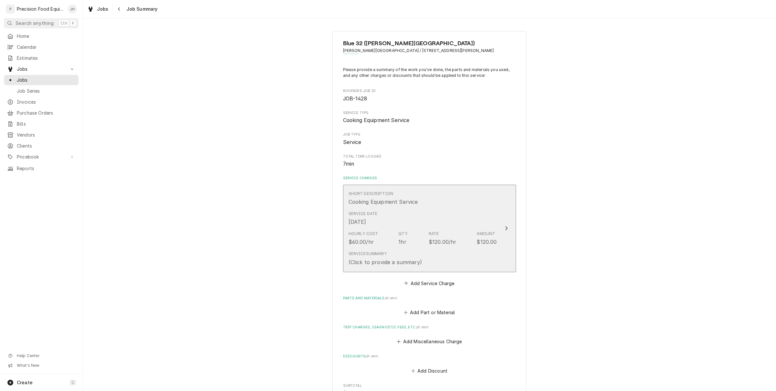
click at [401, 229] on div "Hourly Cost $60.00/hr Qty. 1hr Rate $120.00/hr Amount $120.00" at bounding box center [422, 238] width 148 height 20
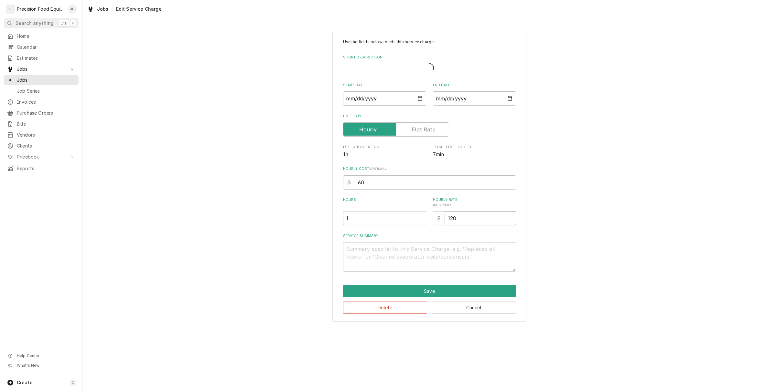
click at [464, 215] on input "120" at bounding box center [480, 218] width 71 height 14
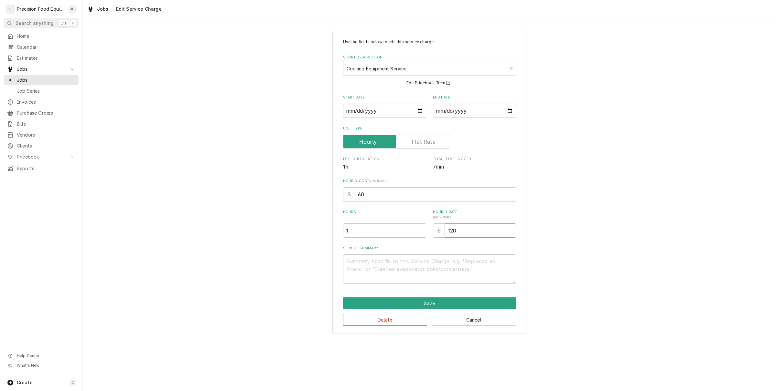
drag, startPoint x: 470, startPoint y: 233, endPoint x: 431, endPoint y: 233, distance: 38.8
click at [431, 233] on div "Hours 1 Hourly Rate ( optional ) $ 120" at bounding box center [429, 224] width 173 height 28
type textarea "x"
type input "0"
click at [403, 272] on textarea "Service Summary" at bounding box center [429, 269] width 173 height 29
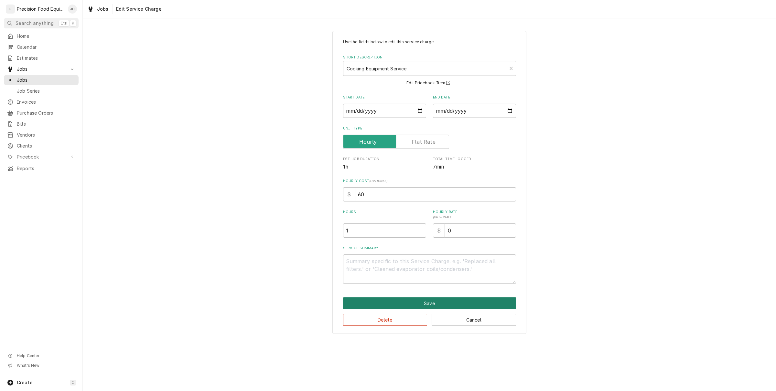
click at [428, 307] on button "Save" at bounding box center [429, 304] width 173 height 12
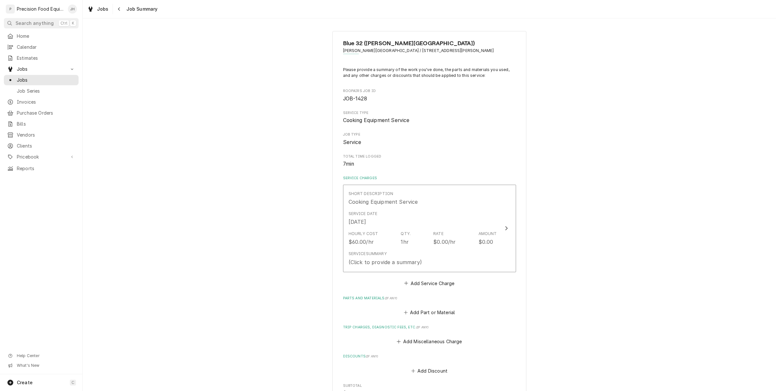
scroll to position [152, 0]
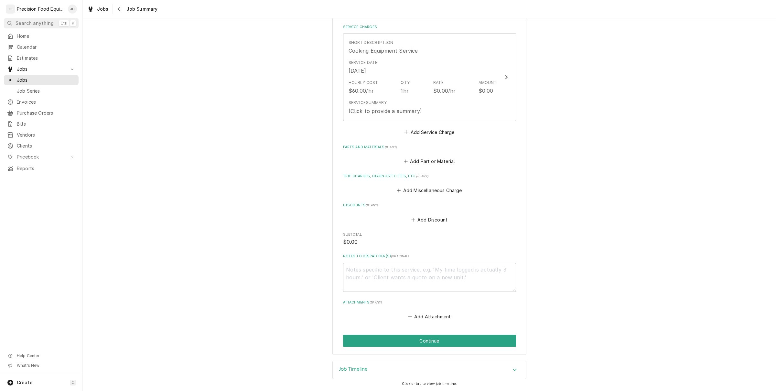
click at [456, 334] on div "Blue 32 (Chandler Heights) Chandler Heights / 6348 S. Higley Rd, Gilbert, AZ 85…" at bounding box center [429, 118] width 194 height 476
click at [456, 338] on button "Continue" at bounding box center [429, 341] width 173 height 12
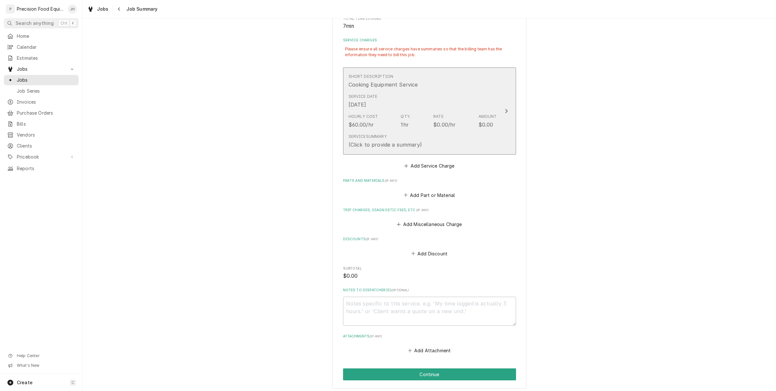
scroll to position [91, 0]
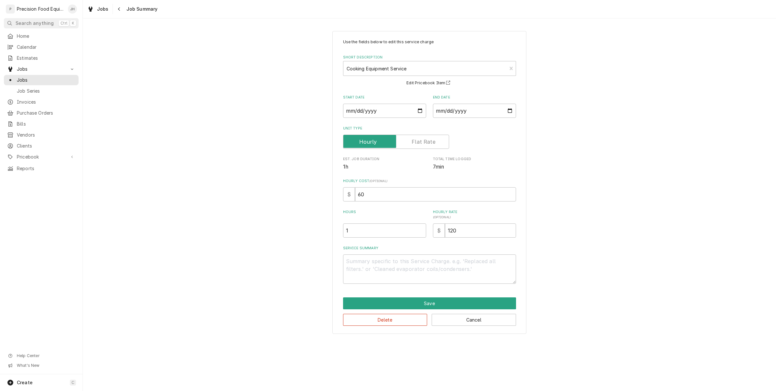
type textarea "x"
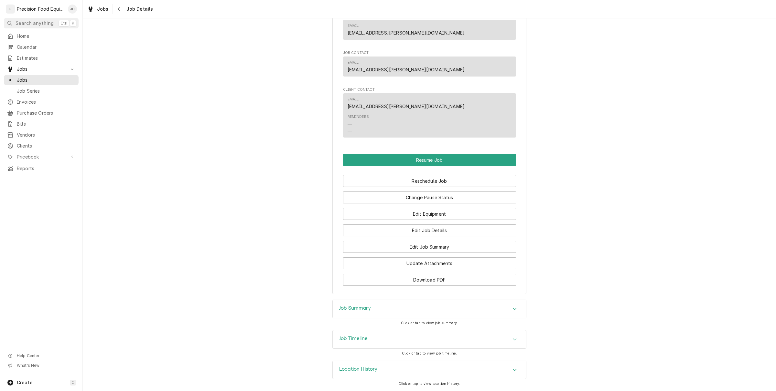
scroll to position [387, 0]
click at [444, 197] on button "Change Pause Status" at bounding box center [429, 198] width 173 height 12
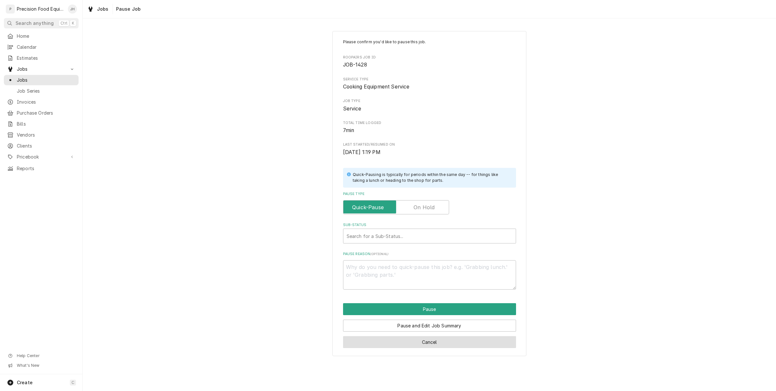
click at [438, 344] on button "Cancel" at bounding box center [429, 342] width 173 height 12
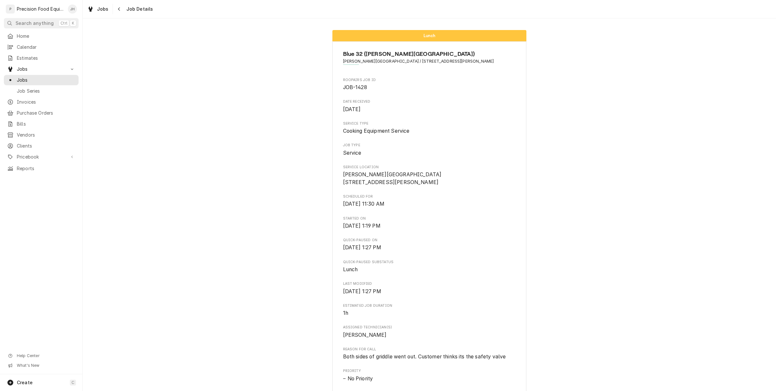
scroll to position [382, 0]
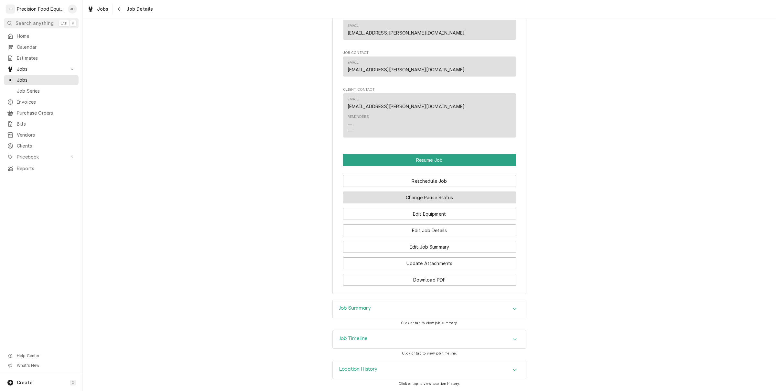
click at [441, 203] on button "Change Pause Status" at bounding box center [429, 198] width 173 height 12
type textarea "x"
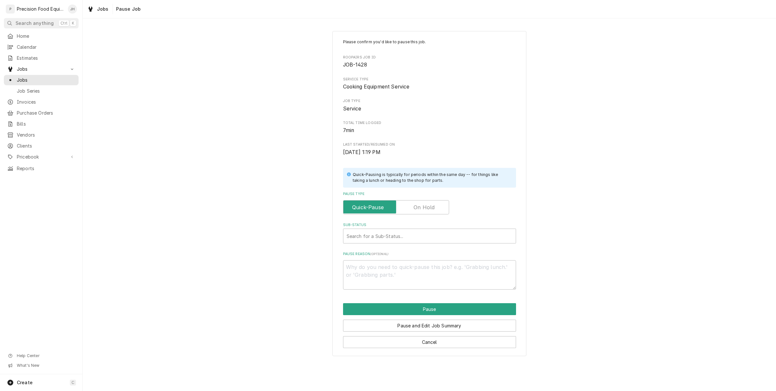
click at [430, 205] on label "Pause Type" at bounding box center [396, 207] width 106 height 14
click at [430, 205] on input "Pause Type" at bounding box center [396, 207] width 100 height 14
checkbox input "true"
type textarea "x"
click at [390, 199] on div "Pause Type" at bounding box center [429, 203] width 173 height 23
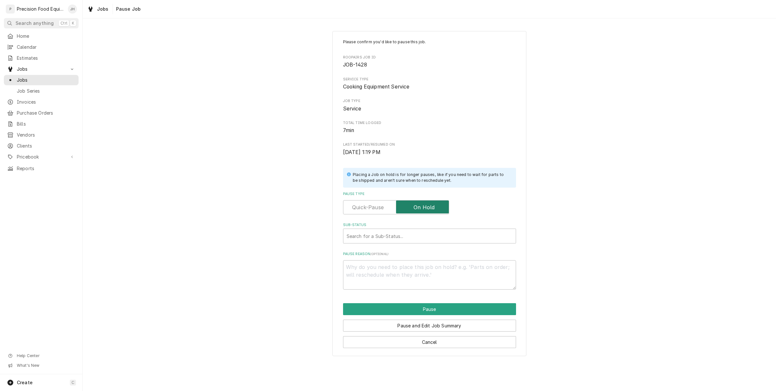
click at [390, 212] on input "Pause Type" at bounding box center [396, 207] width 100 height 14
checkbox input "false"
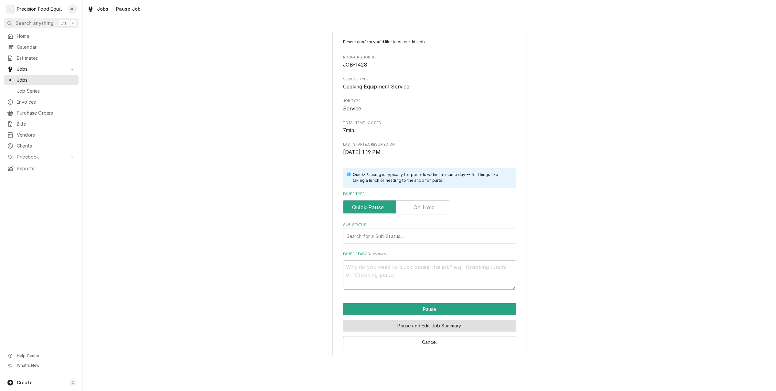
click at [431, 328] on button "Pause and Edit Job Summary" at bounding box center [429, 326] width 173 height 12
type textarea "x"
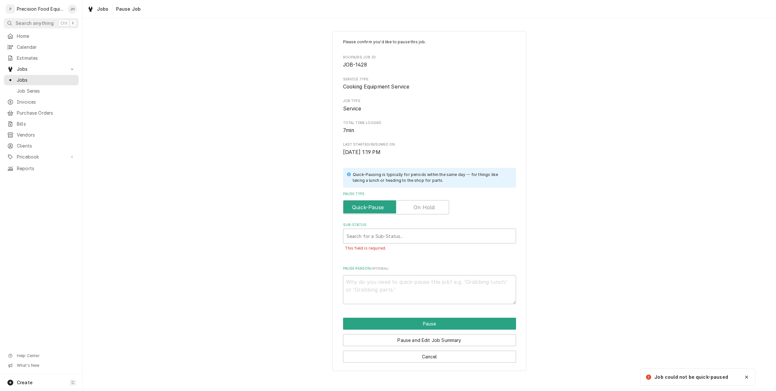
click at [431, 348] on div "Cancel" at bounding box center [429, 354] width 173 height 16
click at [431, 361] on button "Cancel" at bounding box center [429, 357] width 173 height 12
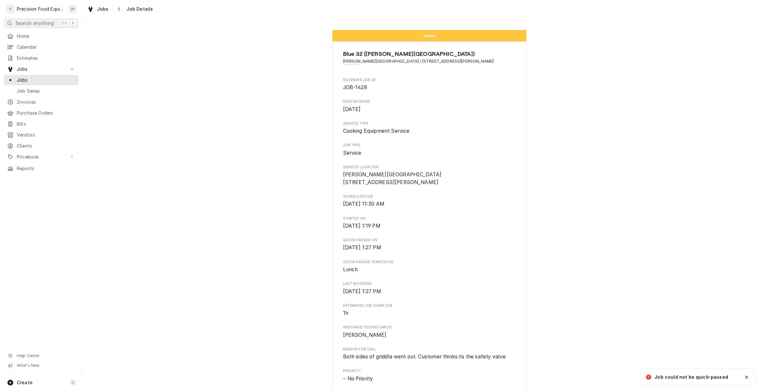
scroll to position [382, 0]
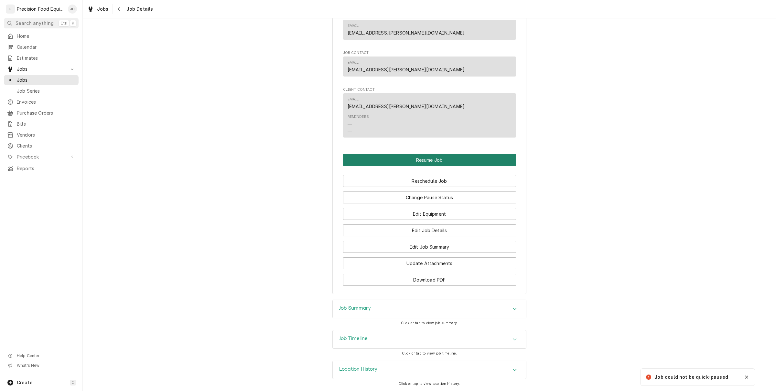
click at [438, 166] on button "Resume Job" at bounding box center [429, 160] width 173 height 12
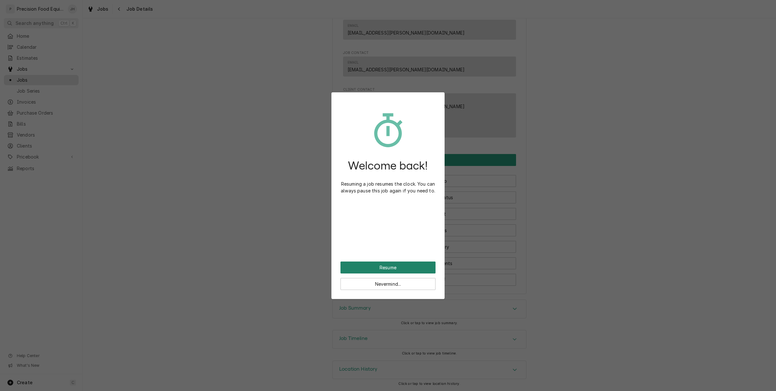
click at [400, 270] on button "Resume" at bounding box center [387, 268] width 95 height 12
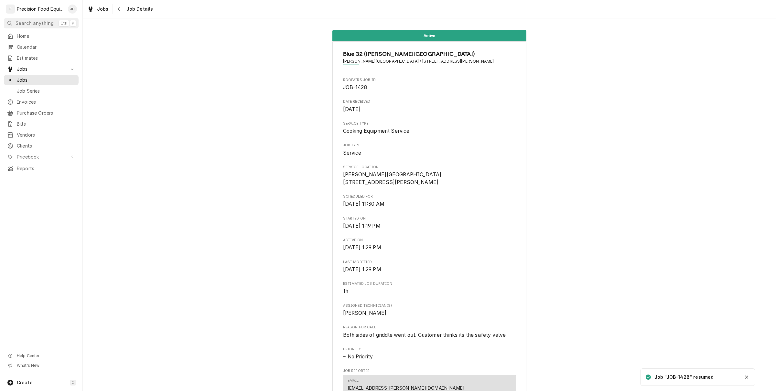
scroll to position [348, 0]
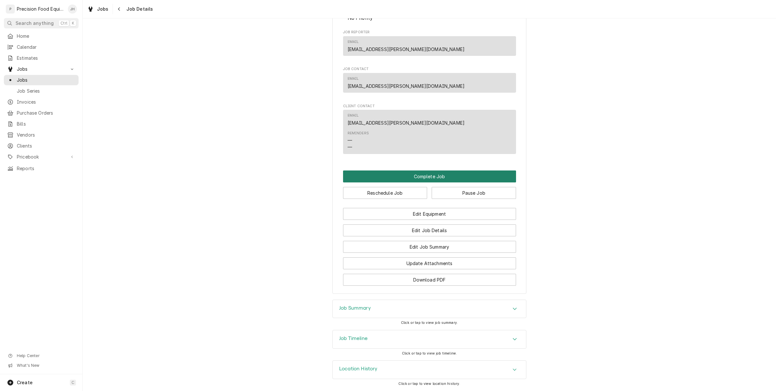
click at [458, 178] on button "Complete Job" at bounding box center [429, 177] width 173 height 12
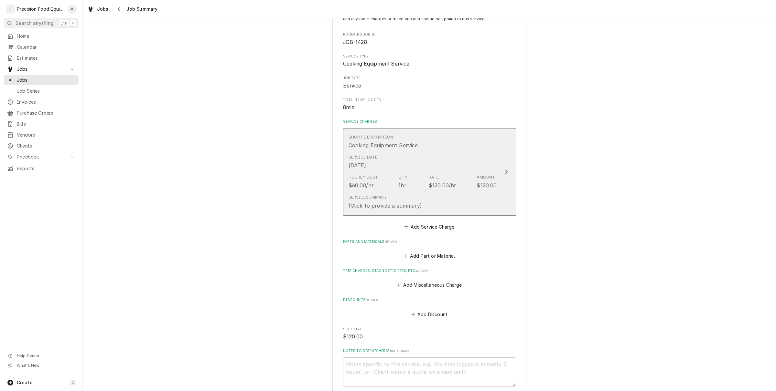
scroll to position [152, 0]
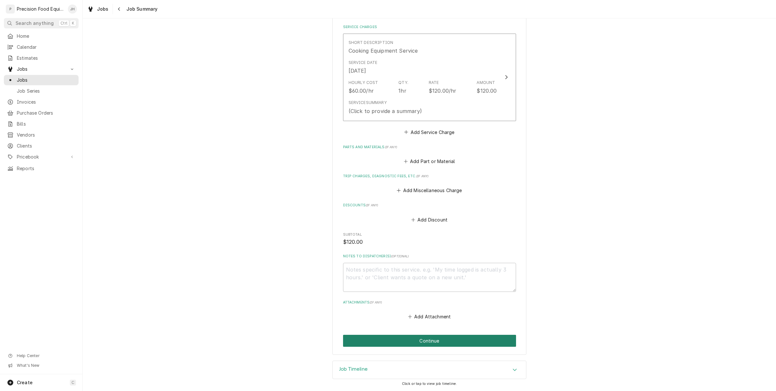
click at [423, 335] on button "Continue" at bounding box center [429, 341] width 173 height 12
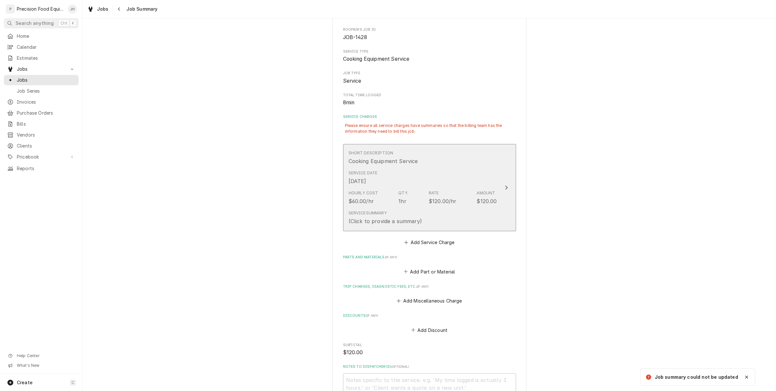
scroll to position [0, 0]
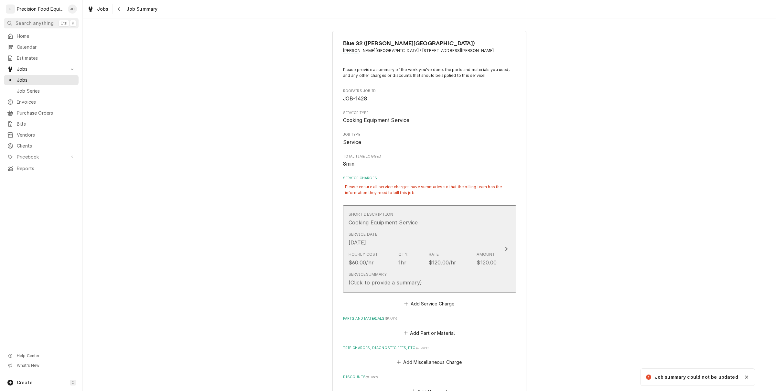
click at [418, 271] on div "Service Summary (Click to provide a summary)" at bounding box center [422, 279] width 148 height 20
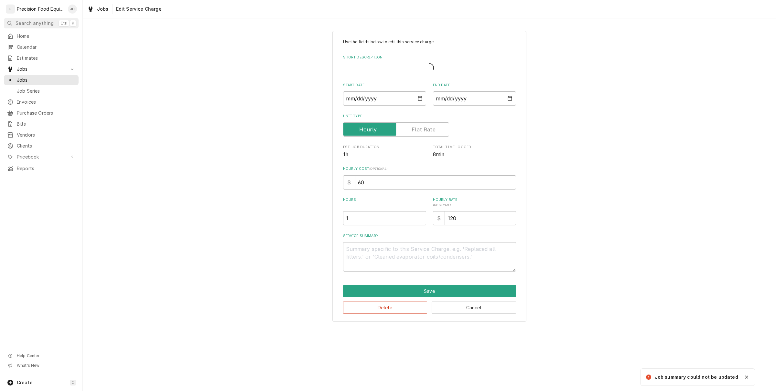
click at [419, 278] on div "Use the fields below to edit this service charge Short Description Start Date […" at bounding box center [429, 176] width 194 height 291
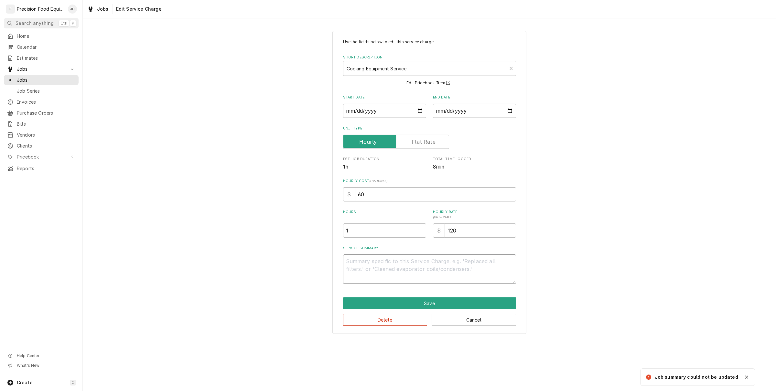
click at [388, 267] on textarea "Service Summary" at bounding box center [429, 269] width 173 height 29
type textarea "x"
type textarea "w"
type textarea "x"
type textarea "wr"
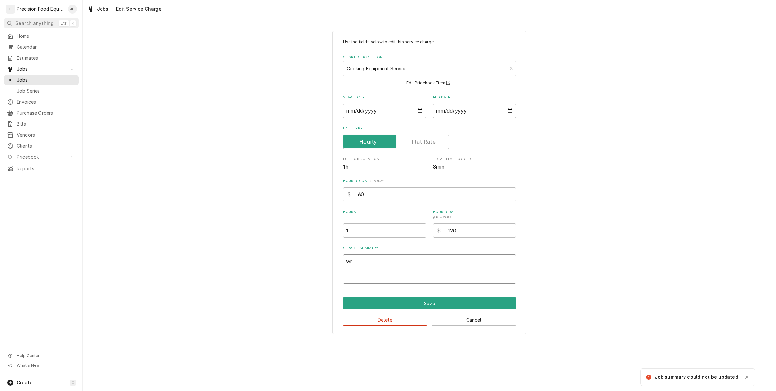
type textarea "x"
type textarea "wro"
type textarea "x"
type textarea "wron"
type textarea "x"
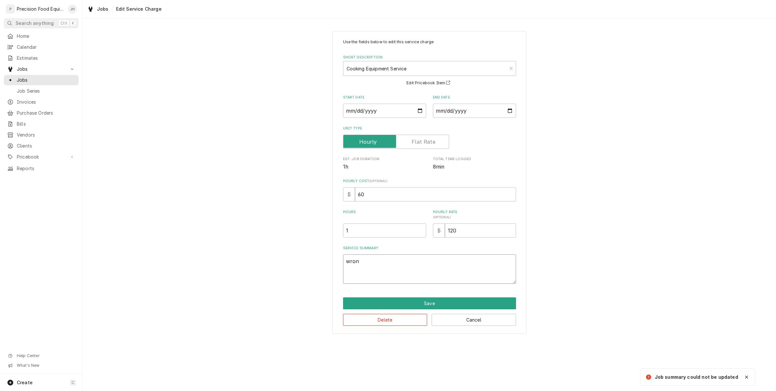
type textarea "wrong"
type textarea "x"
type textarea "wrong"
type textarea "x"
type textarea "wrong a"
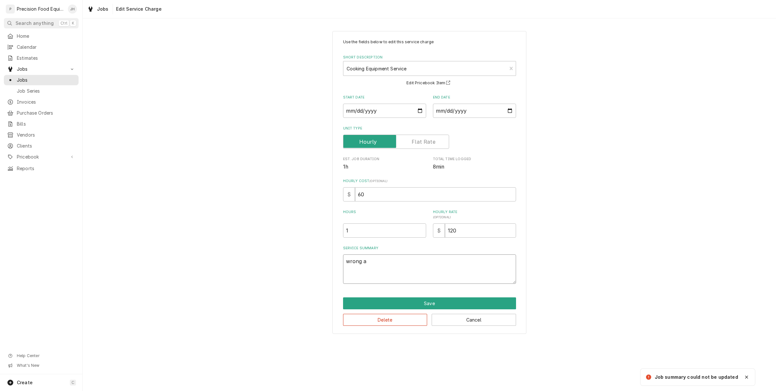
type textarea "x"
type textarea "wrong ad"
type textarea "x"
type textarea "wrong adr"
type textarea "x"
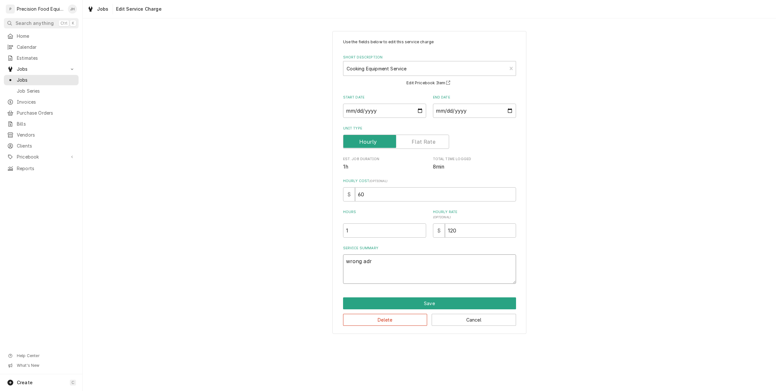
type textarea "wrong adre"
type textarea "x"
type textarea "wrong adres"
type textarea "x"
type textarea "wrong adress"
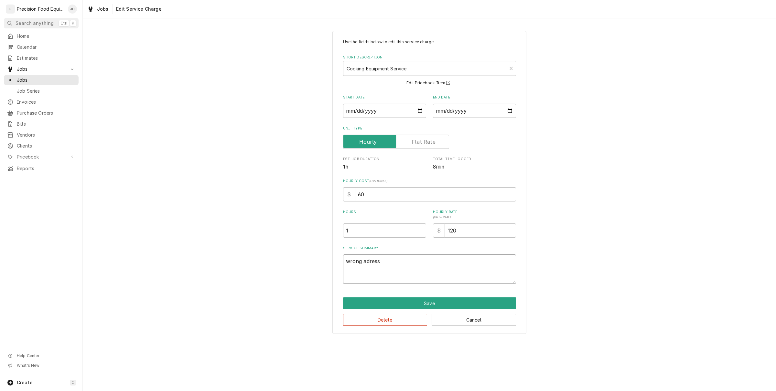
type textarea "x"
type textarea "wrong adress"
type textarea "x"
type textarea "wrong adress"
type textarea "x"
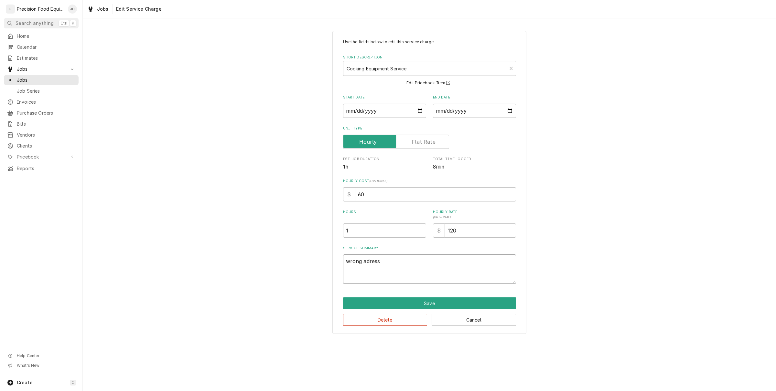
type textarea "wrong adres"
type textarea "x"
type textarea "wrong adre"
type textarea "x"
type textarea "wrong adr"
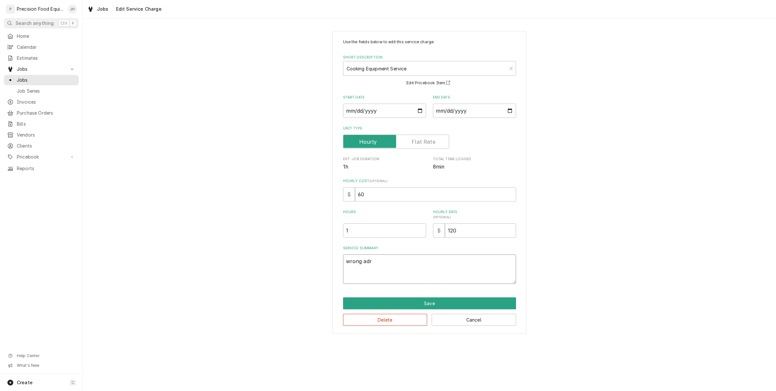
type textarea "x"
type textarea "wrong ad"
type textarea "x"
type textarea "wrong add"
type textarea "x"
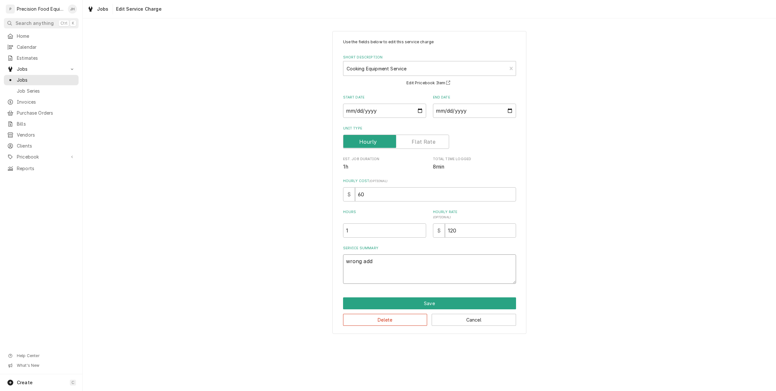
type textarea "wrong addr"
type textarea "x"
type textarea "wrong addre"
type textarea "x"
type textarea "wrong addres"
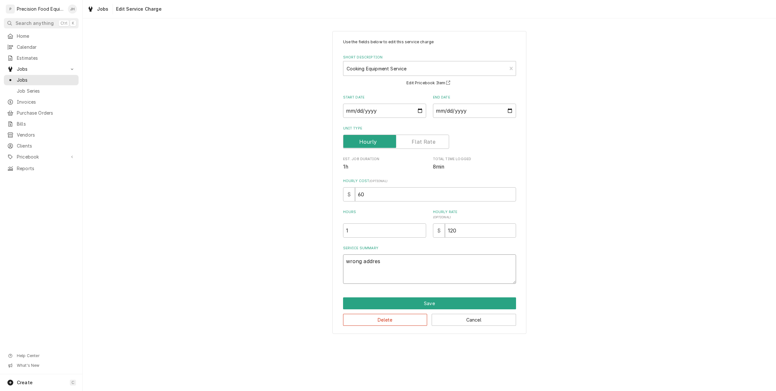
type textarea "x"
type textarea "wrong address"
type textarea "x"
type textarea "wrong address"
click at [493, 296] on div "Use the fields below to edit this service charge Short Description Cooking Equi…" at bounding box center [429, 182] width 194 height 303
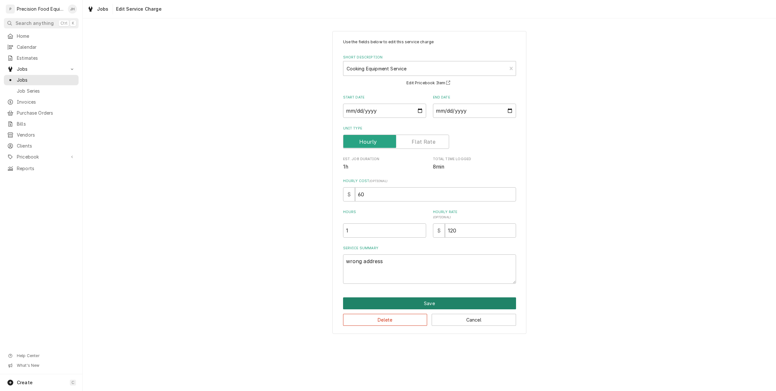
click at [492, 299] on button "Save" at bounding box center [429, 304] width 173 height 12
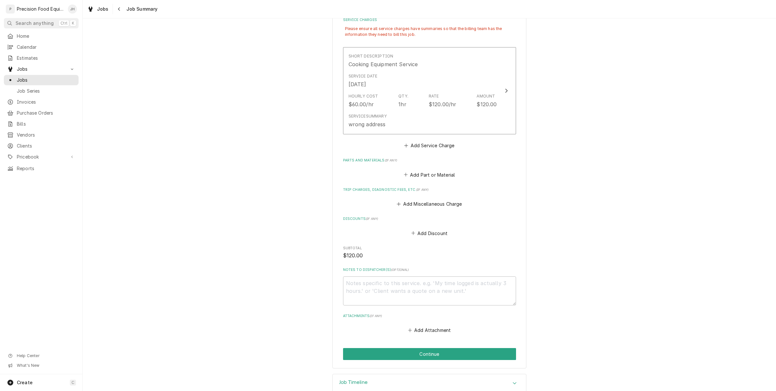
scroll to position [172, 0]
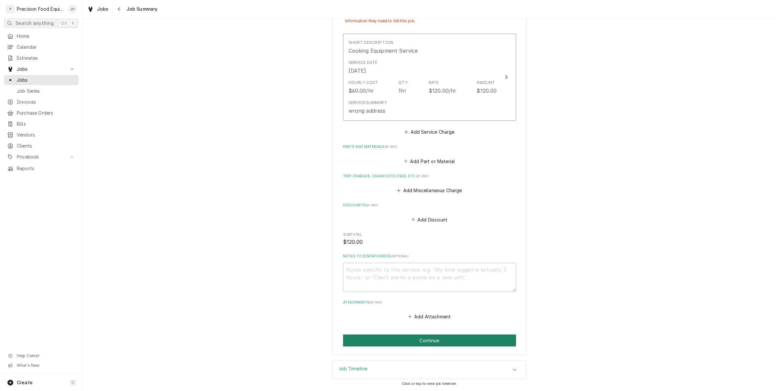
click at [429, 346] on button "Continue" at bounding box center [429, 341] width 173 height 12
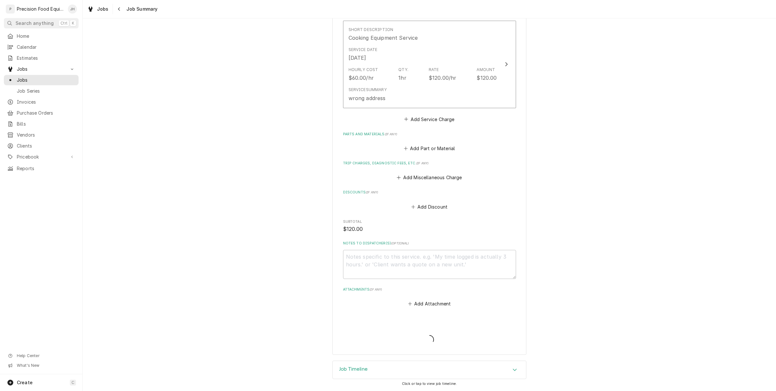
scroll to position [152, 0]
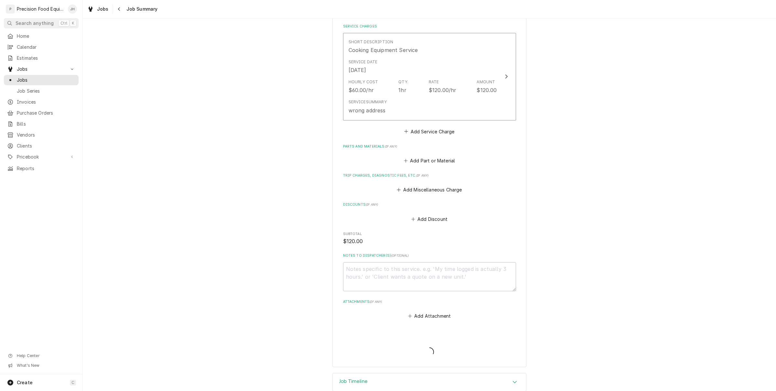
type textarea "x"
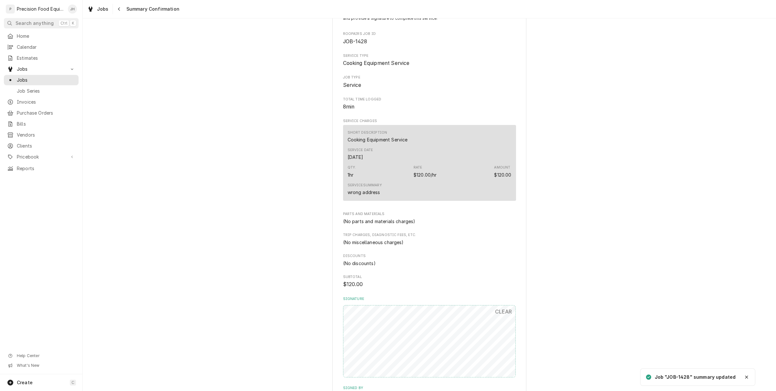
scroll to position [178, 0]
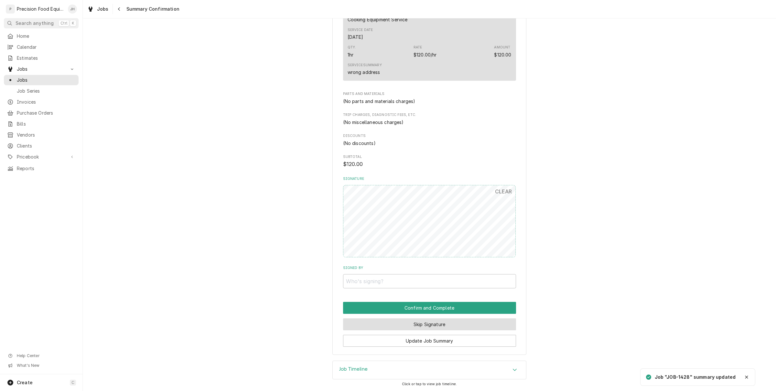
click at [434, 323] on button "Skip Signature" at bounding box center [429, 325] width 173 height 12
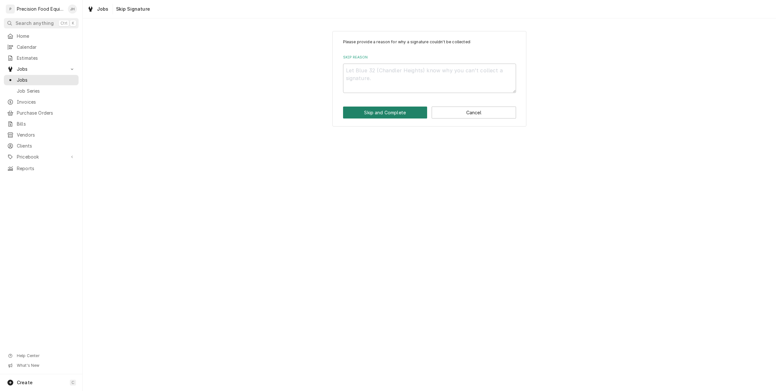
click at [396, 115] on button "Skip and Complete" at bounding box center [385, 113] width 84 height 12
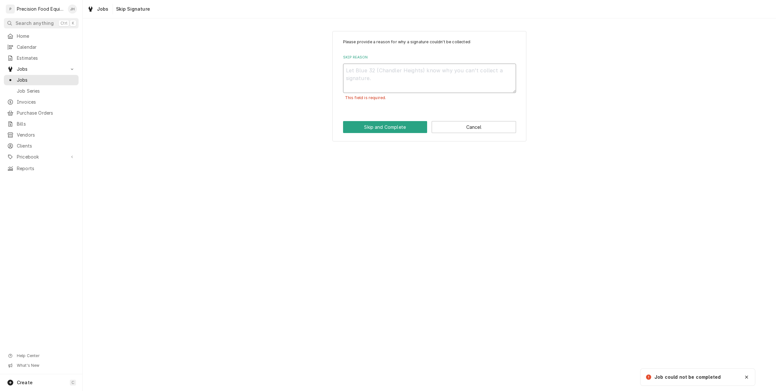
click at [393, 81] on textarea "Skip Reason" at bounding box center [429, 78] width 173 height 29
type textarea "x"
type textarea "d"
type textarea "x"
type textarea "df"
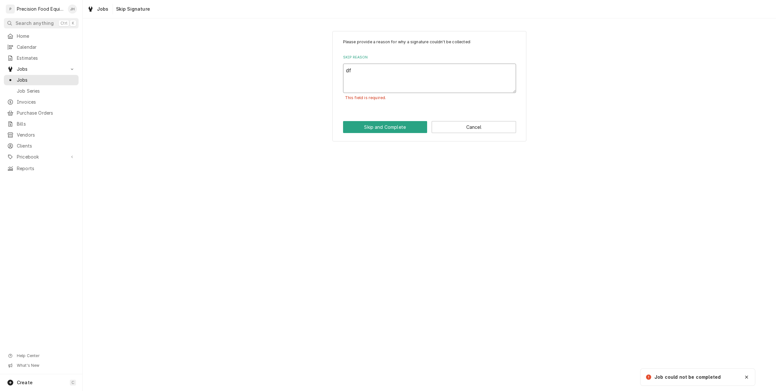
type textarea "x"
type textarea "dfa"
type textarea "x"
type textarea "df"
type textarea "x"
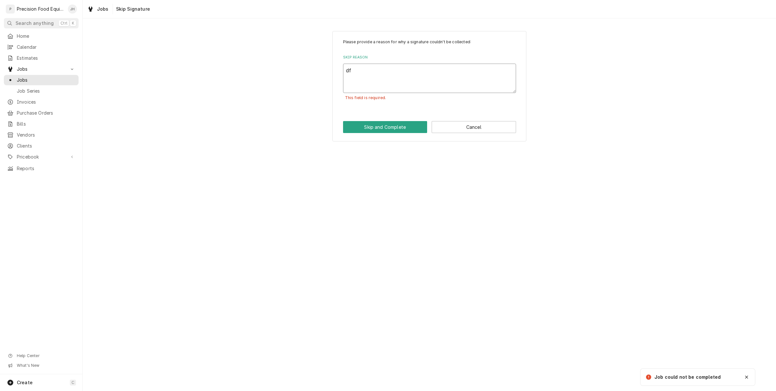
type textarea "d"
type textarea "x"
type textarea "wr"
type textarea "x"
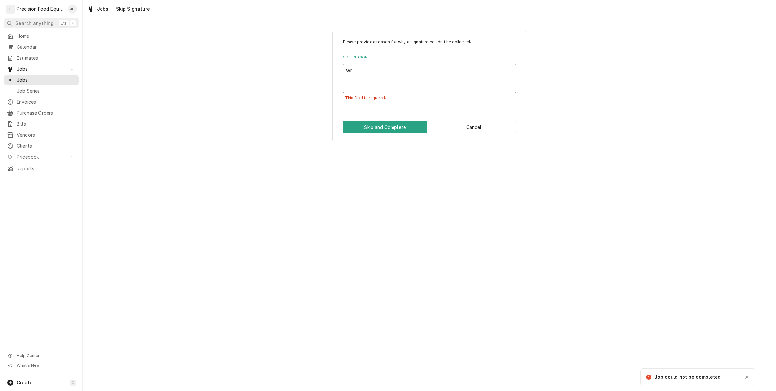
type textarea "wro"
type textarea "x"
type textarea "wrong"
type textarea "x"
type textarea "wrong"
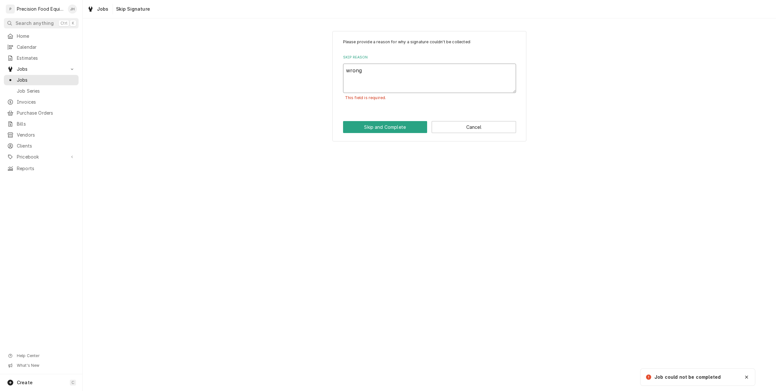
type textarea "x"
type textarea "wrong a"
type textarea "x"
type textarea "wrong ad"
type textarea "x"
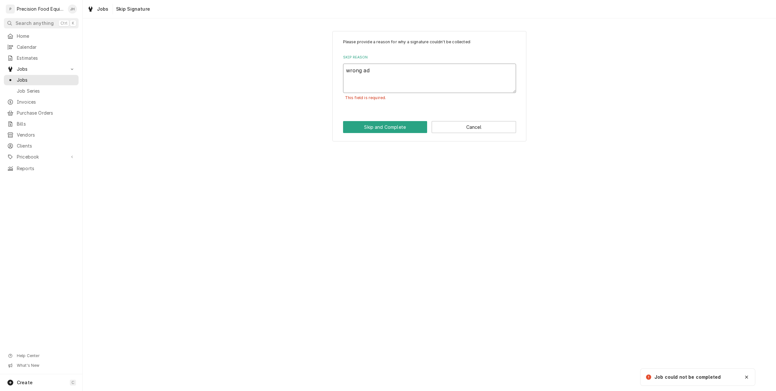
type textarea "wrong add"
type textarea "x"
type textarea "wrong addr"
type textarea "x"
type textarea "wrong addre"
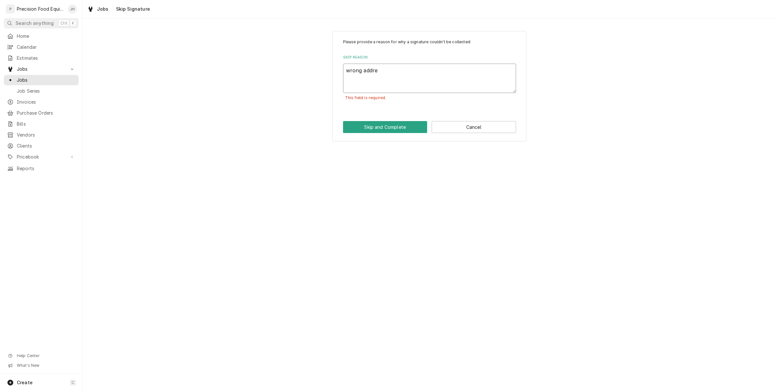
type textarea "x"
type textarea "wrong addres"
type textarea "x"
type textarea "wrong address"
type textarea "x"
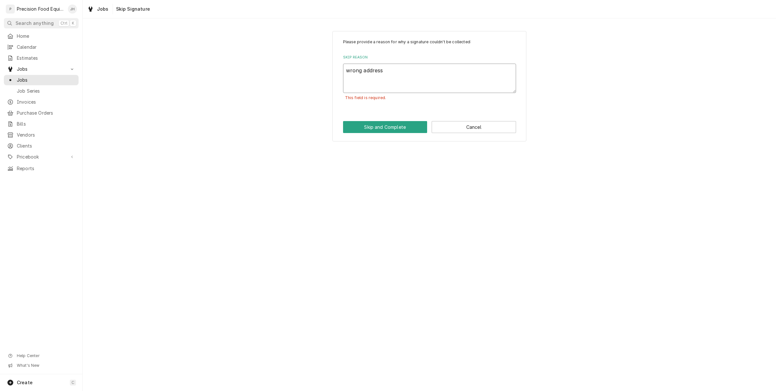
type textarea "wrong address"
click at [383, 134] on div "Please provide a reason for why a signature couldn't be collected: Skip Reason …" at bounding box center [429, 86] width 194 height 111
click at [389, 117] on div "Please provide a reason for why a signature couldn't be collected: Skip Reason …" at bounding box center [429, 86] width 194 height 111
click at [390, 122] on button "Skip and Complete" at bounding box center [385, 127] width 84 height 12
type textarea "x"
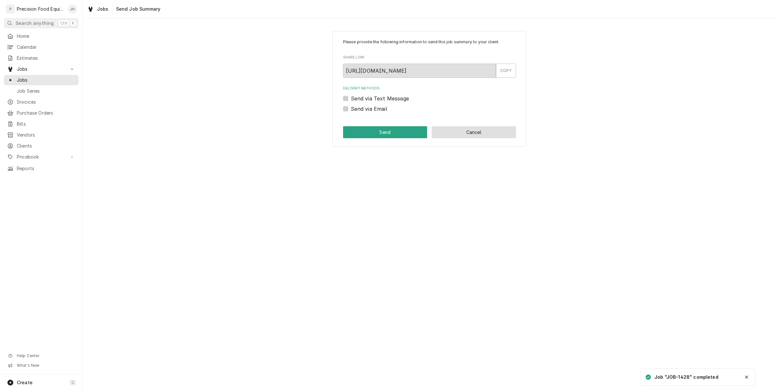
click at [480, 132] on button "Cancel" at bounding box center [473, 132] width 84 height 12
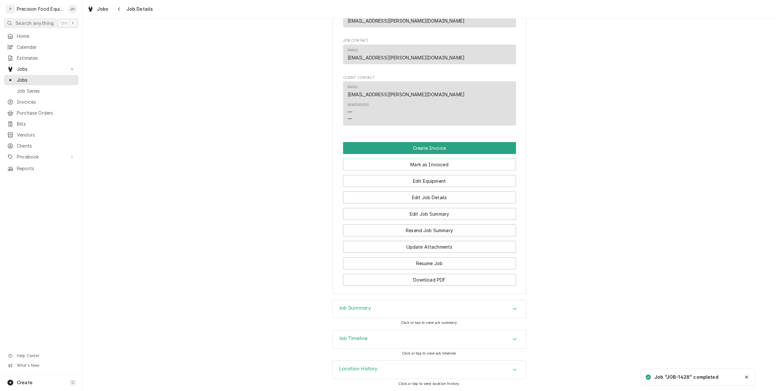
scroll to position [377, 0]
click at [411, 150] on button "Create Invoice" at bounding box center [429, 148] width 173 height 12
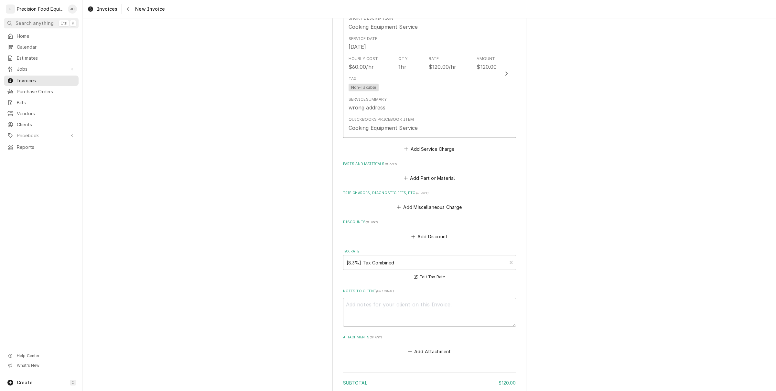
scroll to position [495, 0]
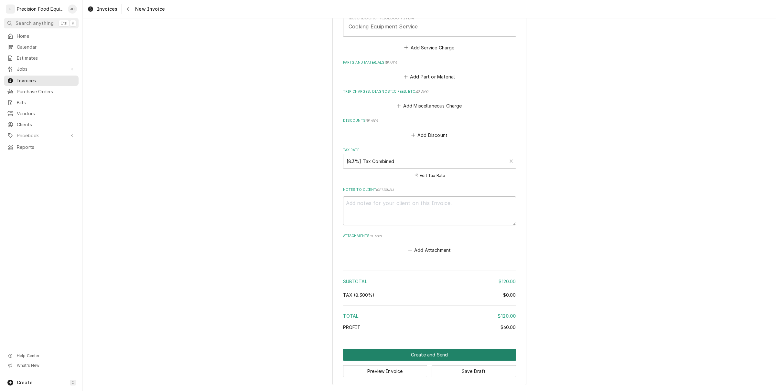
click at [437, 353] on button "Create and Send" at bounding box center [429, 355] width 173 height 12
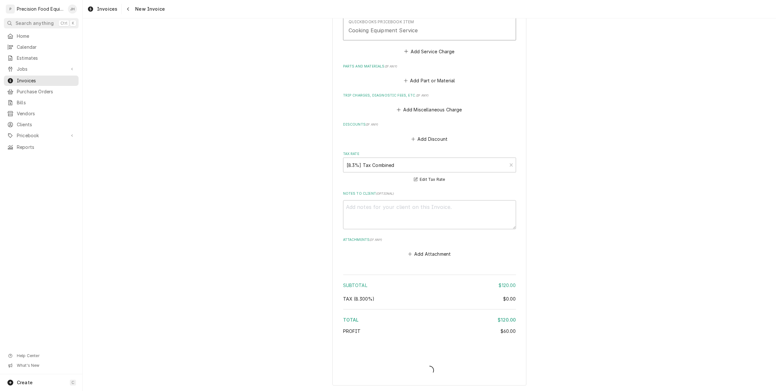
type textarea "x"
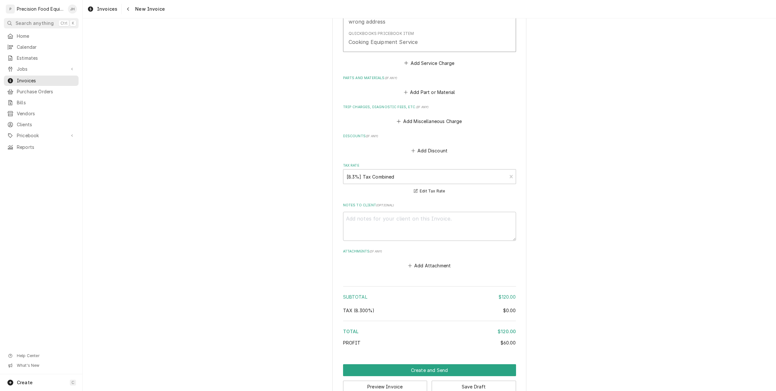
scroll to position [495, 0]
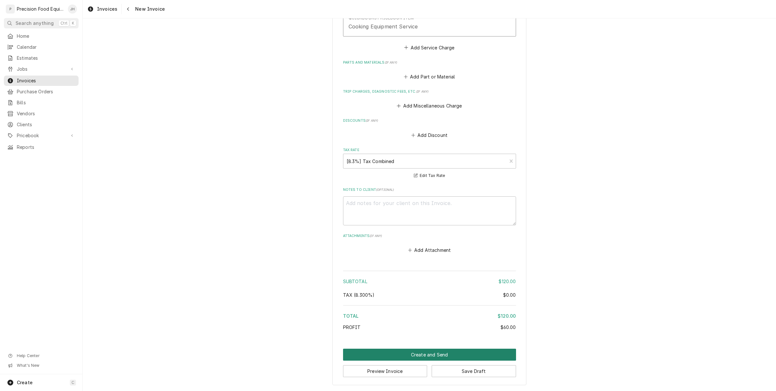
click at [459, 356] on button "Create and Send" at bounding box center [429, 355] width 173 height 12
click at [443, 356] on button "Create and Send" at bounding box center [429, 355] width 173 height 12
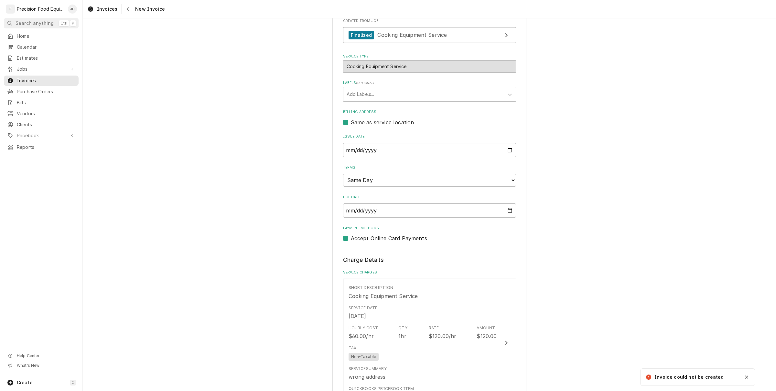
scroll to position [0, 0]
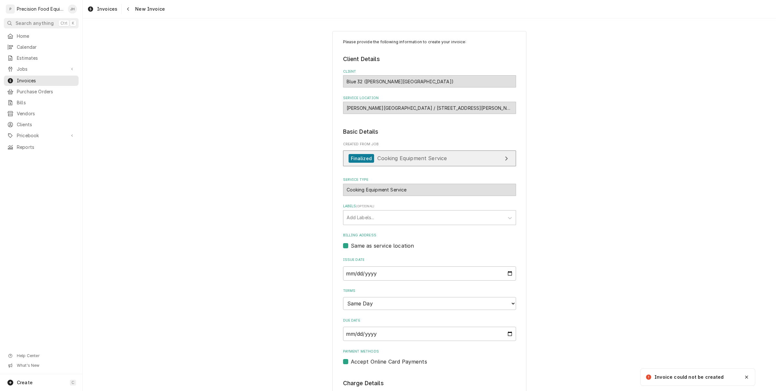
click at [418, 162] on span "Cooking Equipment Service" at bounding box center [411, 158] width 69 height 6
type textarea "x"
click at [127, 9] on icon "Navigate back" at bounding box center [128, 9] width 3 height 5
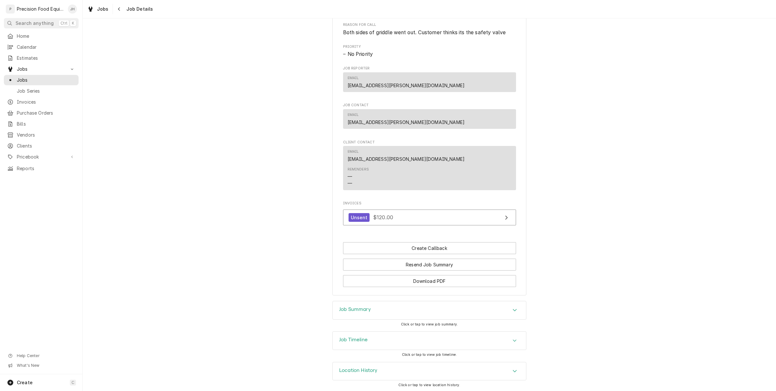
scroll to position [313, 0]
click at [436, 260] on button "Resend Job Summary" at bounding box center [429, 264] width 173 height 12
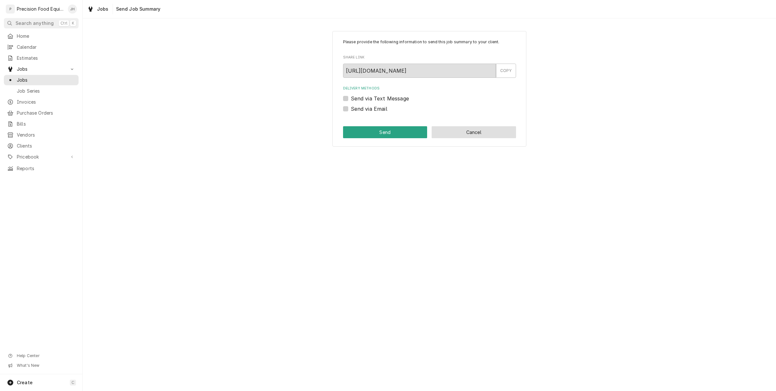
click at [450, 133] on button "Cancel" at bounding box center [473, 132] width 84 height 12
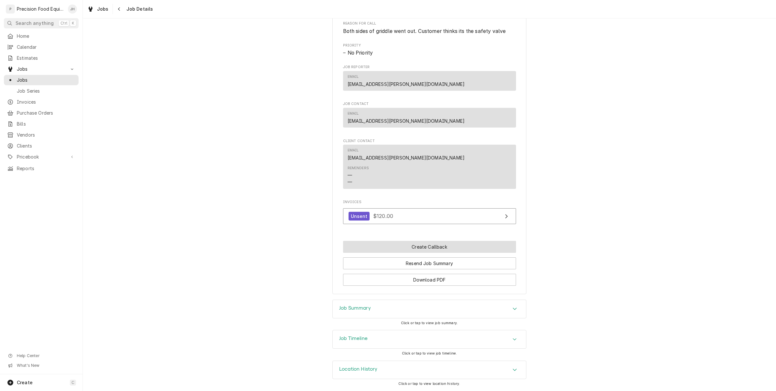
scroll to position [313, 0]
click at [432, 218] on link "Unsent $120.00" at bounding box center [429, 216] width 173 height 16
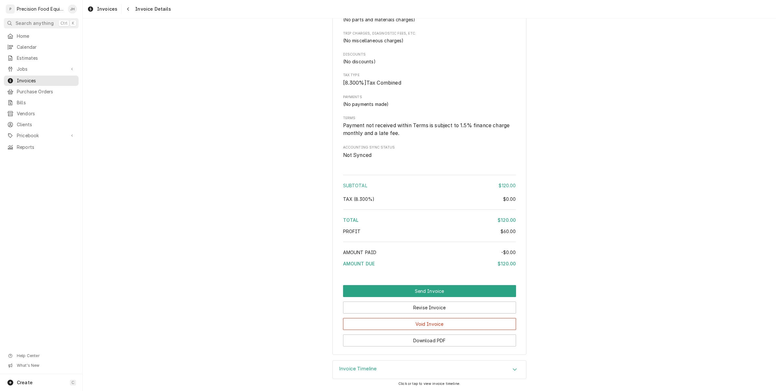
scroll to position [449, 0]
click at [437, 288] on button "Send Invoice" at bounding box center [429, 291] width 173 height 12
click at [442, 330] on button "Void Invoice" at bounding box center [429, 324] width 173 height 12
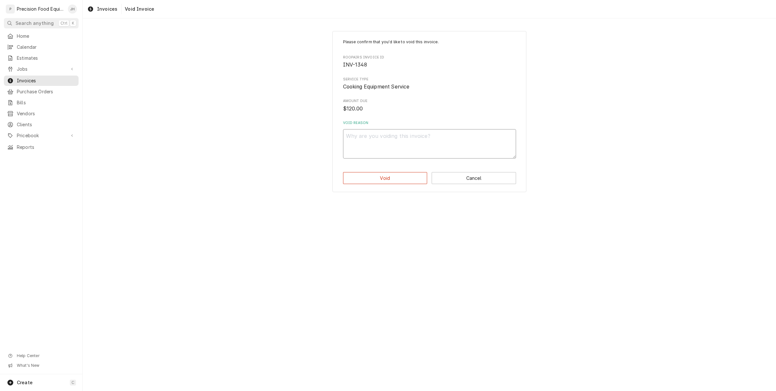
click at [393, 142] on textarea "Void Reason" at bounding box center [429, 143] width 173 height 29
type textarea "x"
type textarea "I"
type textarea "x"
type textarea "I"
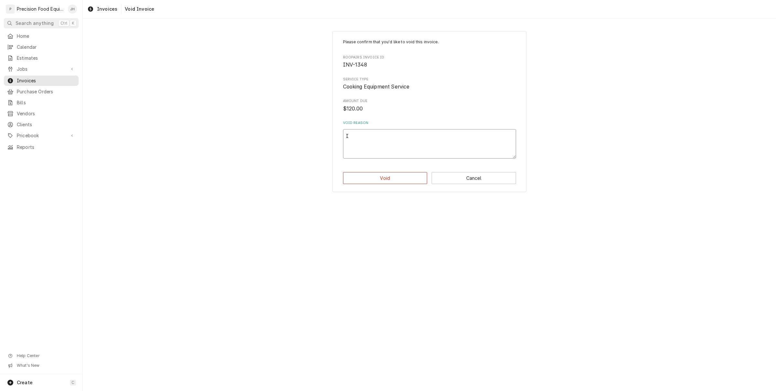
type textarea "x"
type textarea "I p"
type textarea "x"
type textarea "I pu"
type textarea "x"
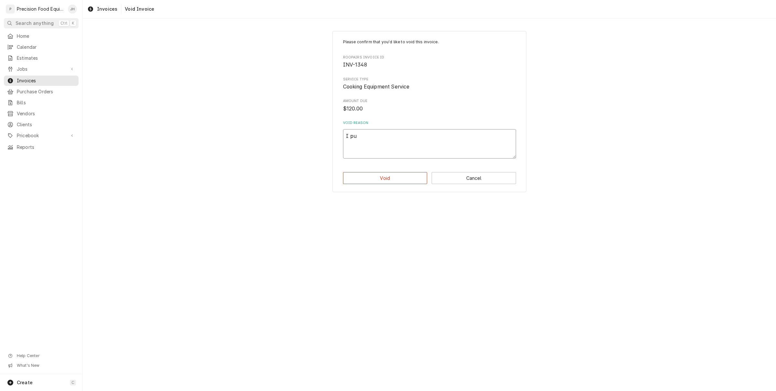
type textarea "I put"
type textarea "x"
type textarea "I put"
type textarea "x"
type textarea "I put i"
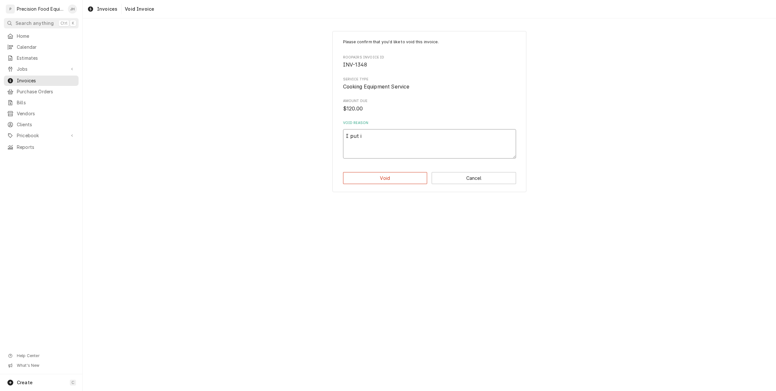
type textarea "x"
type textarea "I put in"
type textarea "x"
type textarea "I put in"
type textarea "x"
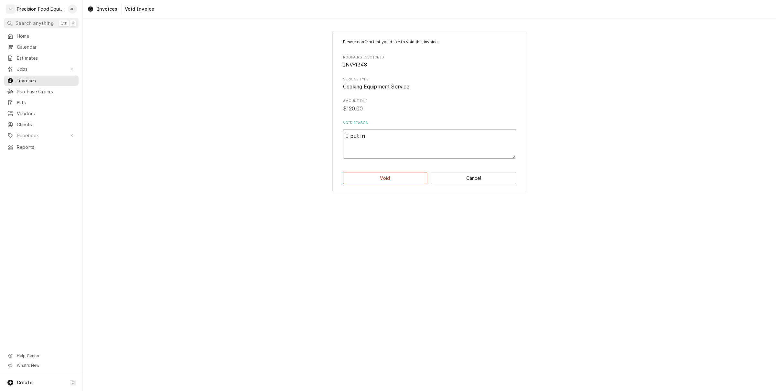
type textarea "I put in t"
type textarea "x"
type textarea "I put in th"
type textarea "x"
type textarea "I put in the"
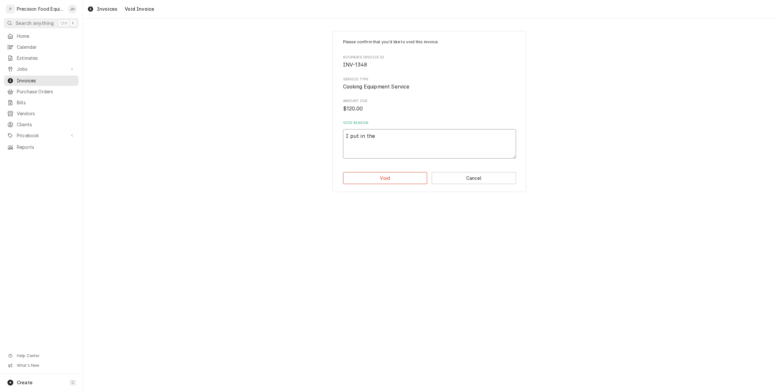
type textarea "x"
type textarea "I put in the"
type textarea "x"
type textarea "I put in the w"
type textarea "x"
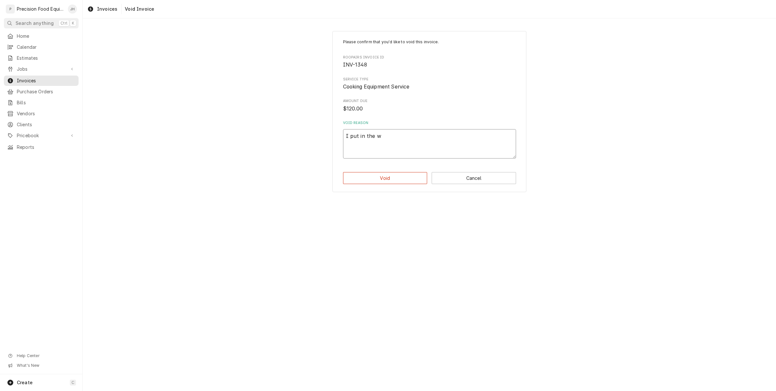
type textarea "I put in the wr"
type textarea "x"
type textarea "I put in the wro"
type textarea "x"
type textarea "I put in the wron"
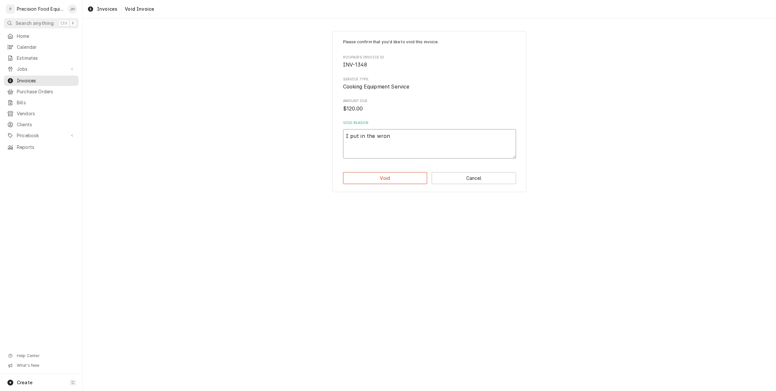
type textarea "x"
type textarea "I put in the wrong"
type textarea "x"
type textarea "I put in the wrong"
type textarea "x"
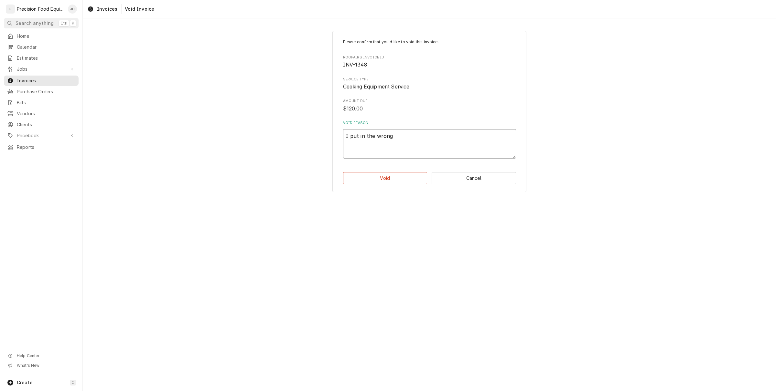
type textarea "I put in the wrong a"
type textarea "x"
type textarea "I put in the wrong ad"
type textarea "x"
type textarea "I put in the wrong add"
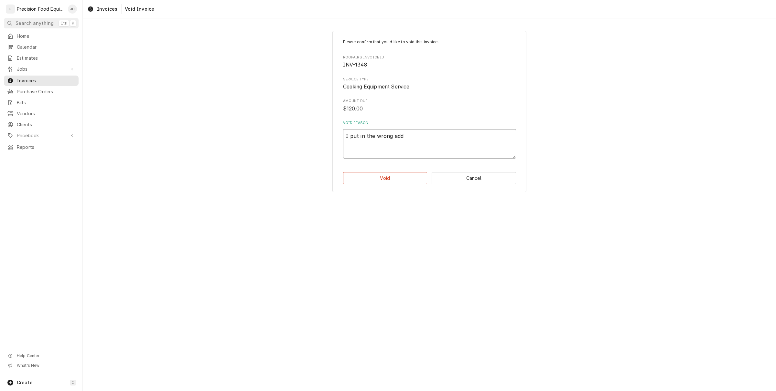
type textarea "x"
type textarea "I put in the wrong addr"
type textarea "x"
type textarea "I put in the wrong addre"
type textarea "x"
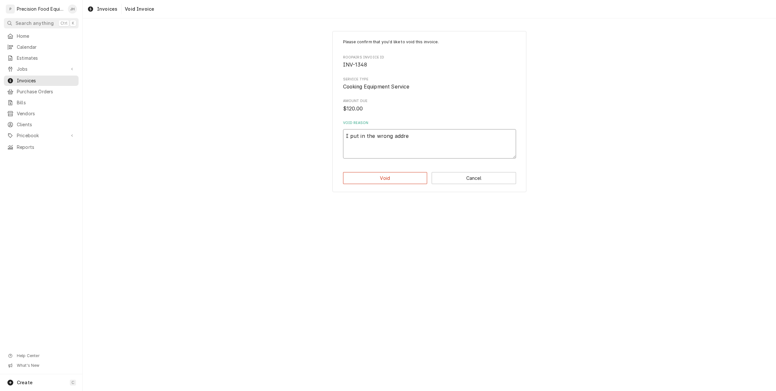
type textarea "I put in the wrong addres"
type textarea "x"
type textarea "I put in the wrong address"
type textarea "x"
type textarea "I put in the wrong address"
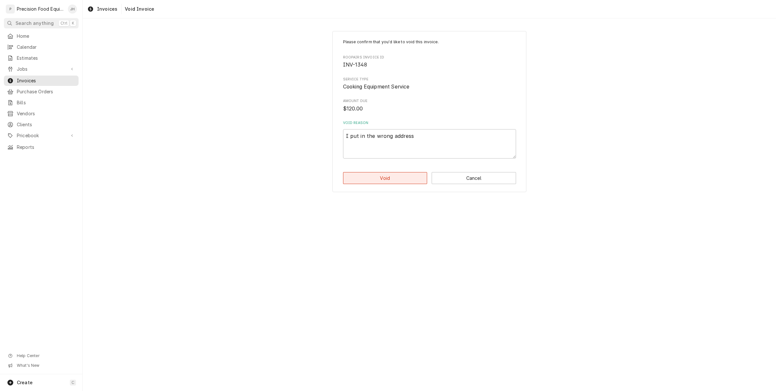
click at [416, 178] on button "Void" at bounding box center [385, 178] width 84 height 12
type textarea "x"
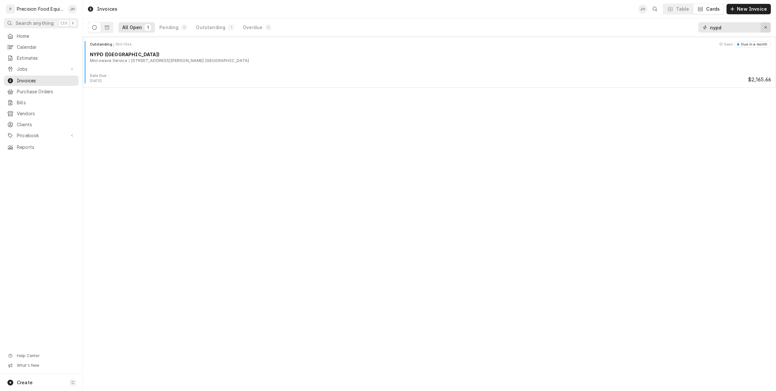
click at [767, 30] on div "Erase input" at bounding box center [765, 27] width 6 height 6
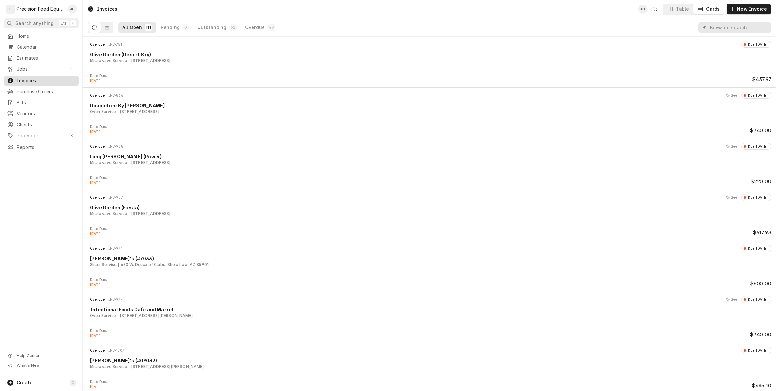
click at [34, 79] on span "Invoices" at bounding box center [46, 81] width 58 height 6
click at [44, 75] on div "Jobs Jobs Job Series" at bounding box center [41, 69] width 75 height 11
click at [41, 68] on span "Jobs" at bounding box center [41, 69] width 49 height 6
click at [37, 78] on span "Jobs" at bounding box center [46, 80] width 58 height 6
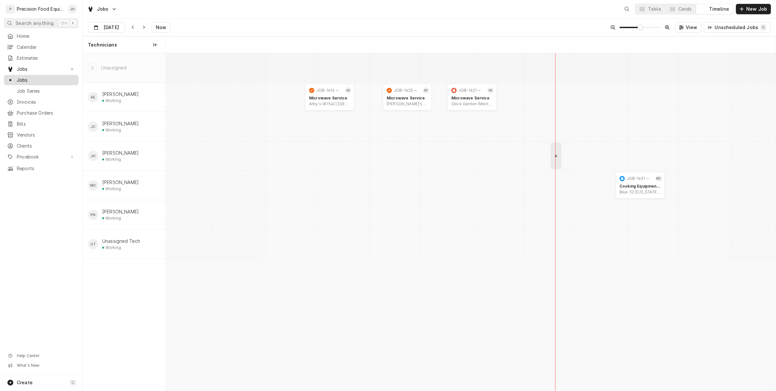
scroll to position [0, 12078]
click at [396, 99] on div "Microwave Service" at bounding box center [407, 98] width 41 height 5
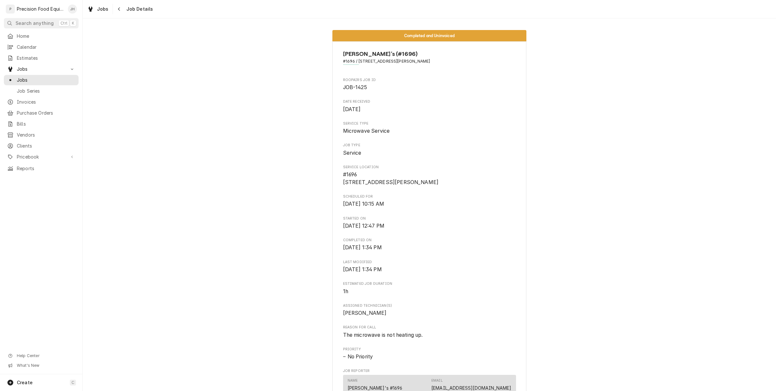
scroll to position [364, 0]
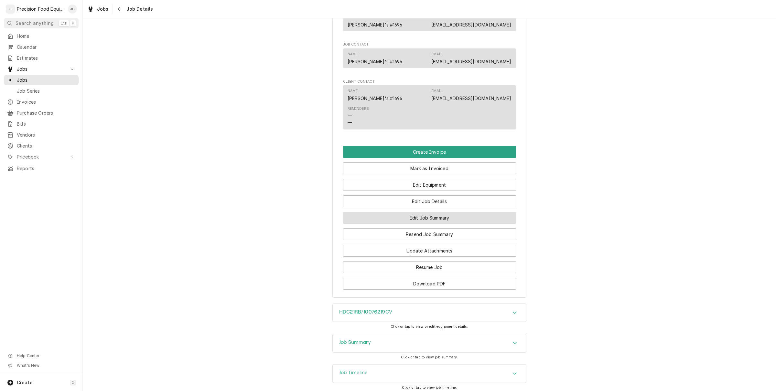
click at [428, 221] on button "Edit Job Summary" at bounding box center [429, 218] width 173 height 12
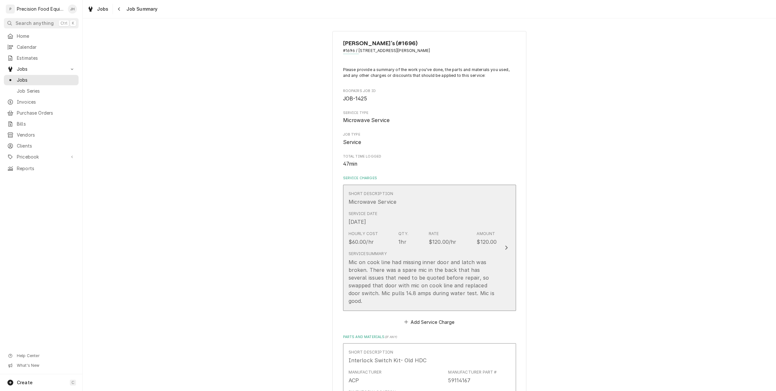
click at [393, 257] on div "Service Summary Mic on cook line had missing inner door and latch was broken. T…" at bounding box center [422, 278] width 148 height 54
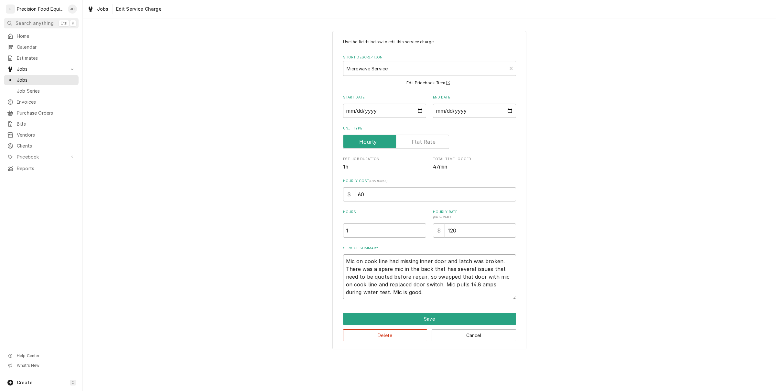
drag, startPoint x: 343, startPoint y: 261, endPoint x: 431, endPoint y: 294, distance: 94.6
click at [431, 294] on textarea "Mic on cook line had missing inner door and latch was broken. There was a spare…" at bounding box center [429, 277] width 173 height 45
click at [414, 293] on textarea "Mic on cook line had missing inner door and latch was broken. There was a spare…" at bounding box center [429, 277] width 173 height 45
click at [420, 317] on button "Save" at bounding box center [429, 319] width 173 height 12
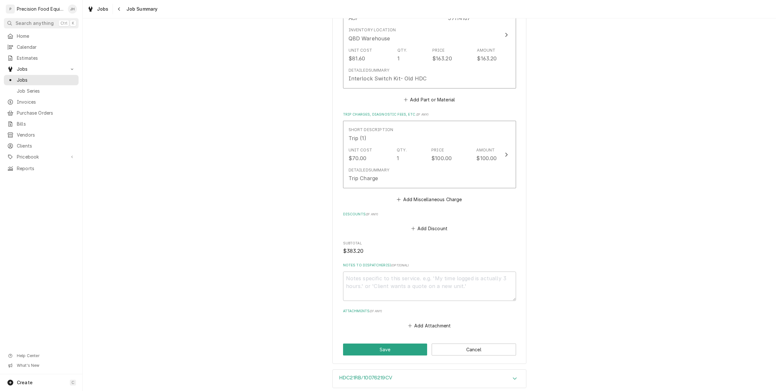
scroll to position [395, 0]
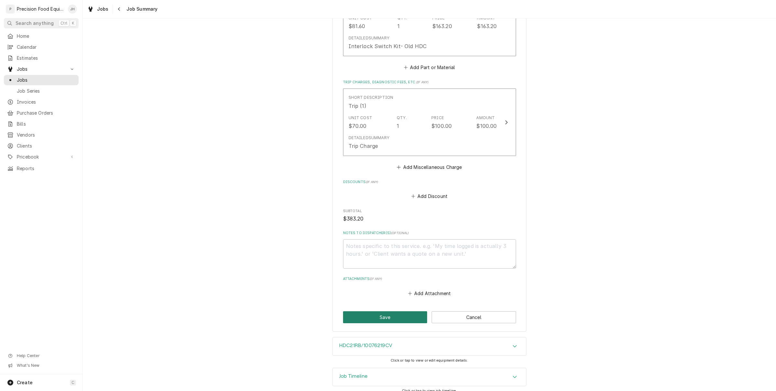
click at [406, 312] on button "Save" at bounding box center [385, 318] width 84 height 12
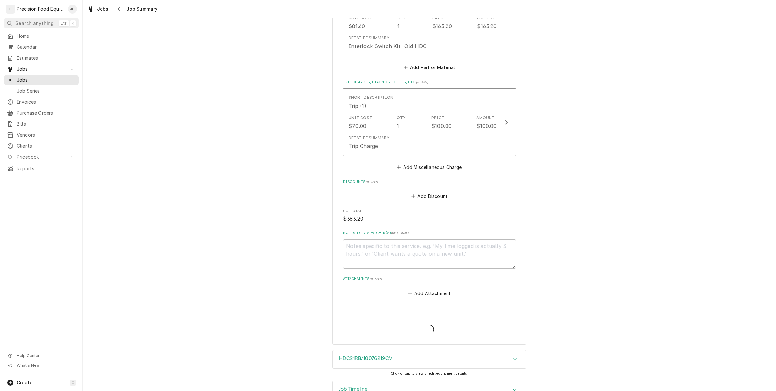
type textarea "x"
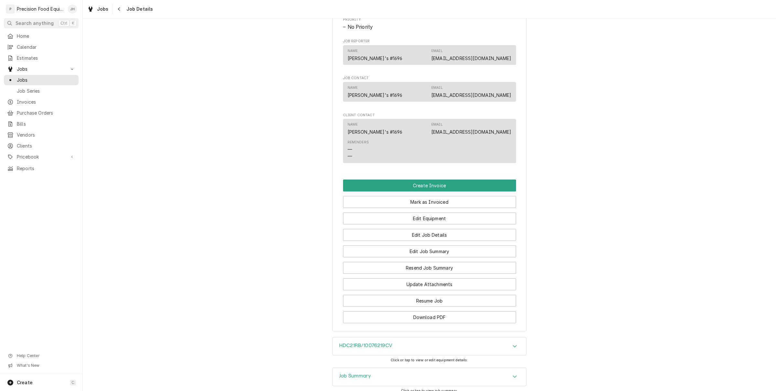
scroll to position [408, 0]
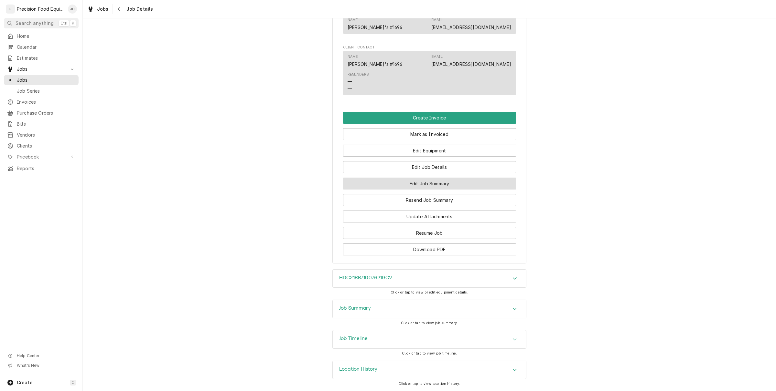
click at [429, 185] on button "Edit Job Summary" at bounding box center [429, 184] width 173 height 12
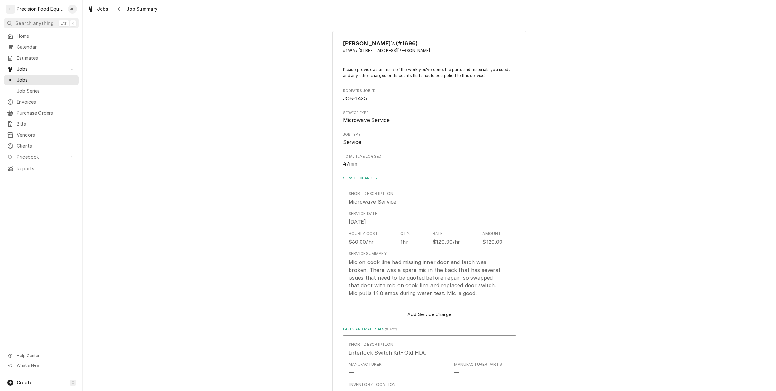
type textarea "x"
click at [123, 9] on button "Navigate back" at bounding box center [119, 9] width 10 height 10
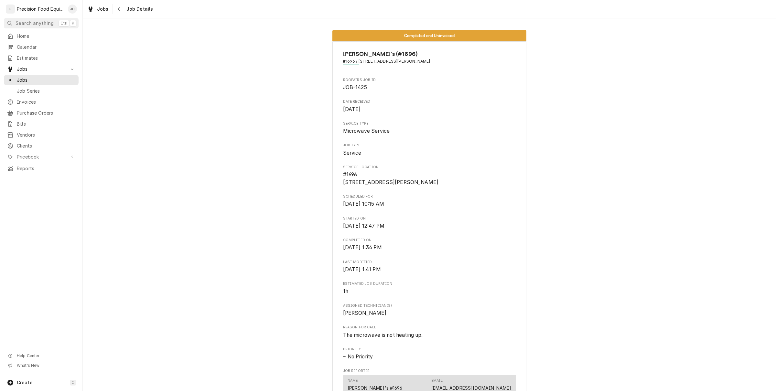
click at [115, 15] on div "Jobs Job Details" at bounding box center [429, 9] width 693 height 18
click at [121, 6] on div "Navigate back" at bounding box center [119, 9] width 6 height 6
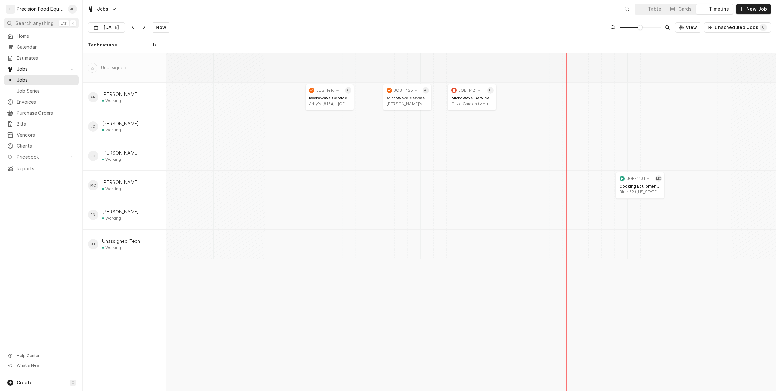
scroll to position [0, 12078]
